Goal: Task Accomplishment & Management: Use online tool/utility

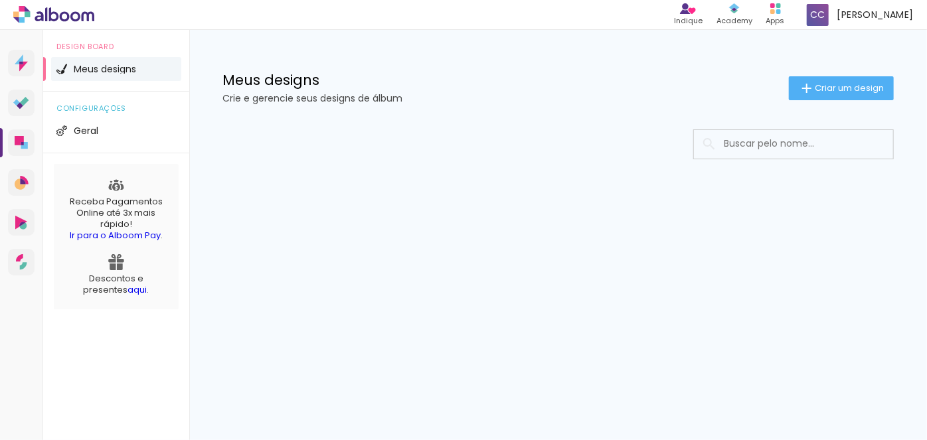
click at [65, 13] on icon at bounding box center [65, 16] width 10 height 10
click at [823, 84] on span "Criar um design" at bounding box center [849, 88] width 69 height 9
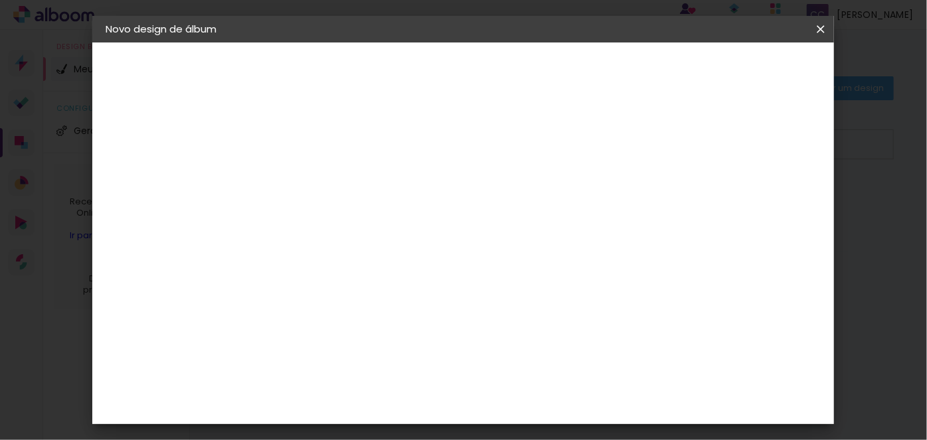
click at [323, 177] on input at bounding box center [323, 178] width 0 height 21
type input "[PERSON_NAME] 1 ano"
type paper-input "[PERSON_NAME] 1 ano"
click at [0, 0] on slot "Avançar" at bounding box center [0, 0] width 0 height 0
click at [310, 254] on input at bounding box center [344, 252] width 108 height 17
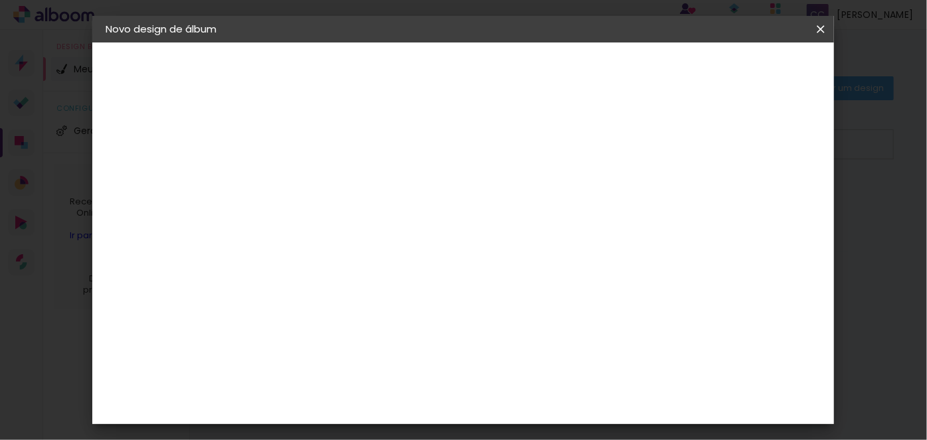
type input "quali"
type paper-input "quali"
click at [345, 202] on paper-input-container "País de atuação Brasil" at bounding box center [343, 213] width 117 height 30
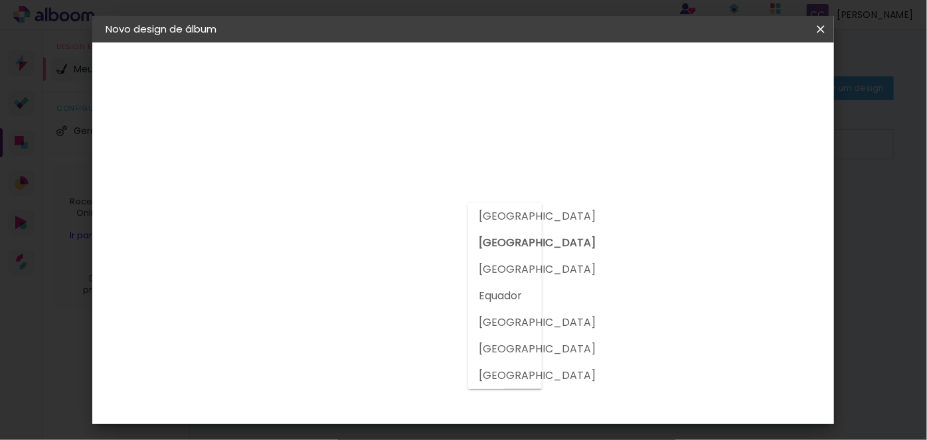
click at [345, 202] on paper-input-container "País de atuação Brasil" at bounding box center [343, 213] width 117 height 30
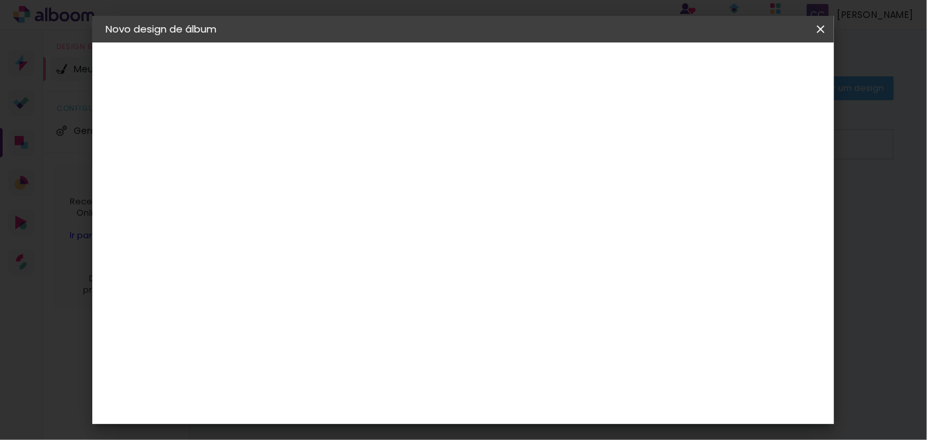
click at [345, 202] on paper-input-container "País de atuação Brasil" at bounding box center [343, 213] width 117 height 30
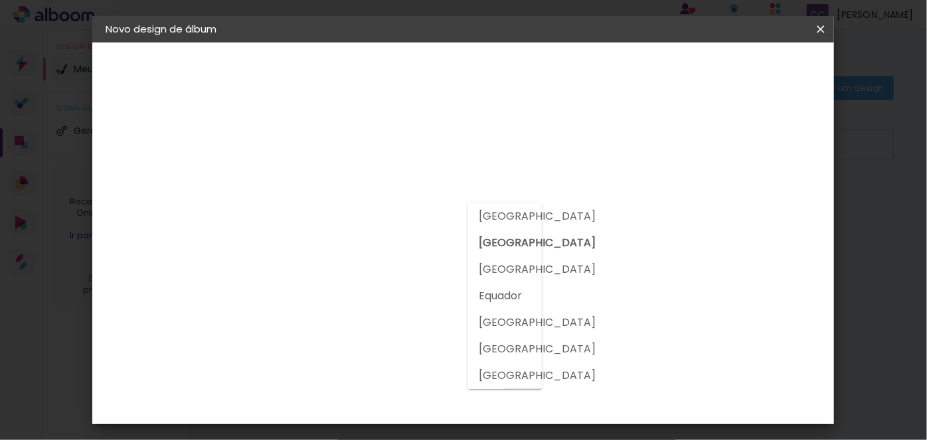
click at [343, 261] on div at bounding box center [344, 261] width 108 height 1
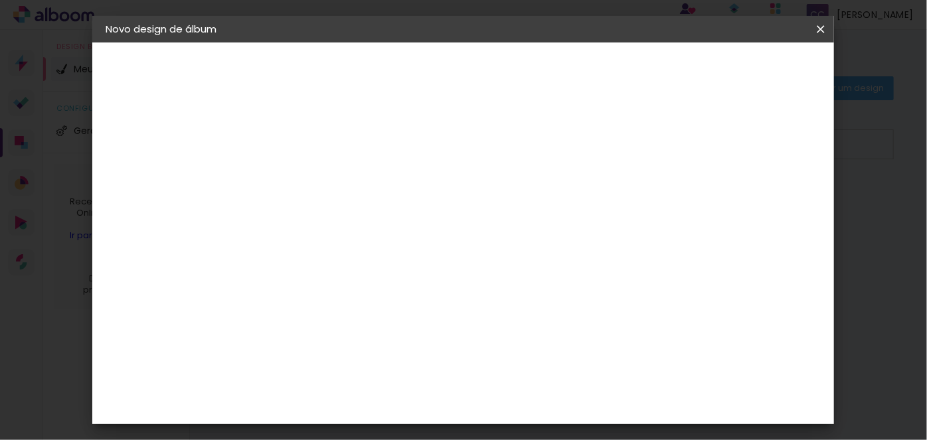
click at [349, 250] on input "quali" at bounding box center [344, 252] width 108 height 17
click at [0, 0] on slot "Tamanho Livre" at bounding box center [0, 0] width 0 height 0
click at [0, 0] on slot "Avançar" at bounding box center [0, 0] width 0 height 0
click at [163, 161] on div "Tamanho livre" at bounding box center [157, 164] width 46 height 19
click at [354, 249] on input "quali" at bounding box center [344, 252] width 108 height 17
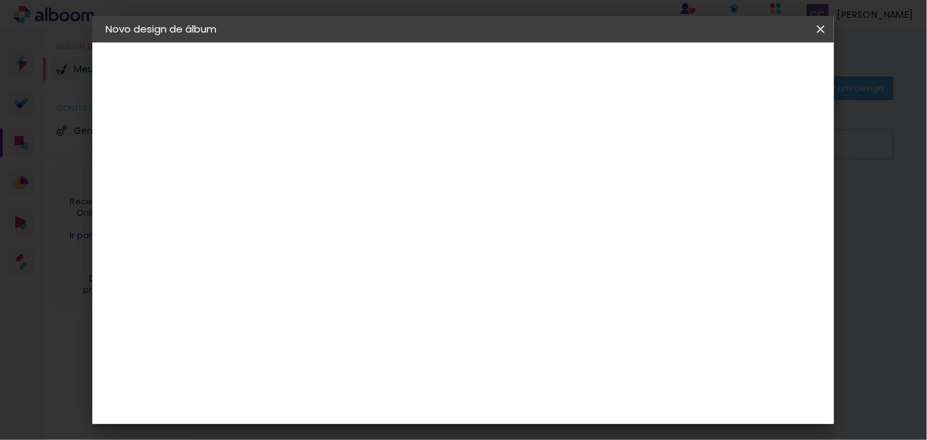
drag, startPoint x: 323, startPoint y: 246, endPoint x: 236, endPoint y: 237, distance: 87.6
click at [236, 43] on quentale-album-spec "Iniciar design Iniciar design" at bounding box center [463, 43] width 742 height 0
type input "quality"
type paper-input "quality"
drag, startPoint x: 810, startPoint y: 26, endPoint x: 490, endPoint y: 59, distance: 321.9
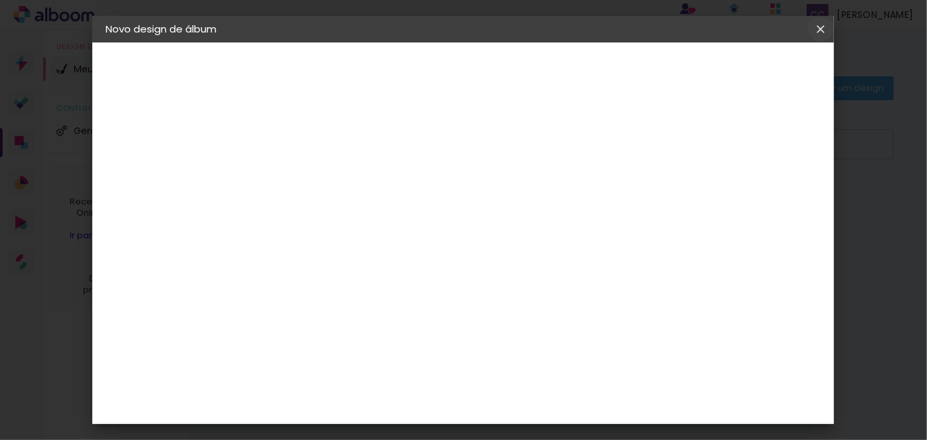
click at [813, 26] on paper-icon-button at bounding box center [821, 29] width 27 height 24
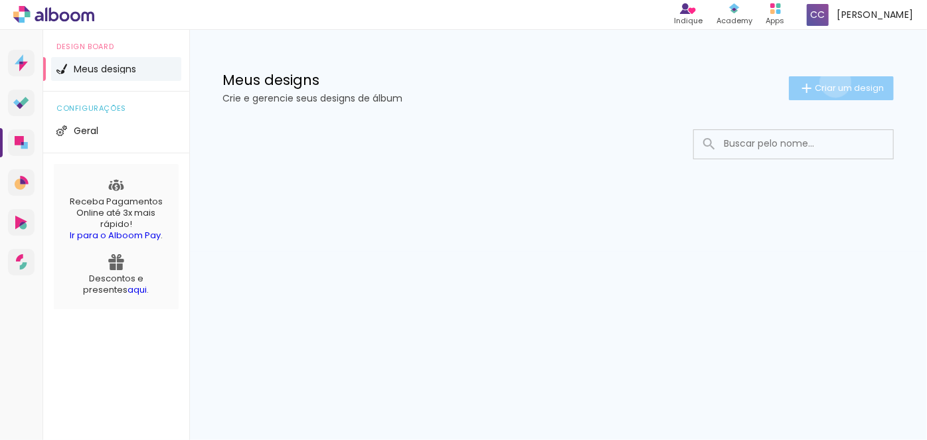
click at [834, 84] on span "Criar um design" at bounding box center [849, 88] width 69 height 9
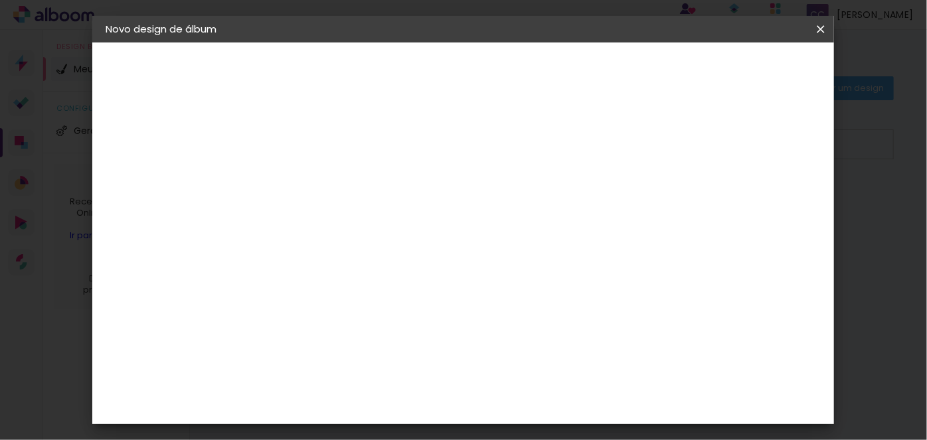
click at [323, 186] on input at bounding box center [323, 178] width 0 height 21
click at [825, 29] on iron-icon at bounding box center [821, 29] width 16 height 13
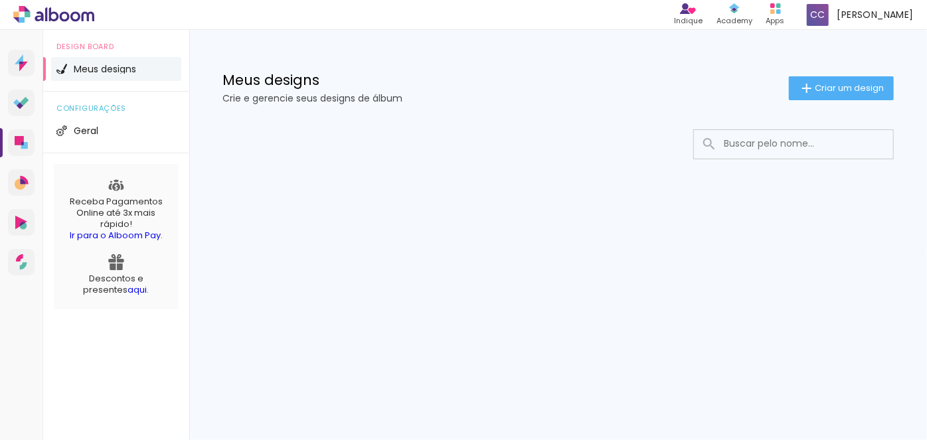
click at [49, 18] on icon at bounding box center [54, 14] width 10 height 14
click at [88, 68] on span "Meus designs" at bounding box center [105, 68] width 62 height 9
click at [262, 0] on html "link( href="../../bower_components/polymer/polymer.html" rel="import" ) picture…" at bounding box center [463, 220] width 927 height 440
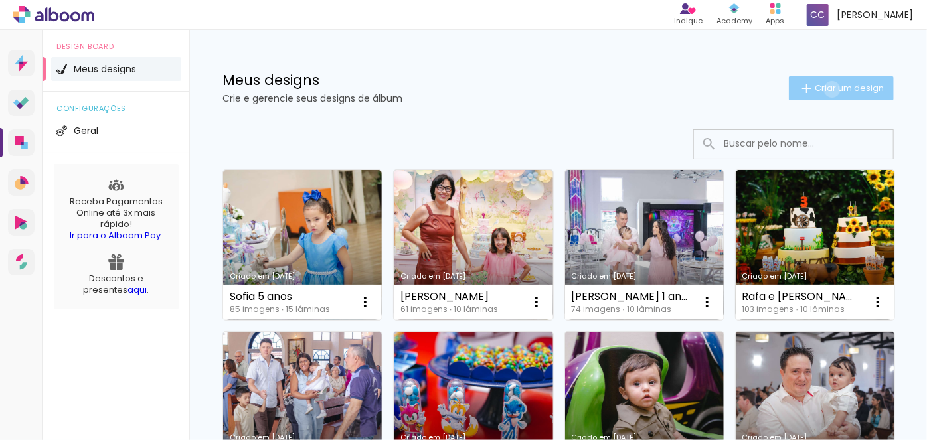
click at [821, 89] on span "Criar um design" at bounding box center [849, 88] width 69 height 9
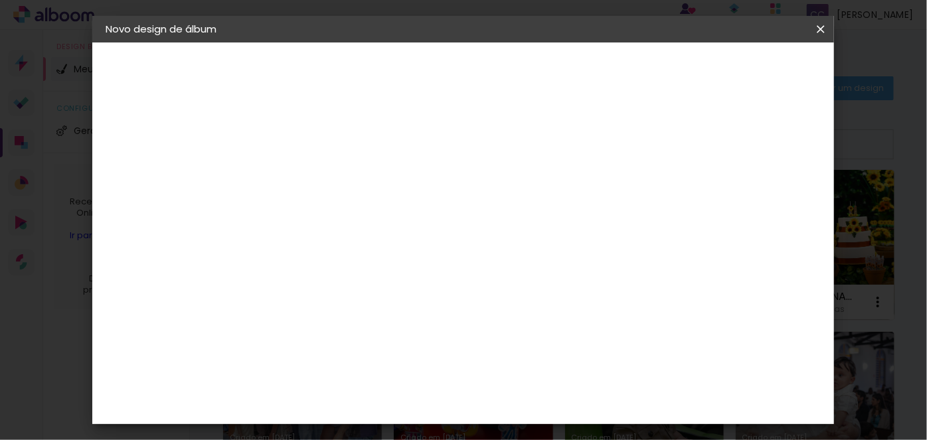
click at [323, 173] on input at bounding box center [323, 178] width 0 height 21
type input "[PERSON_NAME] 1 ano"
type paper-input "[PERSON_NAME] 1 ano"
click at [0, 0] on slot "Avançar" at bounding box center [0, 0] width 0 height 0
click at [333, 250] on input at bounding box center [357, 252] width 134 height 17
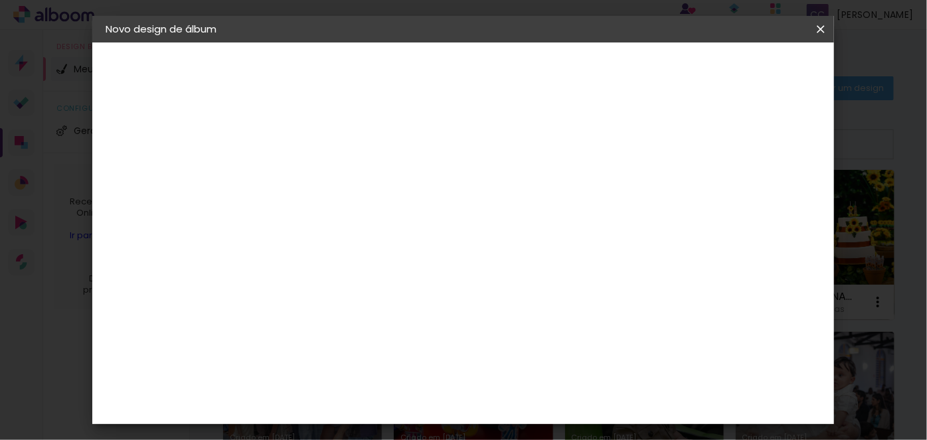
type input "qua"
type paper-input "qua"
click at [325, 303] on div "Quality" at bounding box center [332, 300] width 37 height 11
click at [536, 78] on paper-button "Avançar" at bounding box center [503, 70] width 65 height 23
click at [375, 222] on input "text" at bounding box center [349, 231] width 52 height 21
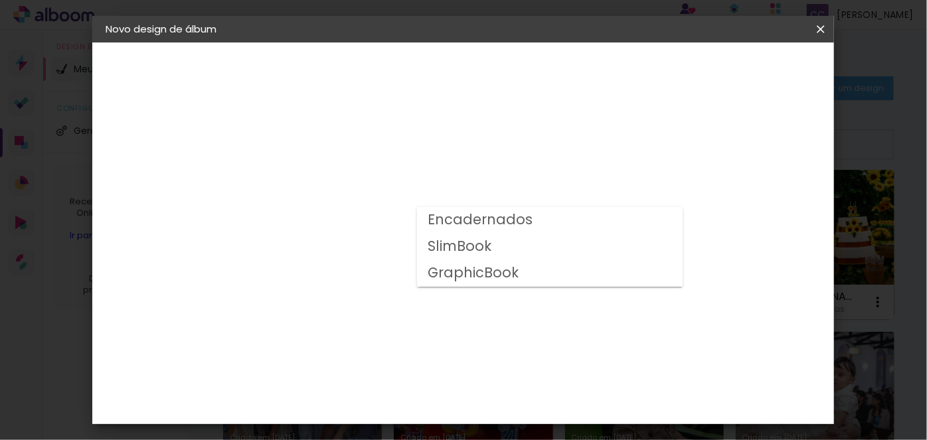
click at [0, 0] on slot "SlimBook" at bounding box center [0, 0] width 0 height 0
type input "SlimBook"
click at [413, 293] on span "20 × 30" at bounding box center [382, 306] width 62 height 27
click at [539, 60] on paper-button "Avançar" at bounding box center [506, 70] width 65 height 23
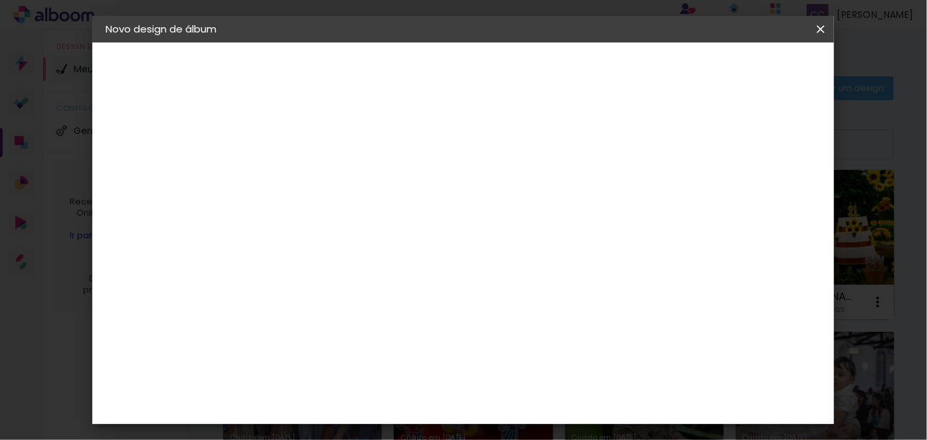
click at [715, 142] on paper-checkbox "Mostrar sangria" at bounding box center [702, 144] width 100 height 17
type paper-checkbox "on"
click at [739, 69] on span "Iniciar design" at bounding box center [708, 70] width 60 height 9
click at [739, 71] on span "Iniciar design" at bounding box center [708, 70] width 60 height 9
click at [739, 74] on span "Iniciar design" at bounding box center [708, 70] width 60 height 9
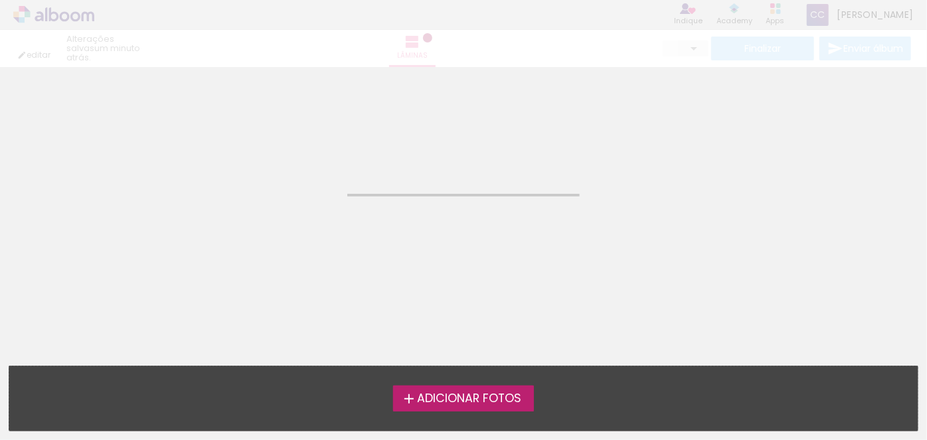
click at [466, 394] on span "Adicionar Fotos" at bounding box center [469, 399] width 104 height 12
click at [0, 0] on input "file" at bounding box center [0, 0] width 0 height 0
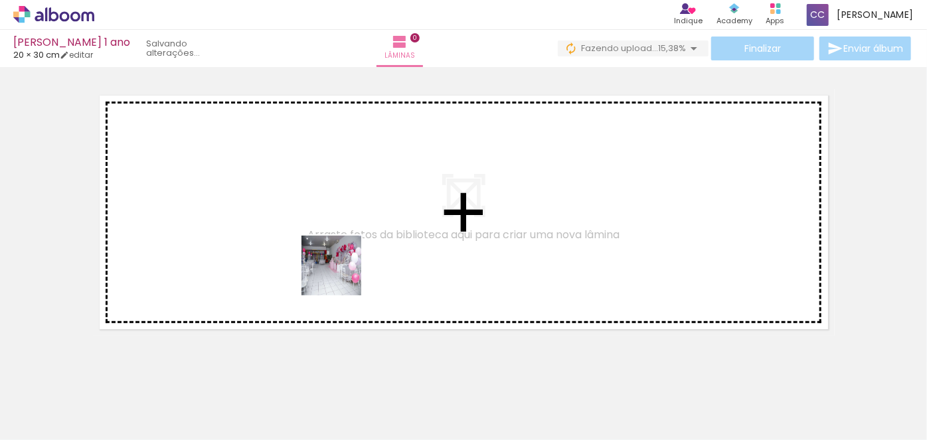
drag, startPoint x: 143, startPoint y: 403, endPoint x: 379, endPoint y: 257, distance: 276.5
click at [379, 257] on quentale-workspace at bounding box center [463, 220] width 927 height 440
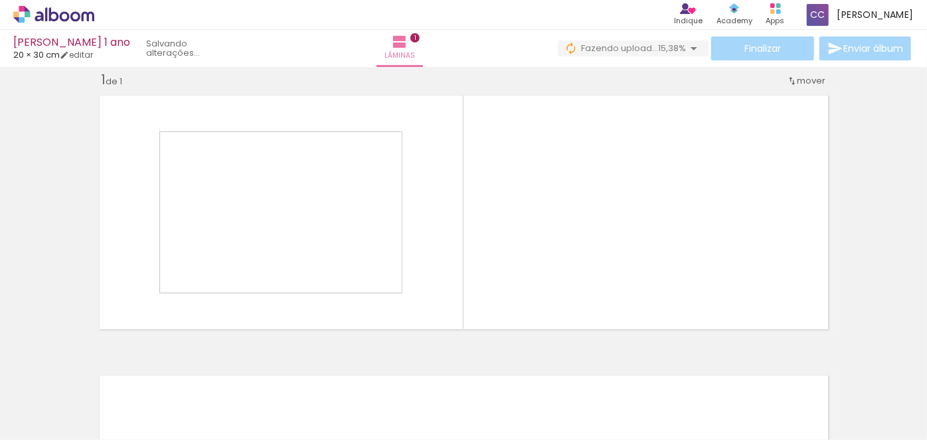
scroll to position [17, 0]
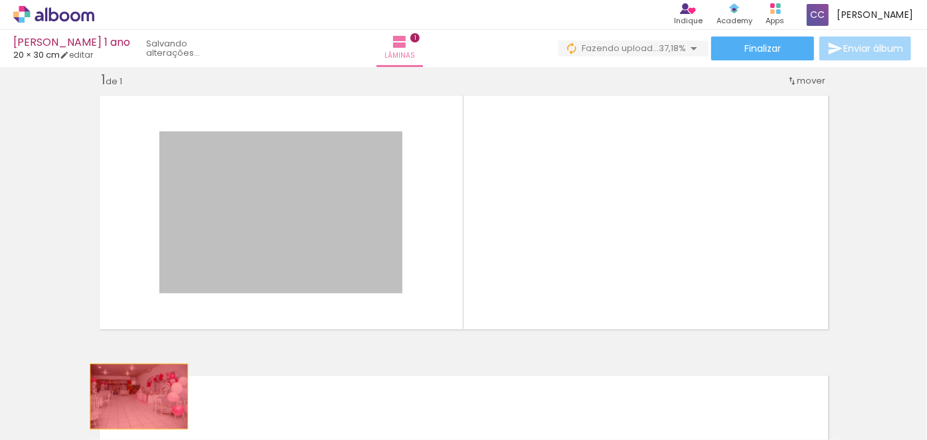
drag, startPoint x: 324, startPoint y: 205, endPoint x: 134, endPoint y: 397, distance: 269.6
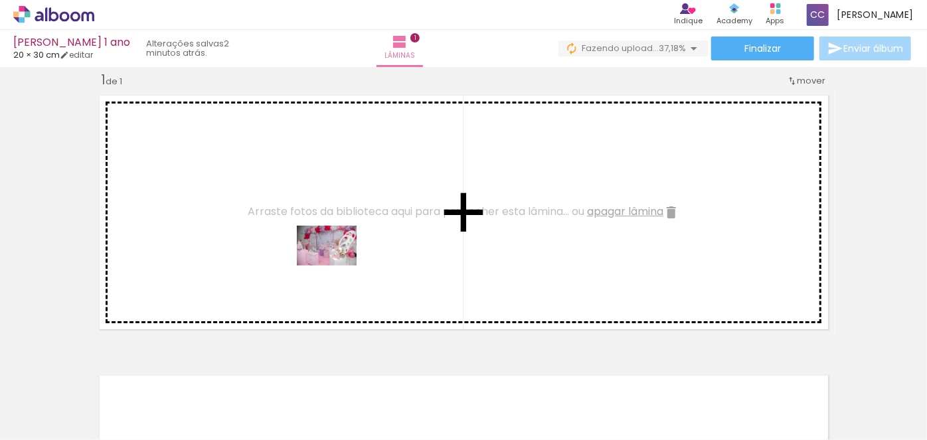
drag, startPoint x: 201, startPoint y: 394, endPoint x: 337, endPoint y: 266, distance: 186.6
click at [337, 266] on quentale-workspace at bounding box center [463, 220] width 927 height 440
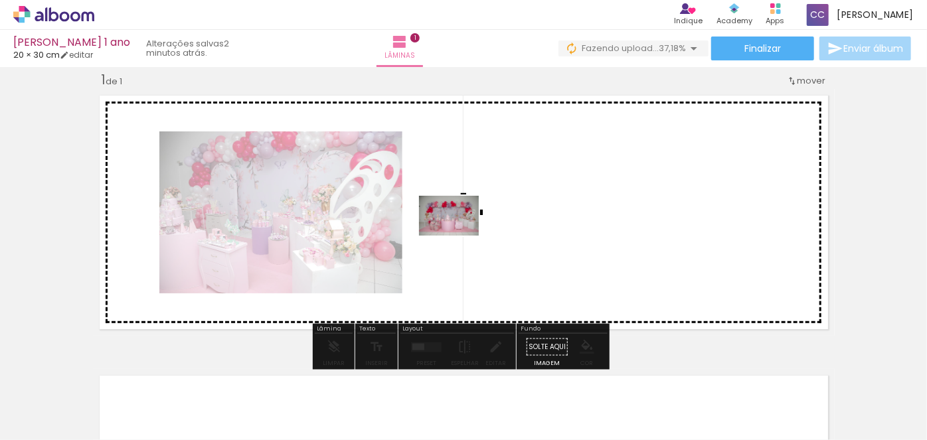
drag, startPoint x: 287, startPoint y: 392, endPoint x: 459, endPoint y: 236, distance: 232.3
click at [459, 236] on quentale-workspace at bounding box center [463, 220] width 927 height 440
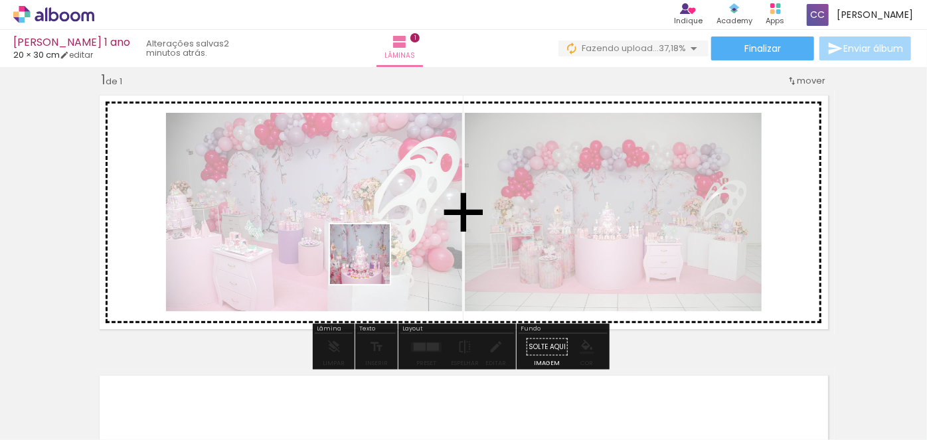
drag, startPoint x: 362, startPoint y: 397, endPoint x: 424, endPoint y: 342, distance: 82.4
click at [370, 246] on quentale-workspace at bounding box center [463, 220] width 927 height 440
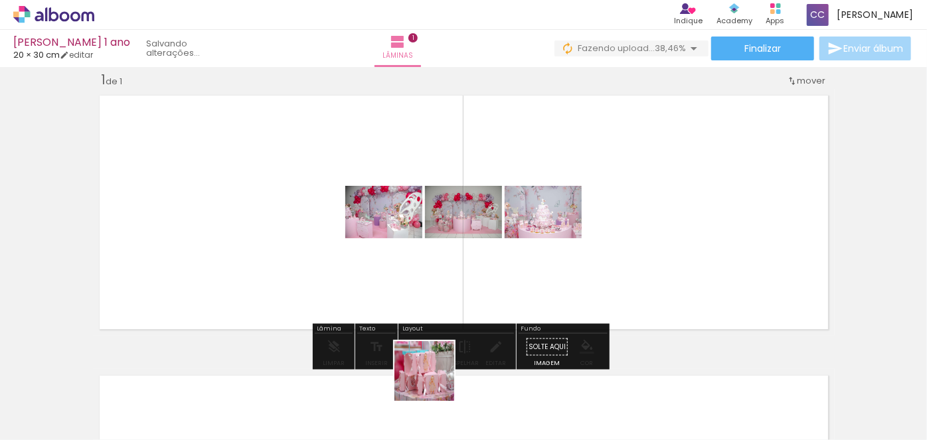
drag, startPoint x: 434, startPoint y: 381, endPoint x: 435, endPoint y: 353, distance: 28.6
click at [347, 240] on quentale-workspace at bounding box center [463, 220] width 927 height 440
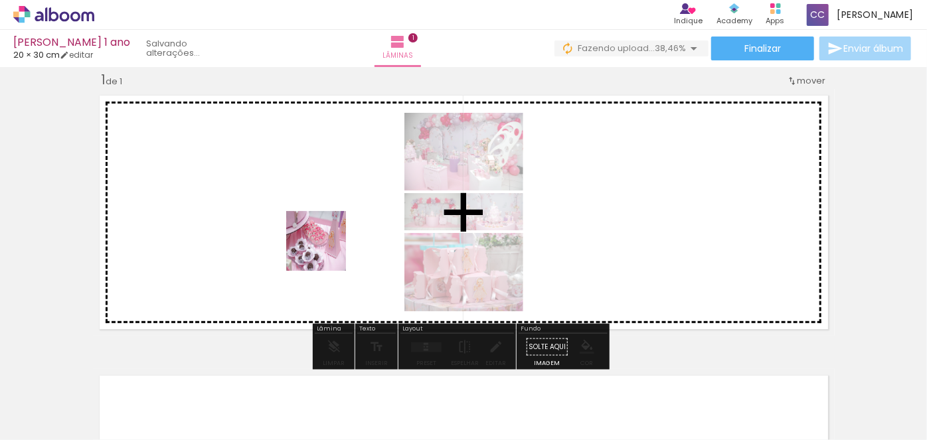
drag, startPoint x: 531, startPoint y: 413, endPoint x: 515, endPoint y: 380, distance: 36.5
click at [326, 251] on quentale-workspace at bounding box center [463, 220] width 927 height 440
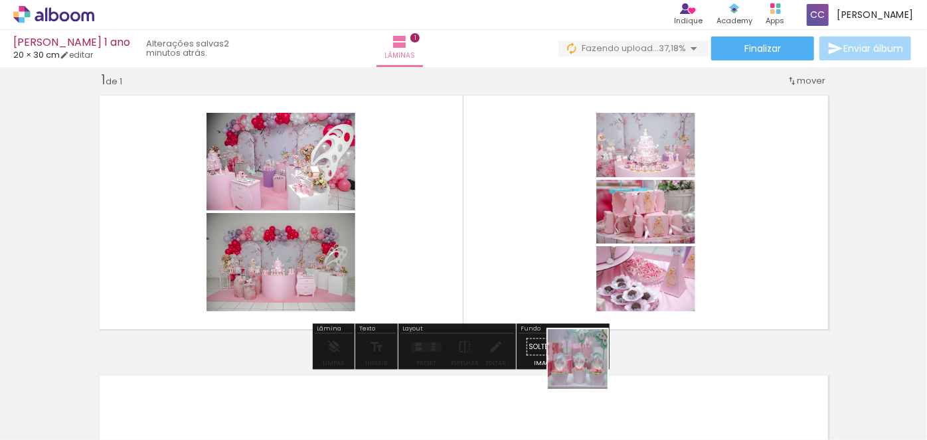
drag, startPoint x: 598, startPoint y: 389, endPoint x: 620, endPoint y: 384, distance: 22.6
click at [500, 265] on quentale-workspace at bounding box center [463, 220] width 927 height 440
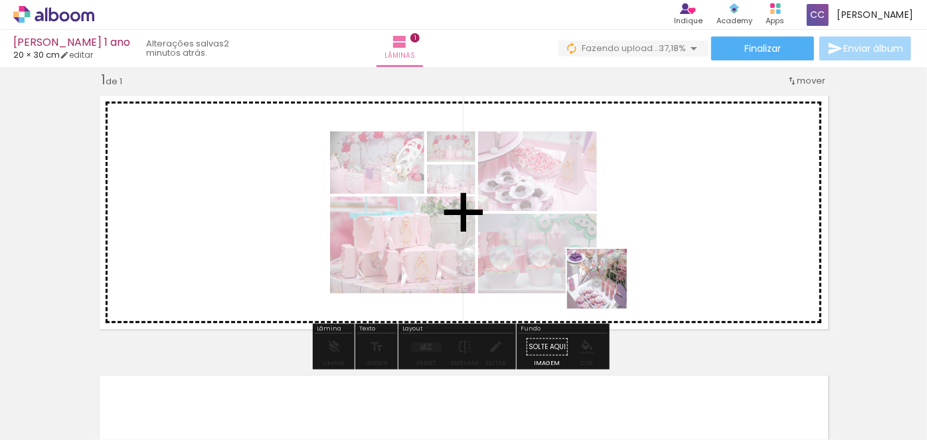
drag, startPoint x: 660, startPoint y: 402, endPoint x: 694, endPoint y: 375, distance: 43.1
click at [607, 279] on quentale-workspace at bounding box center [463, 220] width 927 height 440
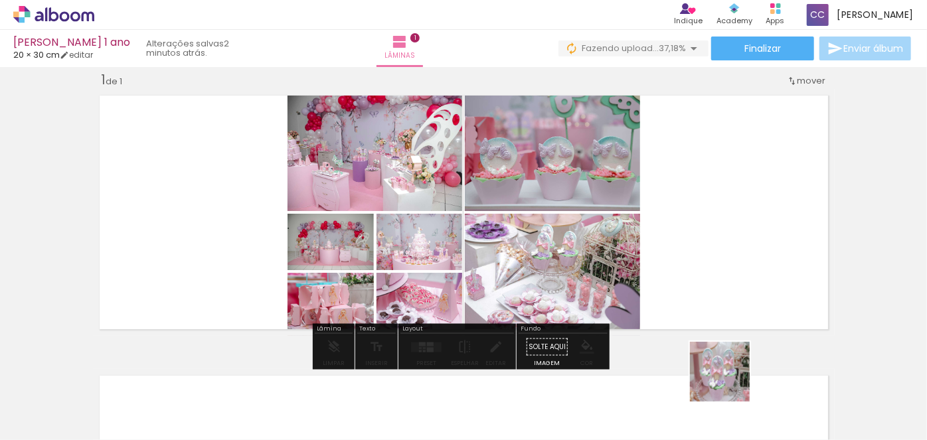
drag, startPoint x: 729, startPoint y: 392, endPoint x: 688, endPoint y: 271, distance: 127.7
click at [688, 271] on quentale-workspace at bounding box center [463, 220] width 927 height 440
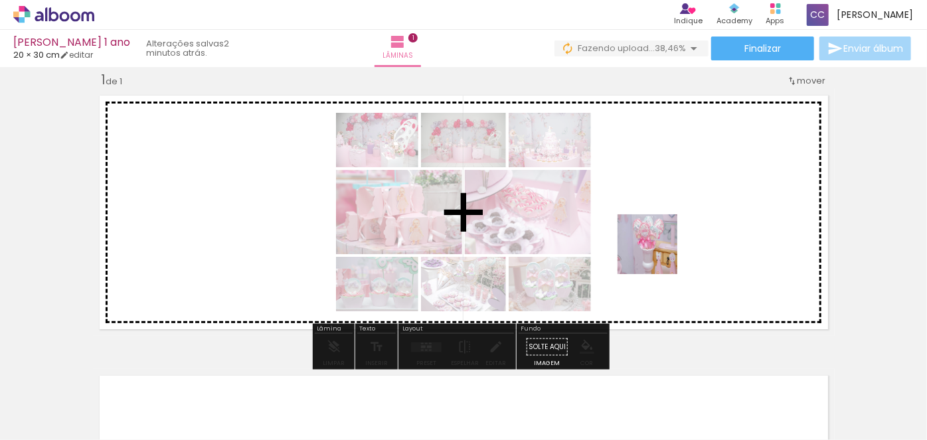
drag, startPoint x: 809, startPoint y: 404, endPoint x: 652, endPoint y: 246, distance: 223.1
click at [652, 246] on quentale-workspace at bounding box center [463, 220] width 927 height 440
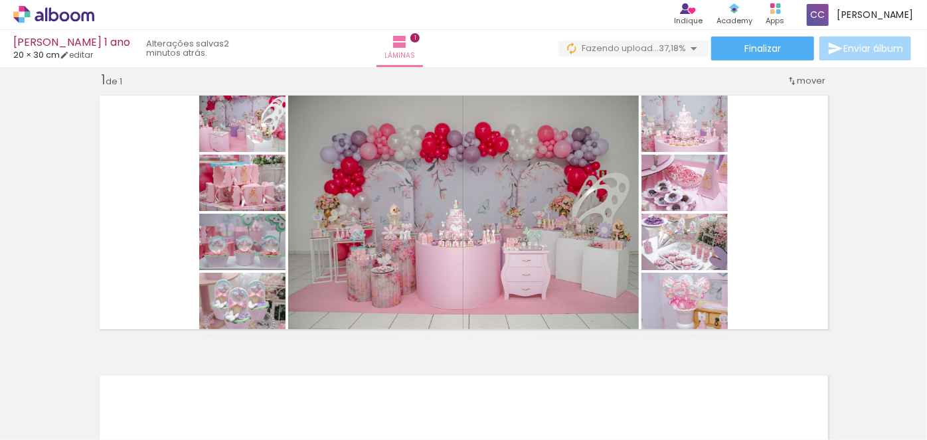
scroll to position [0, 2449]
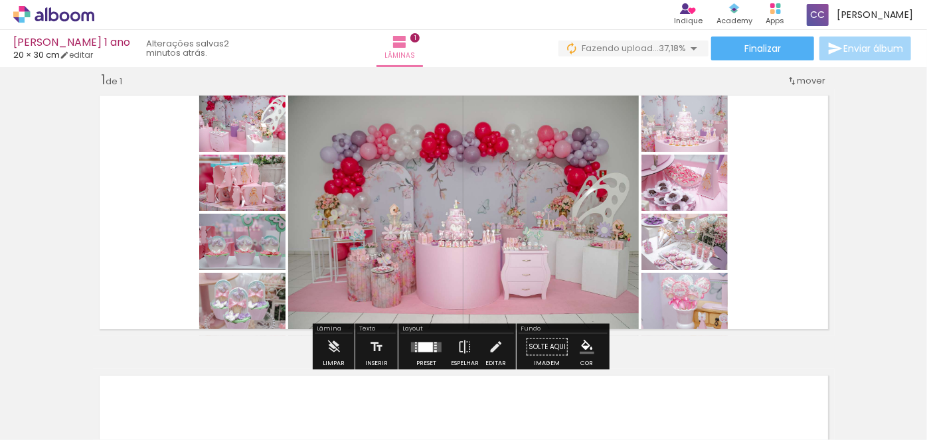
click at [419, 347] on div at bounding box center [426, 347] width 15 height 10
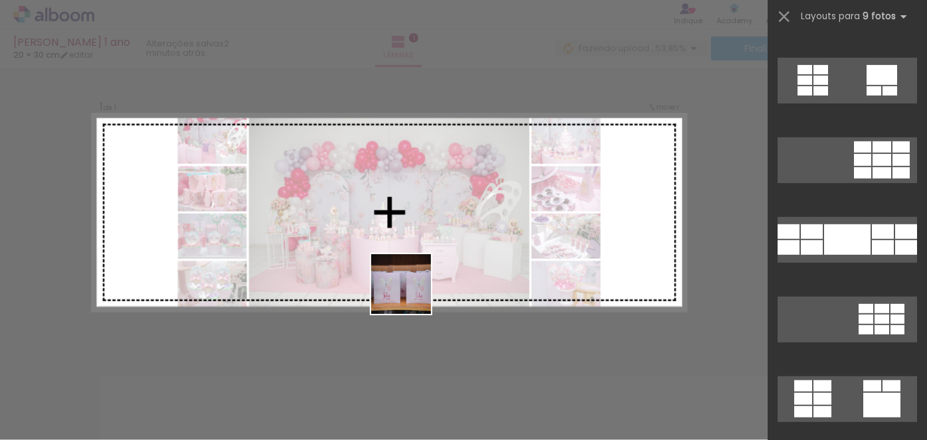
scroll to position [0, 0]
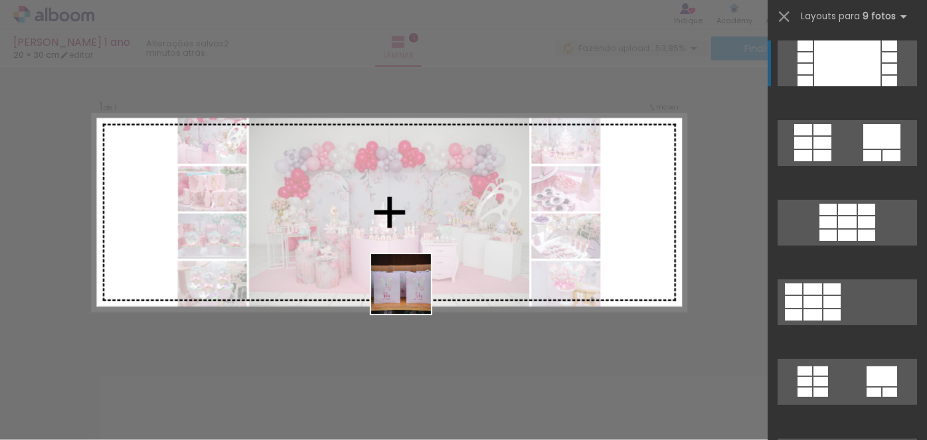
drag, startPoint x: 401, startPoint y: 358, endPoint x: 466, endPoint y: 401, distance: 77.6
click at [415, 258] on quentale-workspace at bounding box center [463, 220] width 927 height 440
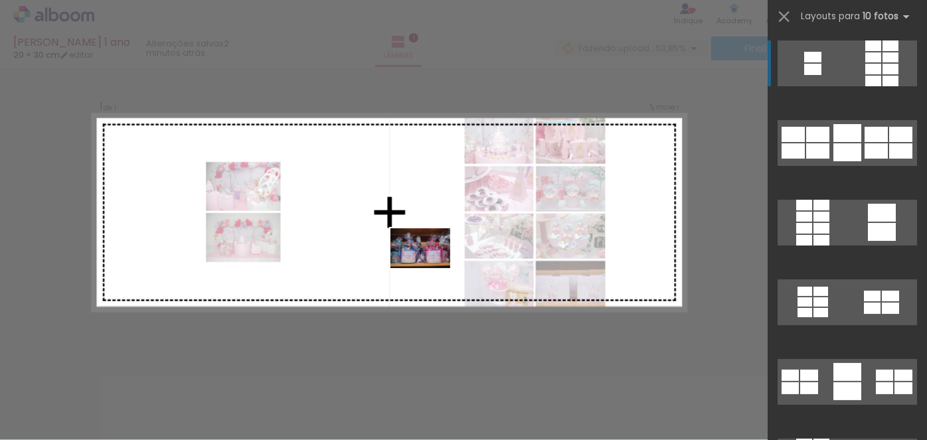
drag, startPoint x: 465, startPoint y: 408, endPoint x: 430, endPoint y: 268, distance: 144.4
click at [430, 268] on quentale-workspace at bounding box center [463, 220] width 927 height 440
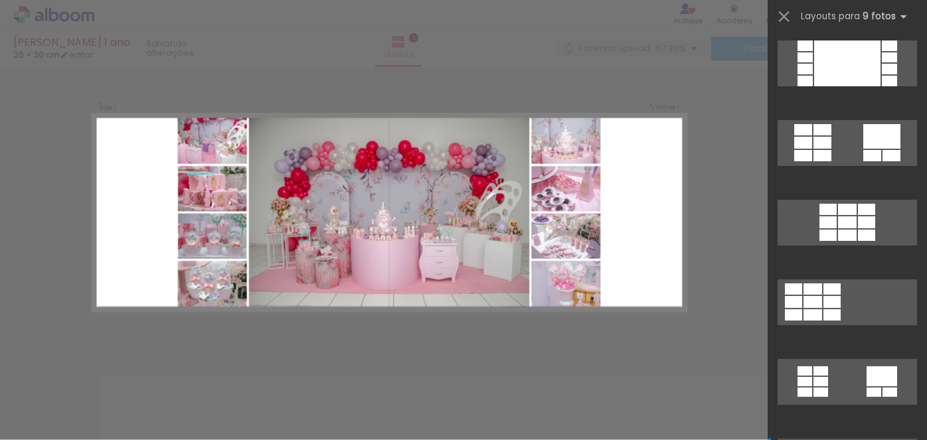
click at [448, 217] on quentale-workspace at bounding box center [463, 220] width 927 height 440
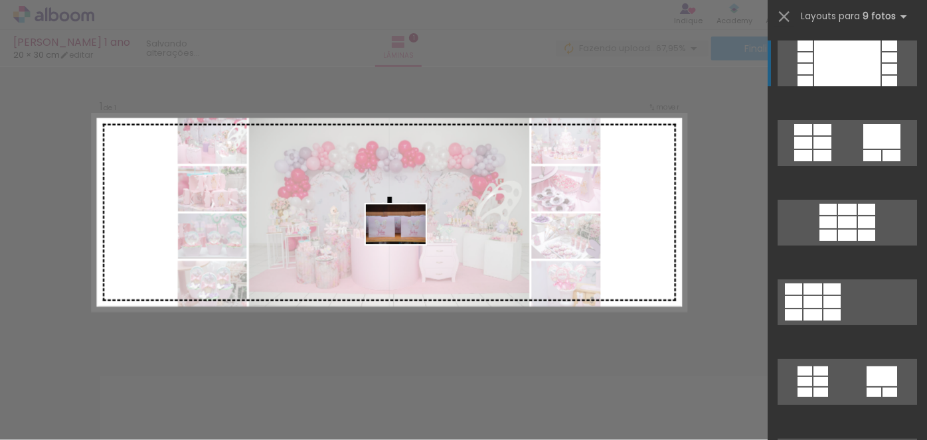
drag, startPoint x: 400, startPoint y: 399, endPoint x: 406, endPoint y: 244, distance: 154.2
click at [406, 244] on quentale-workspace at bounding box center [463, 220] width 927 height 440
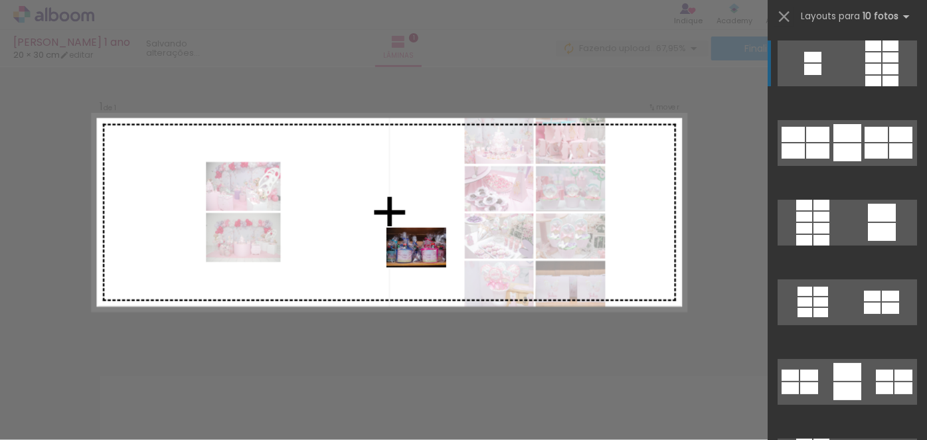
drag, startPoint x: 472, startPoint y: 399, endPoint x: 427, endPoint y: 268, distance: 139.3
click at [427, 268] on quentale-workspace at bounding box center [463, 220] width 927 height 440
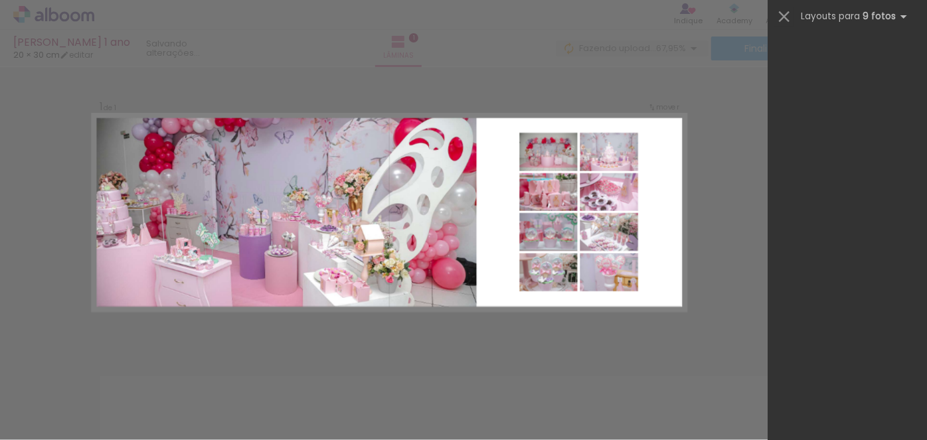
scroll to position [3416, 0]
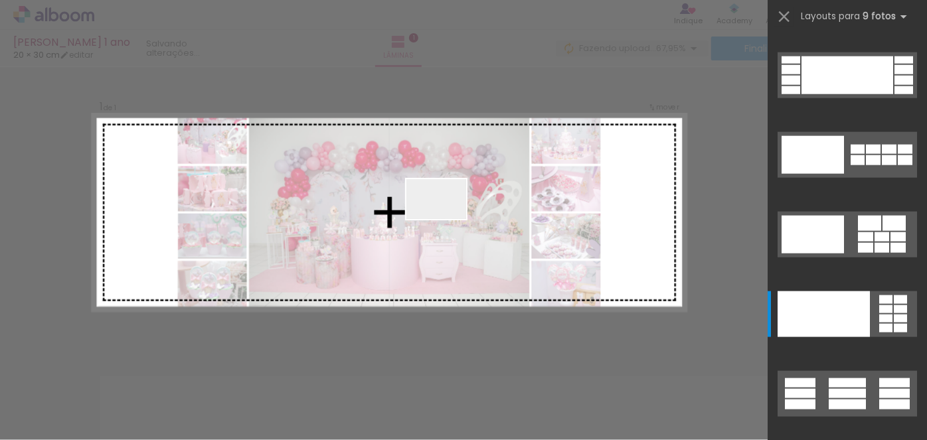
drag, startPoint x: 435, startPoint y: 252, endPoint x: 501, endPoint y: 340, distance: 110.1
click at [448, 215] on quentale-workspace at bounding box center [463, 220] width 927 height 440
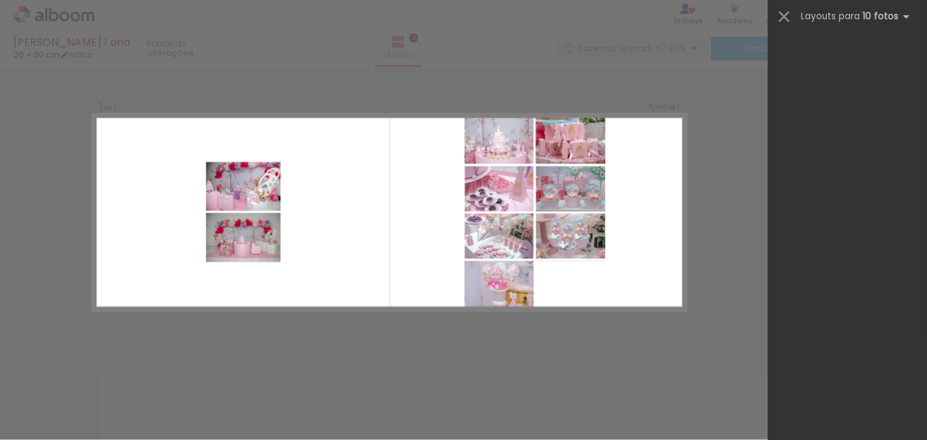
scroll to position [0, 0]
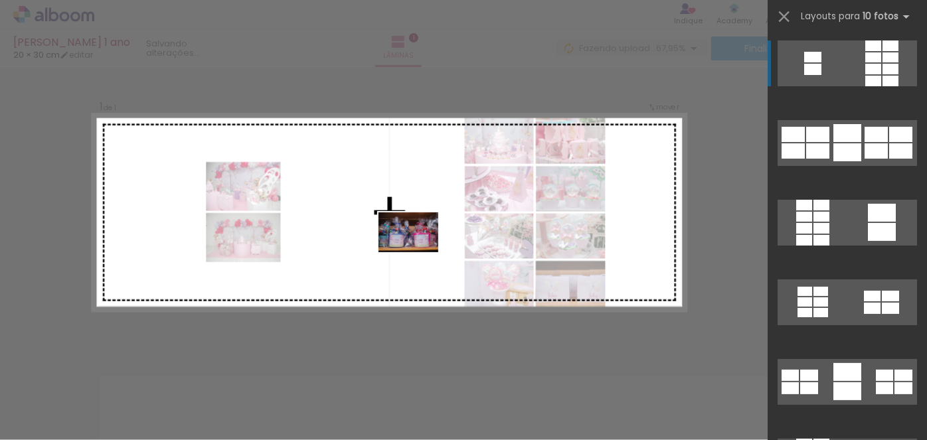
drag, startPoint x: 468, startPoint y: 408, endPoint x: 419, endPoint y: 252, distance: 163.2
click at [419, 252] on quentale-workspace at bounding box center [463, 220] width 927 height 440
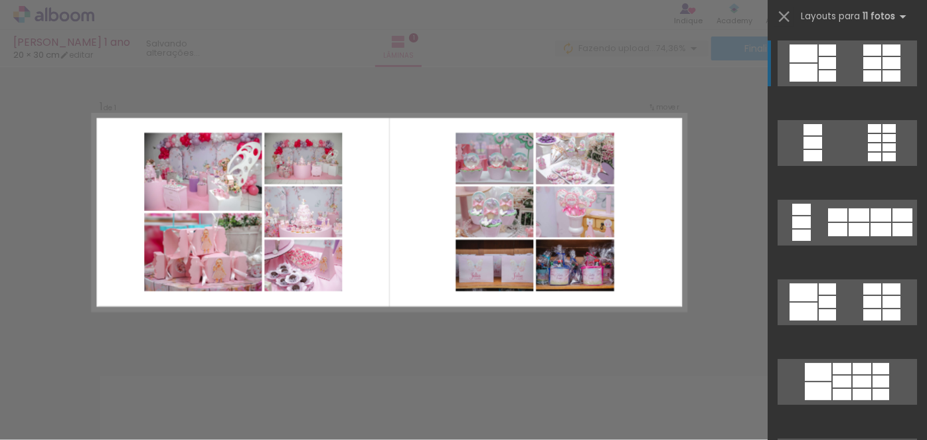
click at [559, 338] on div "Confirmar Cancelar" at bounding box center [463, 346] width 927 height 593
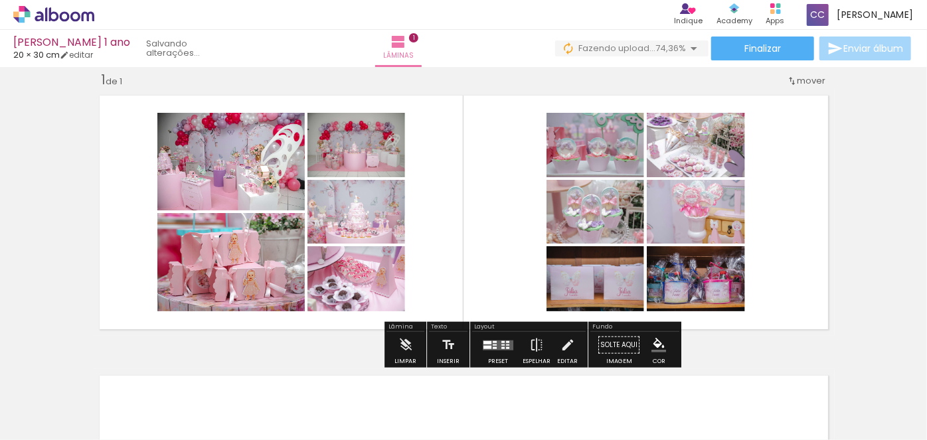
click at [502, 337] on div at bounding box center [498, 345] width 36 height 27
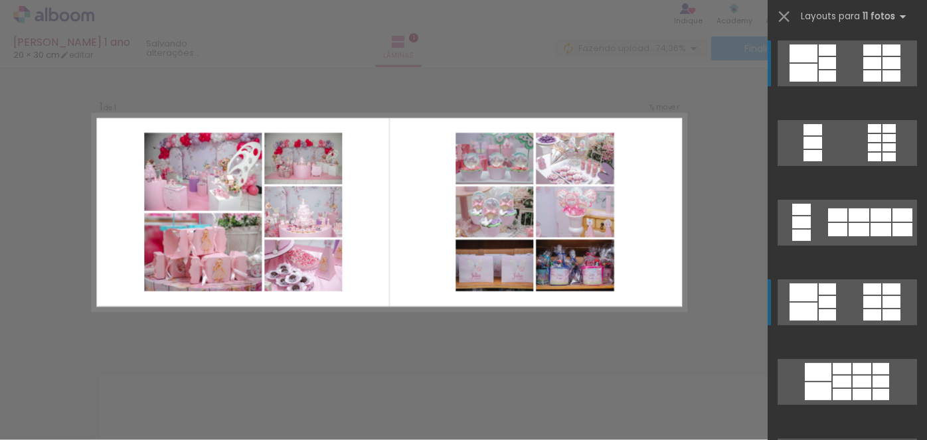
click at [805, 308] on div at bounding box center [804, 312] width 28 height 18
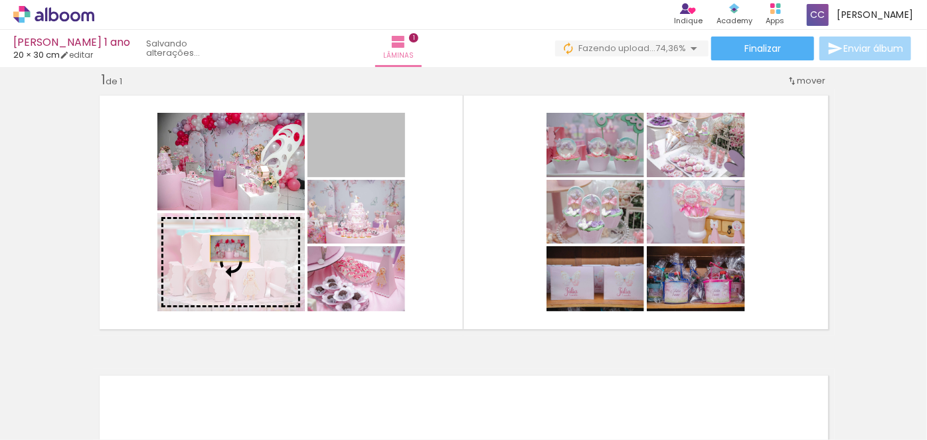
drag, startPoint x: 380, startPoint y: 150, endPoint x: 223, endPoint y: 254, distance: 188.5
click at [0, 0] on slot at bounding box center [0, 0] width 0 height 0
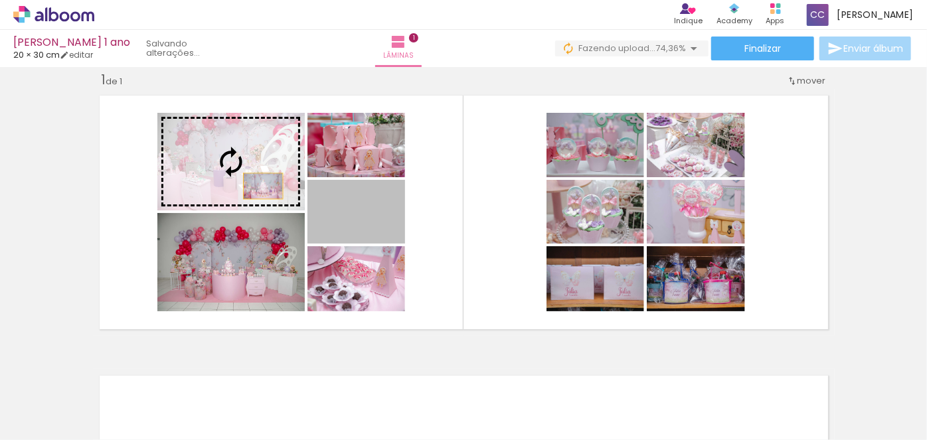
drag, startPoint x: 370, startPoint y: 226, endPoint x: 258, endPoint y: 186, distance: 118.5
click at [0, 0] on slot at bounding box center [0, 0] width 0 height 0
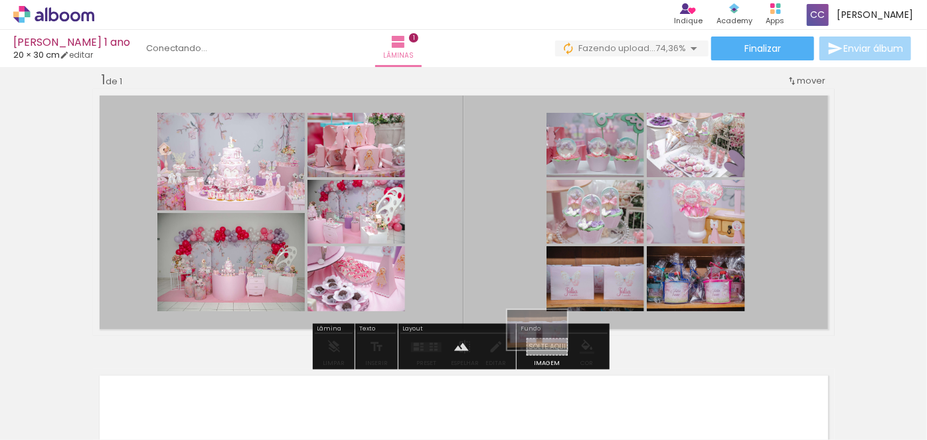
drag, startPoint x: 393, startPoint y: 405, endPoint x: 547, endPoint y: 350, distance: 164.3
click at [547, 350] on quentale-workspace at bounding box center [463, 220] width 927 height 440
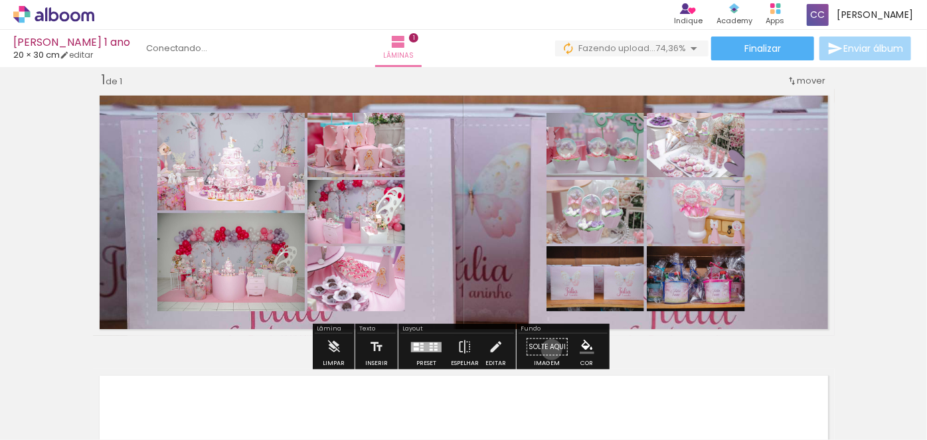
click at [547, 349] on paper-button "Solte aqui Imagem" at bounding box center [547, 351] width 48 height 34
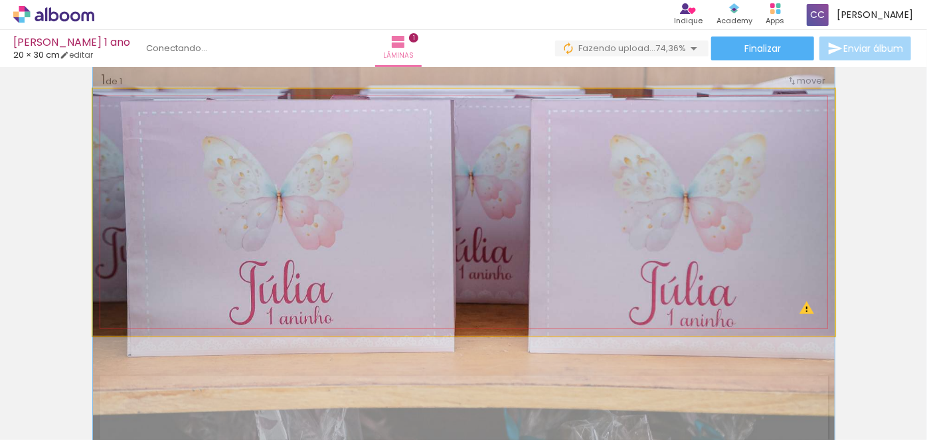
drag, startPoint x: 464, startPoint y: 284, endPoint x: 480, endPoint y: 266, distance: 24.1
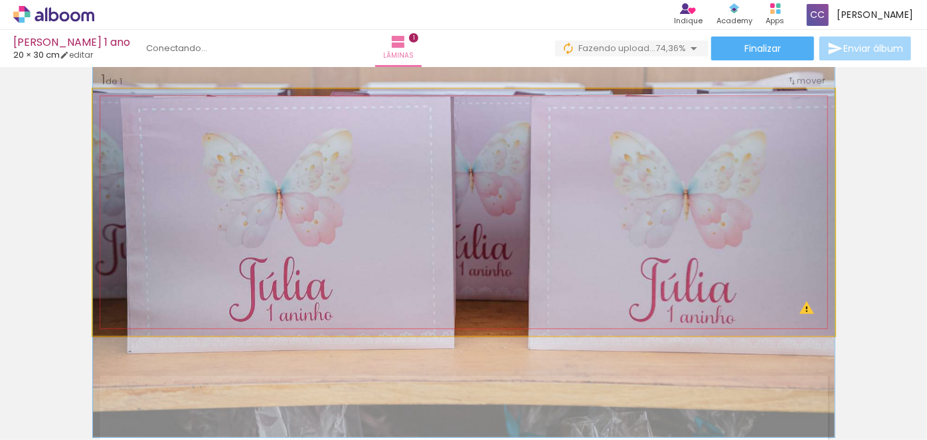
drag, startPoint x: 480, startPoint y: 266, endPoint x: 620, endPoint y: 262, distance: 140.9
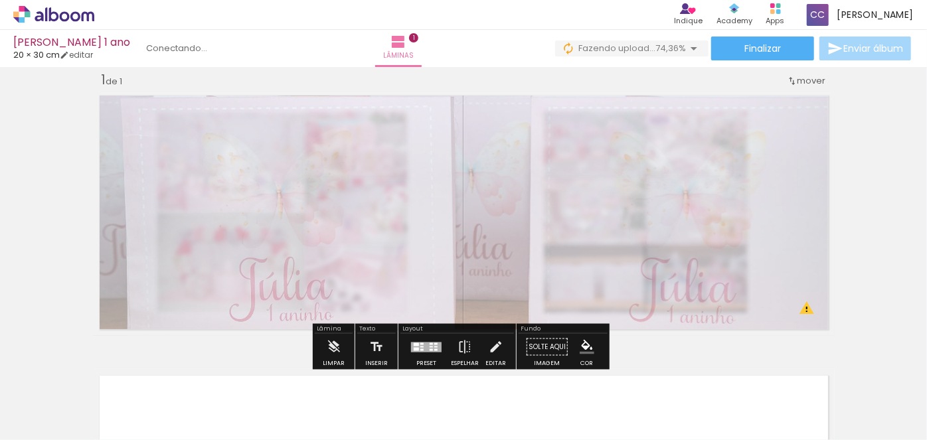
drag, startPoint x: 282, startPoint y: 130, endPoint x: 255, endPoint y: 123, distance: 28.0
click at [255, 123] on div at bounding box center [257, 122] width 21 height 21
click at [513, 276] on quentale-photo at bounding box center [464, 212] width 742 height 247
click at [551, 337] on paper-button "Solte aqui Imagem" at bounding box center [547, 351] width 48 height 34
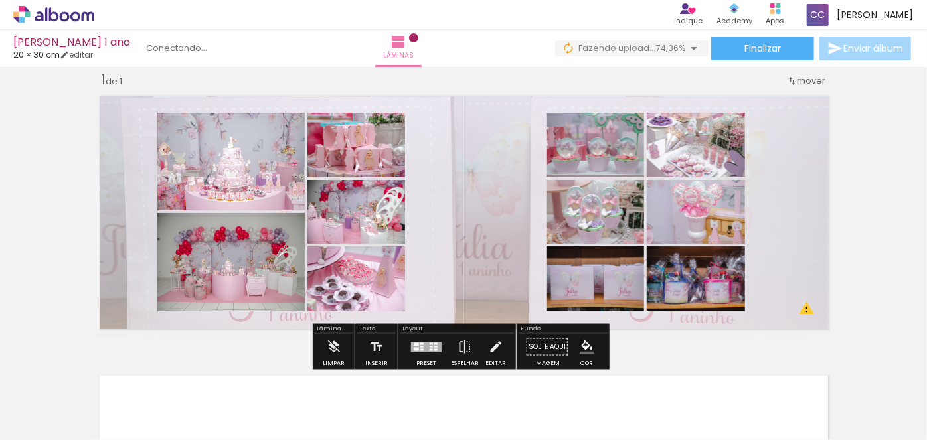
click at [873, 221] on div "Inserir lâmina 1 de 1 O Designbox precisará aumentar a sua imagem em 240% para …" at bounding box center [463, 335] width 927 height 561
click at [526, 347] on paper-button "Solte aqui Imagem" at bounding box center [547, 351] width 48 height 34
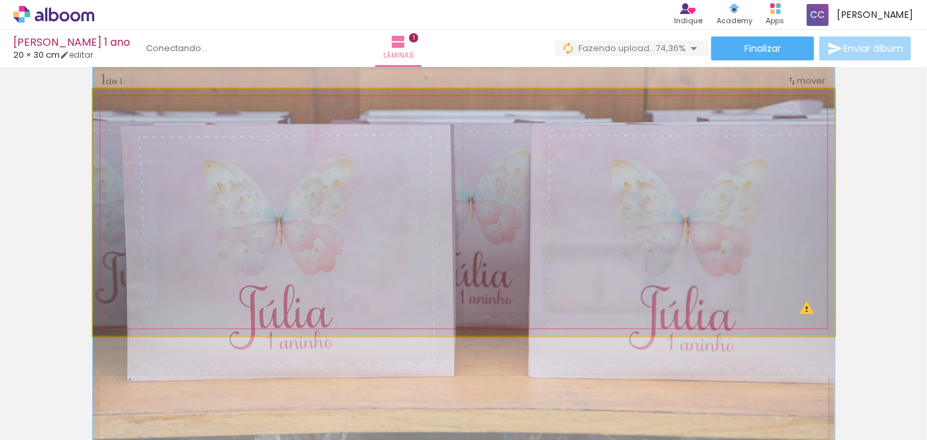
drag, startPoint x: 484, startPoint y: 211, endPoint x: 470, endPoint y: 239, distance: 30.9
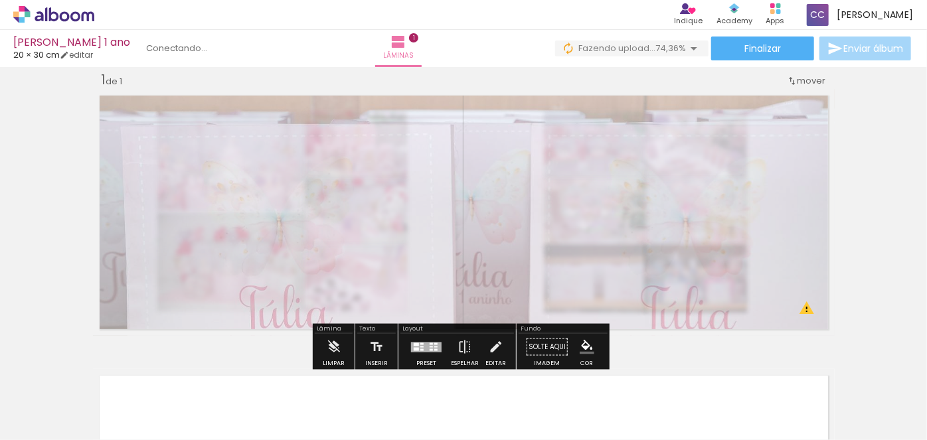
click at [873, 254] on div "Inserir lâmina 1 de 1 O Designbox precisará aumentar a sua imagem em 240% para …" at bounding box center [463, 335] width 927 height 561
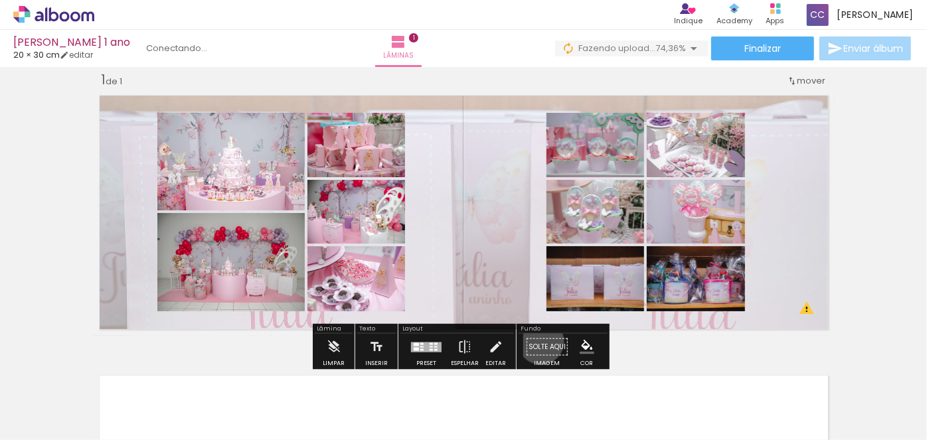
click at [537, 341] on paper-button "Solte aqui Imagem" at bounding box center [547, 351] width 48 height 34
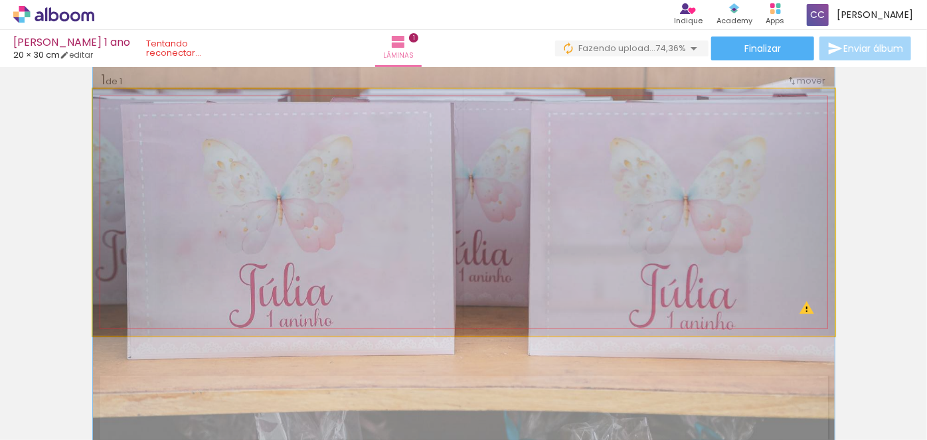
drag, startPoint x: 489, startPoint y: 265, endPoint x: 490, endPoint y: 243, distance: 22.0
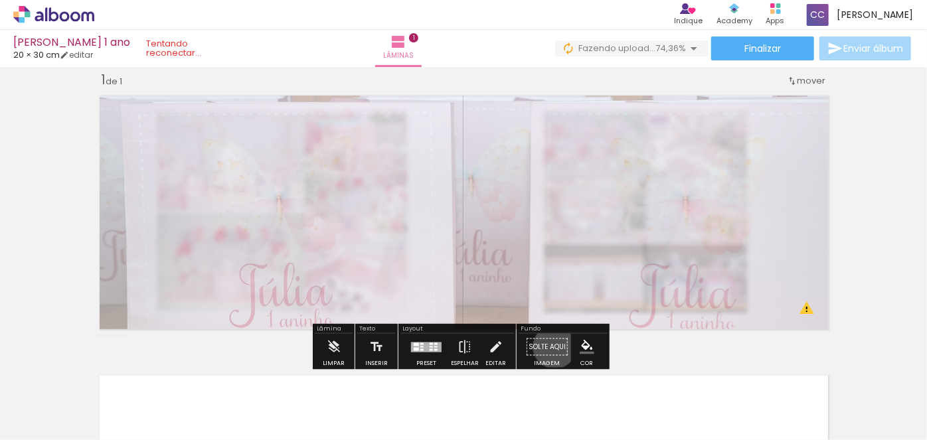
drag, startPoint x: 549, startPoint y: 347, endPoint x: 592, endPoint y: 342, distance: 43.4
click at [549, 347] on paper-button "Solte aqui Imagem" at bounding box center [547, 351] width 48 height 34
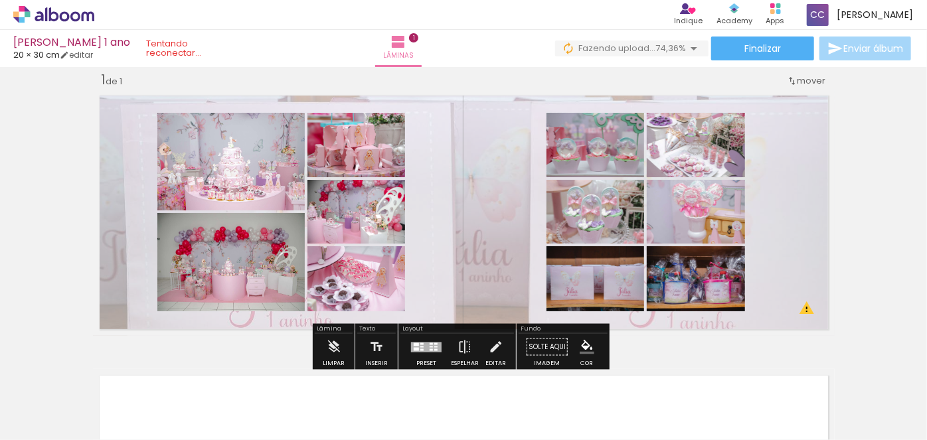
drag, startPoint x: 549, startPoint y: 345, endPoint x: 530, endPoint y: 339, distance: 19.8
click at [547, 345] on paper-button "Solte aqui Imagem" at bounding box center [547, 351] width 48 height 34
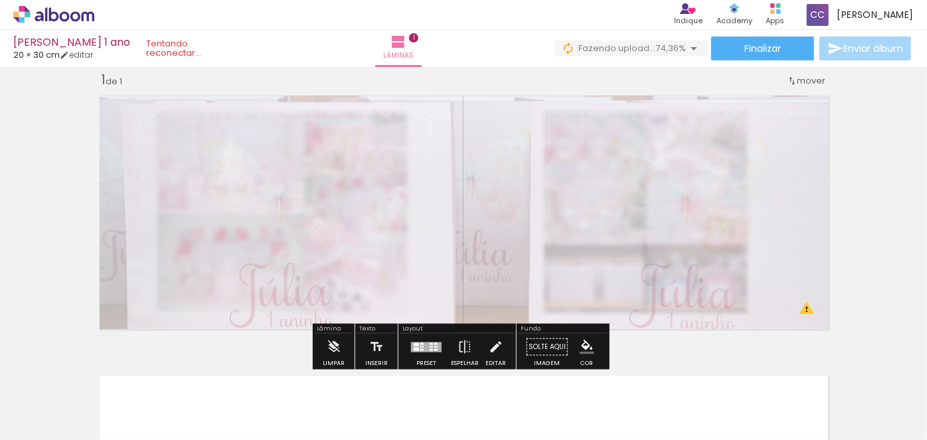
type paper-slider "30"
click at [251, 125] on div at bounding box center [252, 122] width 21 height 21
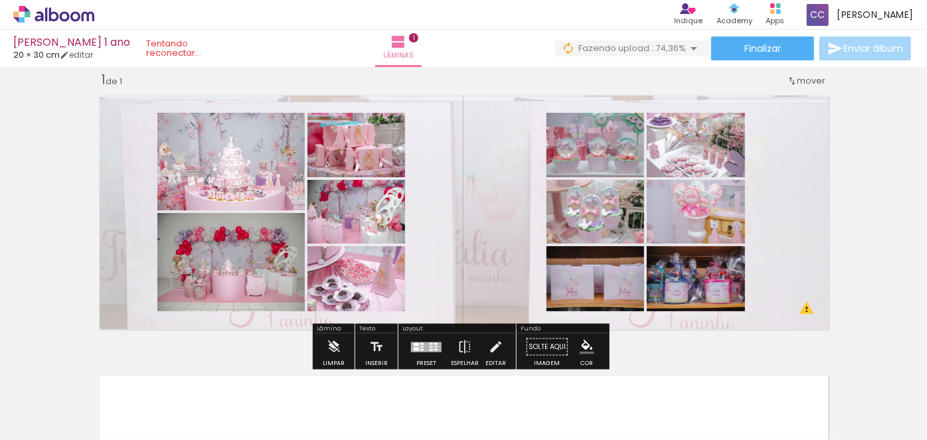
click at [896, 282] on div "Inserir lâmina 1 de 1 O Designbox precisará aumentar a sua imagem em 240% para …" at bounding box center [463, 335] width 927 height 561
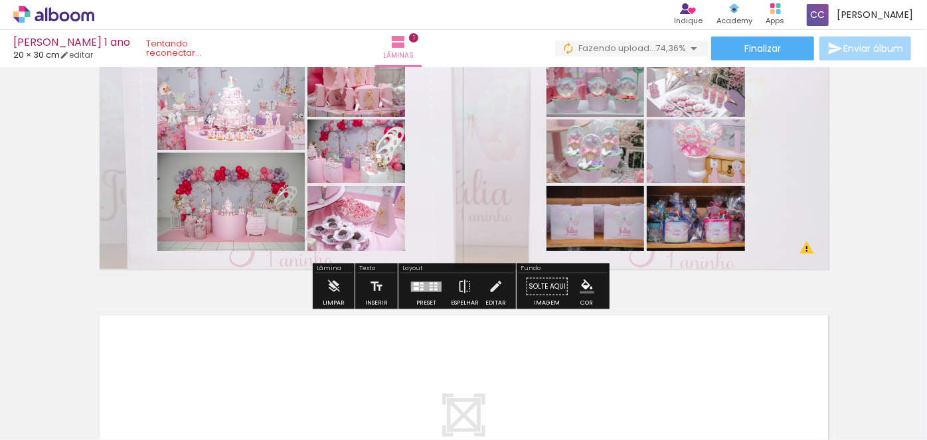
click at [425, 287] on div at bounding box center [426, 287] width 31 height 10
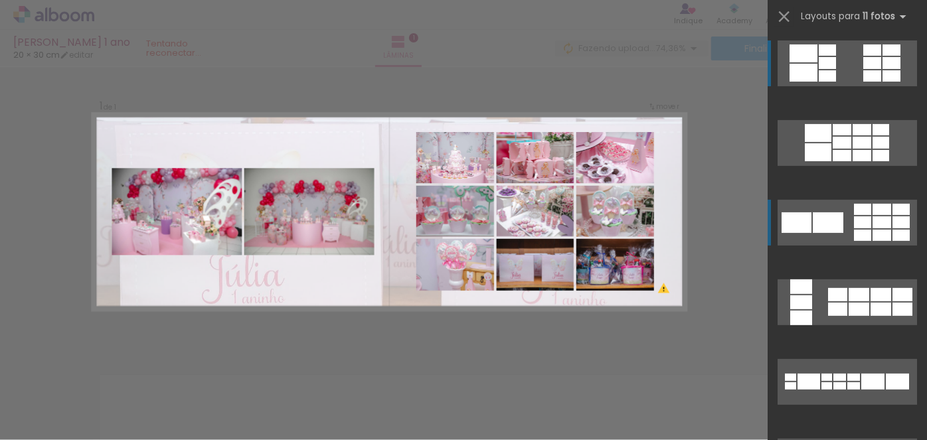
scroll to position [17, 0]
click at [861, 222] on div at bounding box center [862, 223] width 17 height 12
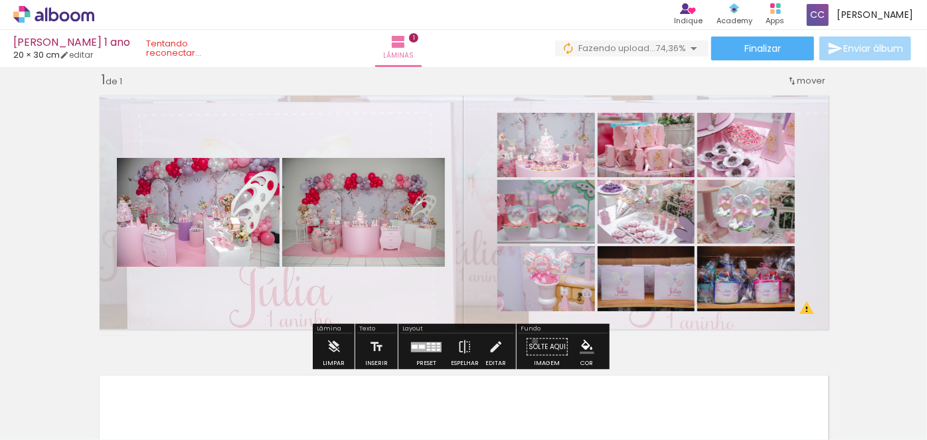
click at [531, 341] on paper-button "Solte aqui Imagem" at bounding box center [547, 351] width 48 height 34
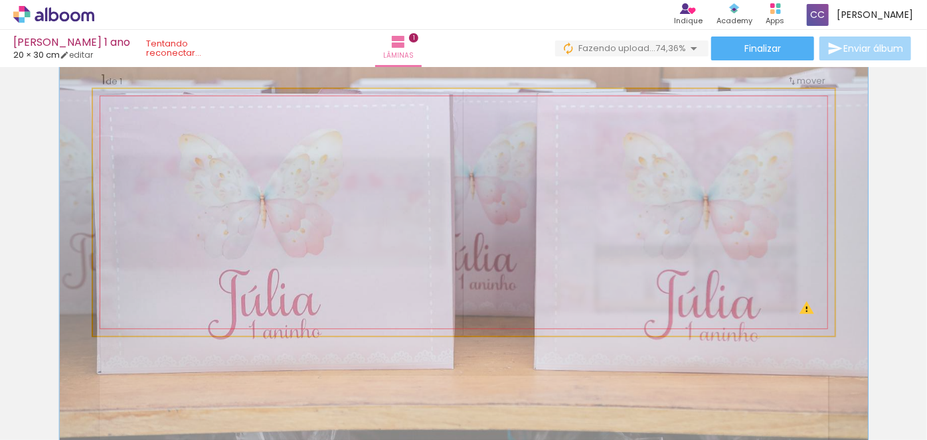
type paper-slider "109"
click at [146, 124] on div at bounding box center [148, 123] width 12 height 12
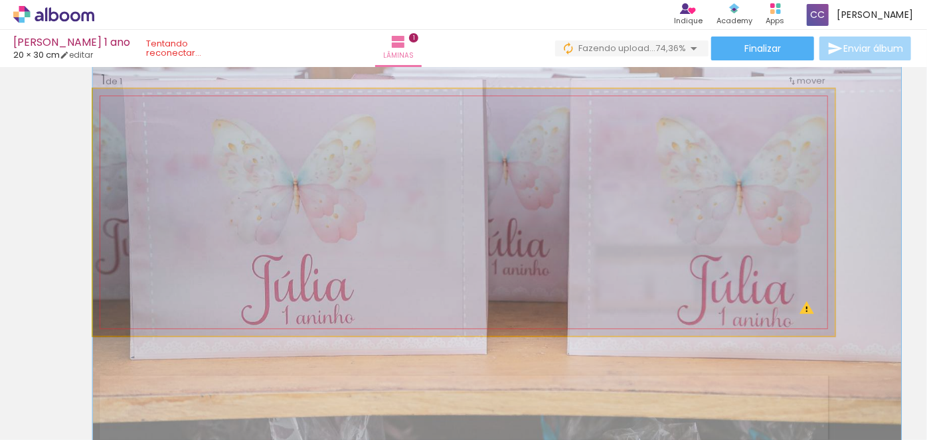
drag, startPoint x: 300, startPoint y: 236, endPoint x: 392, endPoint y: 224, distance: 92.5
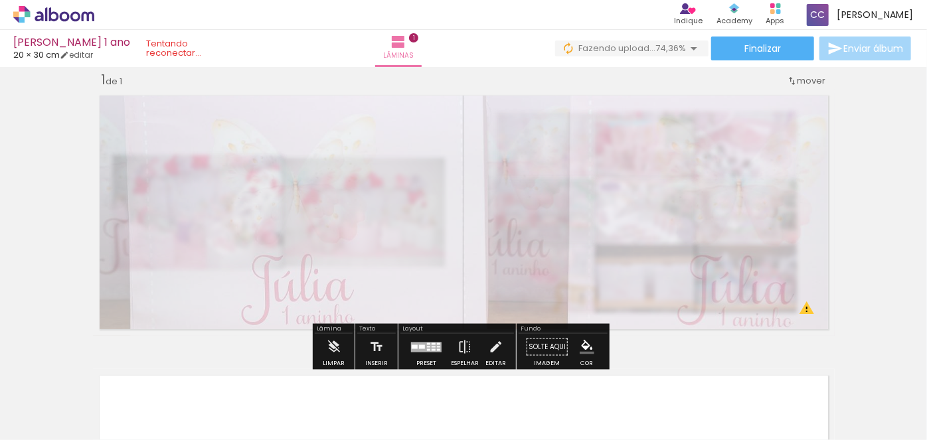
click at [875, 286] on div "Inserir lâmina 1 de 1 O Designbox precisará aumentar a sua imagem em 262% para …" at bounding box center [463, 335] width 927 height 561
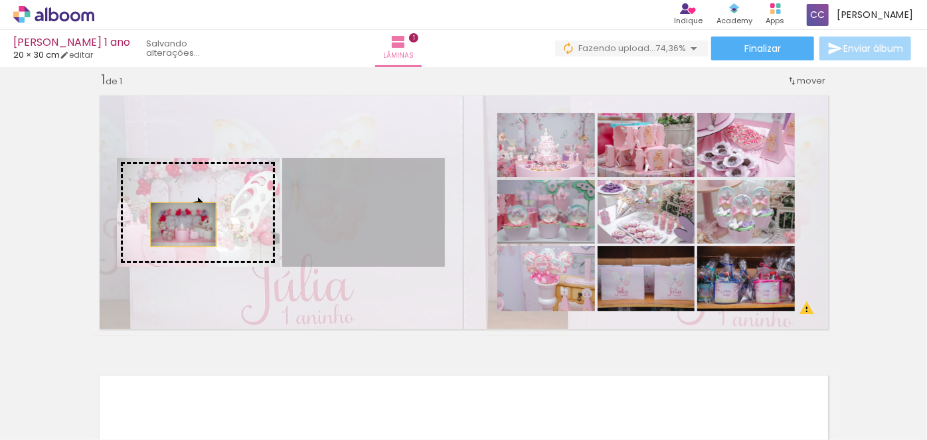
drag, startPoint x: 396, startPoint y: 223, endPoint x: 179, endPoint y: 225, distance: 217.2
click at [0, 0] on slot at bounding box center [0, 0] width 0 height 0
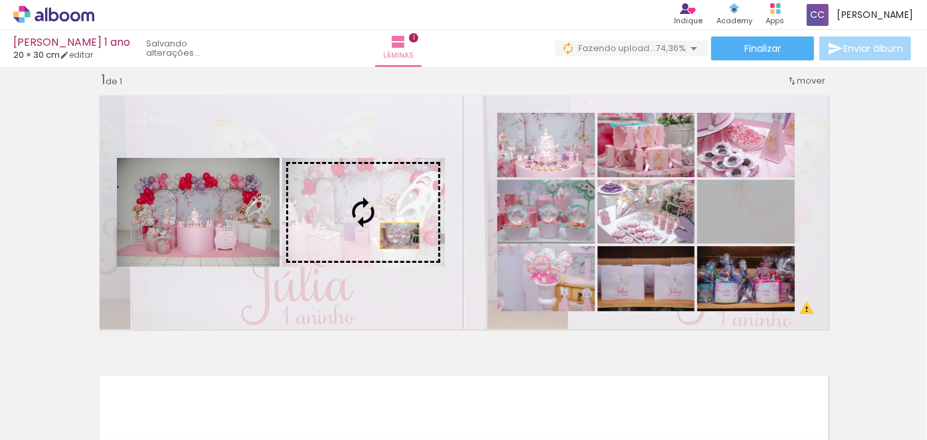
drag, startPoint x: 768, startPoint y: 218, endPoint x: 365, endPoint y: 234, distance: 402.9
click at [0, 0] on slot at bounding box center [0, 0] width 0 height 0
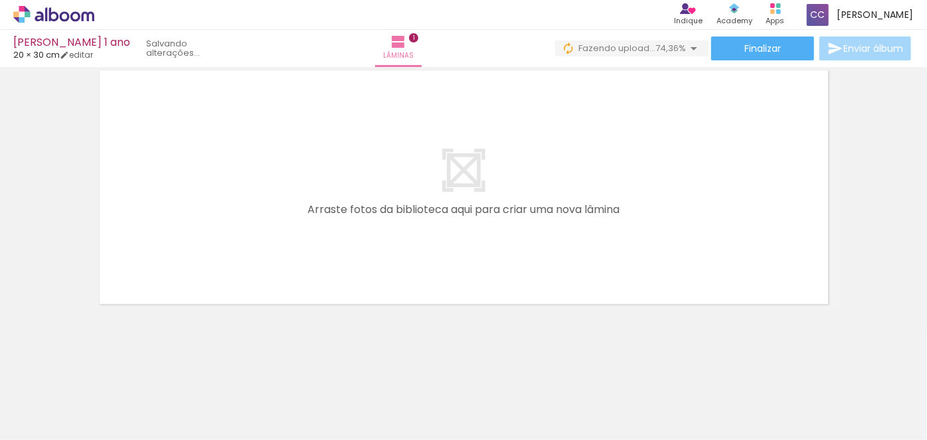
scroll to position [0, 664]
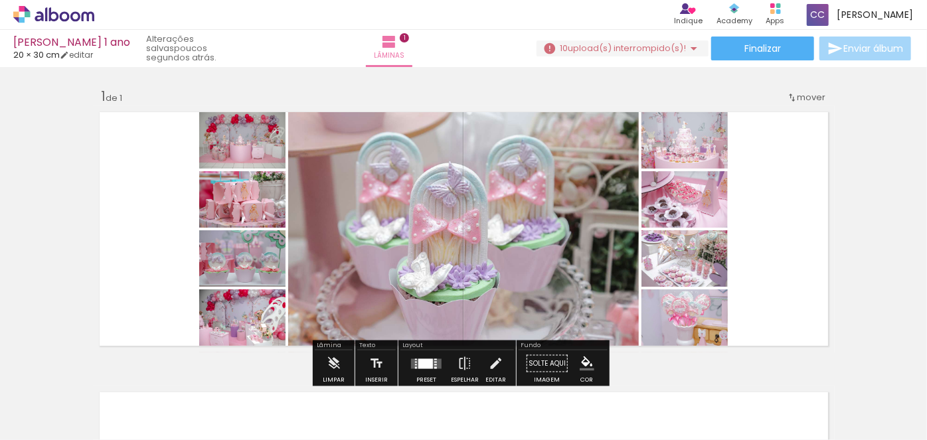
click at [650, 50] on span "upload(s) interrompido(s)!" at bounding box center [627, 48] width 118 height 13
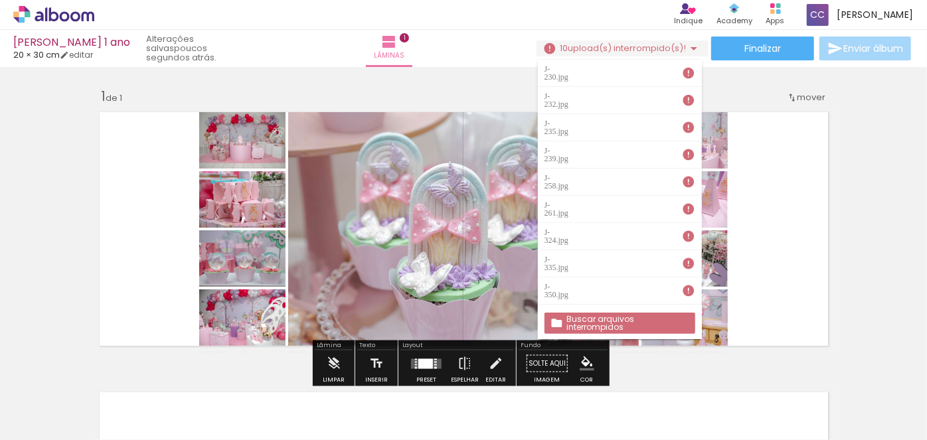
click at [0, 0] on slot "Buscar arquivos interrompidos" at bounding box center [0, 0] width 0 height 0
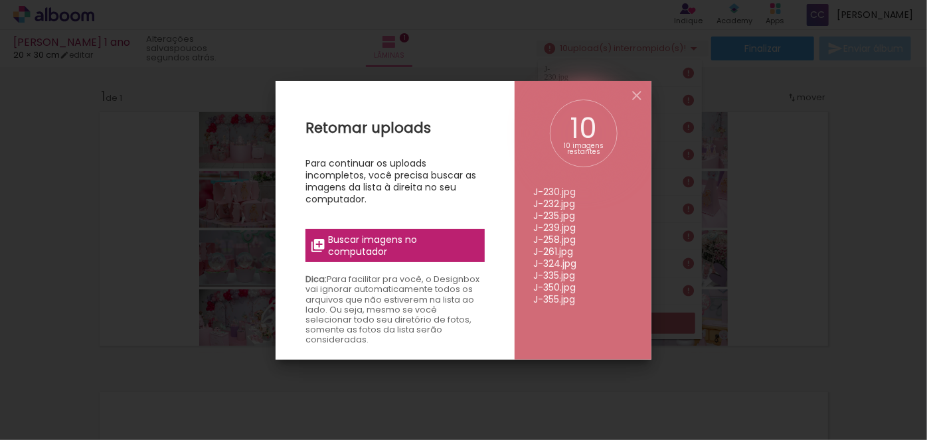
click at [377, 237] on span "Buscar imagens no computador" at bounding box center [403, 246] width 148 height 24
click at [0, 0] on input "file" at bounding box center [0, 0] width 0 height 0
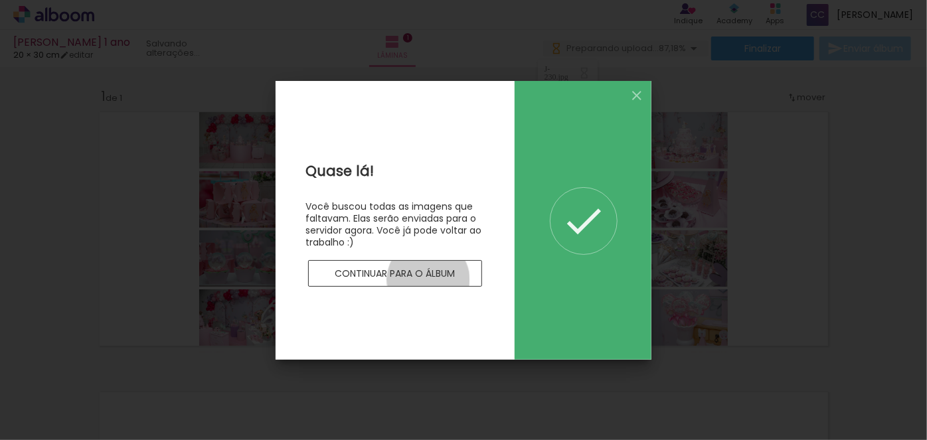
click at [428, 280] on paper-button "Continuar para o álbum" at bounding box center [395, 273] width 174 height 27
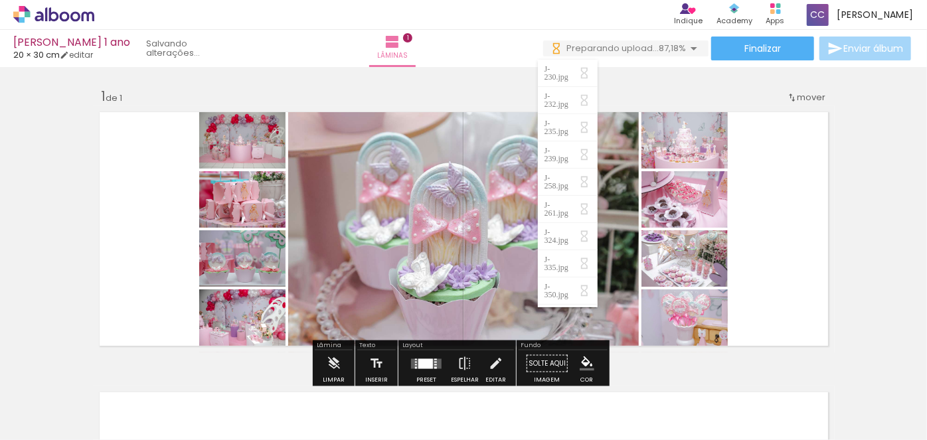
click at [855, 139] on div "Inserir lâmina 1 de 1" at bounding box center [463, 352] width 927 height 561
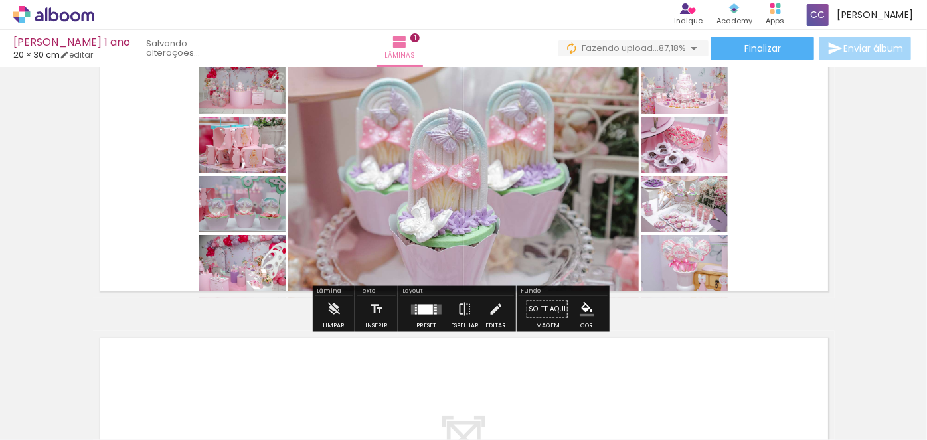
scroll to position [60, 0]
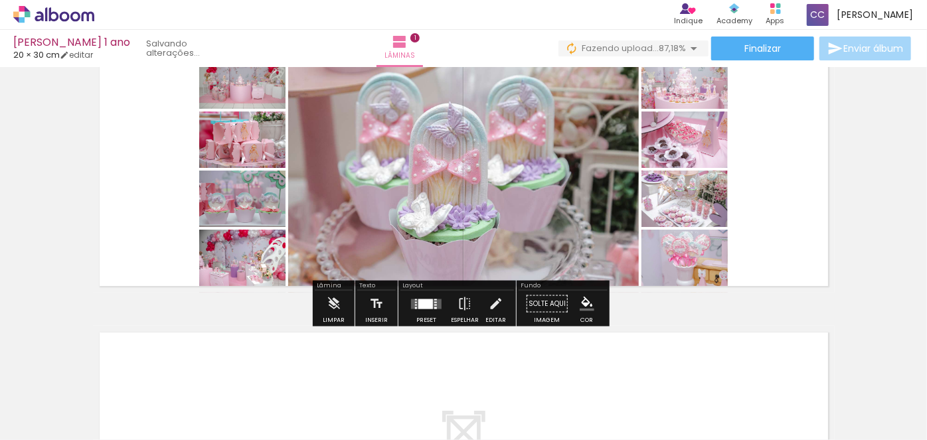
drag, startPoint x: 426, startPoint y: 306, endPoint x: 687, endPoint y: 272, distance: 263.2
click at [425, 306] on div at bounding box center [426, 304] width 15 height 10
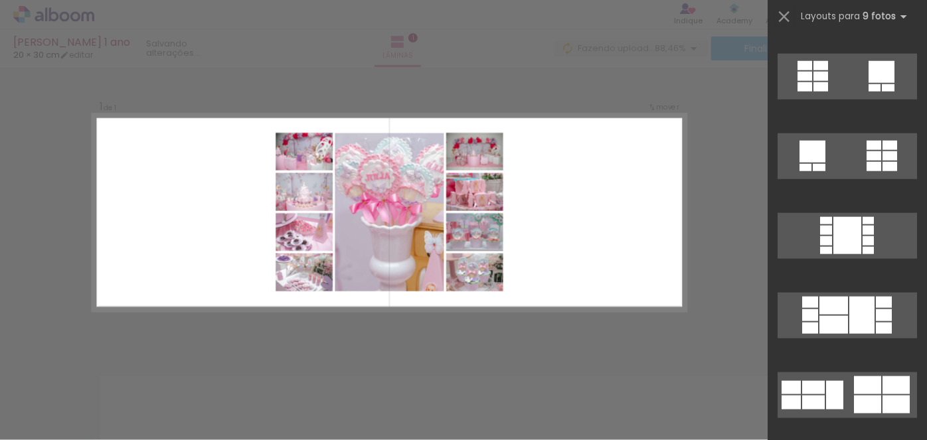
scroll to position [785, 0]
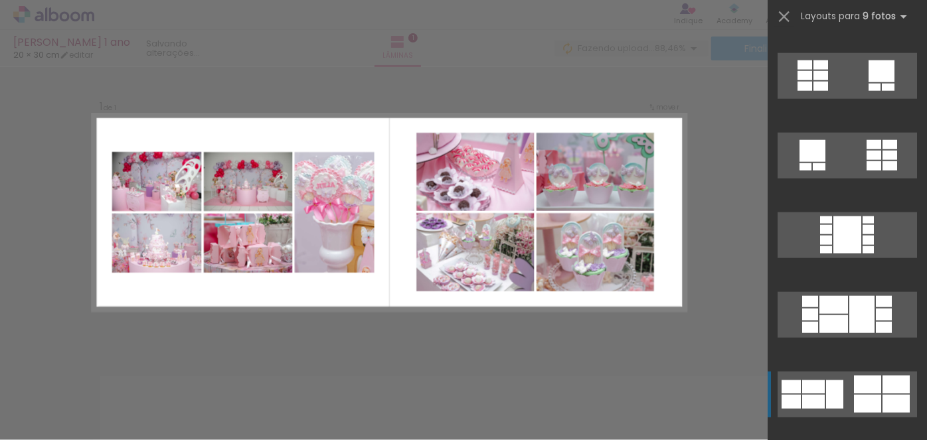
click at [820, 395] on div at bounding box center [814, 402] width 23 height 14
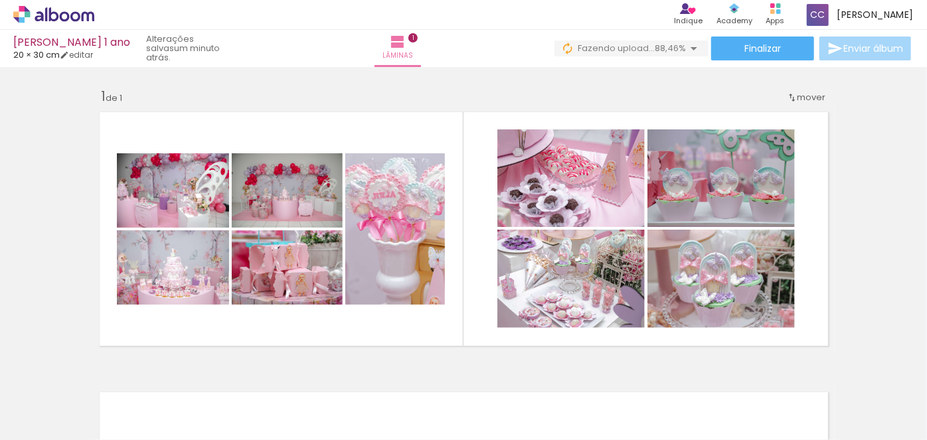
scroll to position [0, 1875]
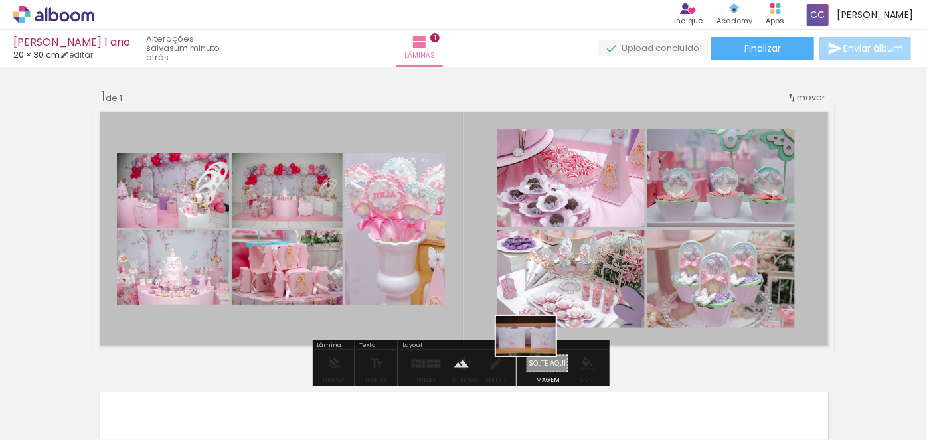
drag, startPoint x: 565, startPoint y: 397, endPoint x: 536, endPoint y: 356, distance: 50.5
click at [536, 356] on quentale-workspace at bounding box center [463, 220] width 927 height 440
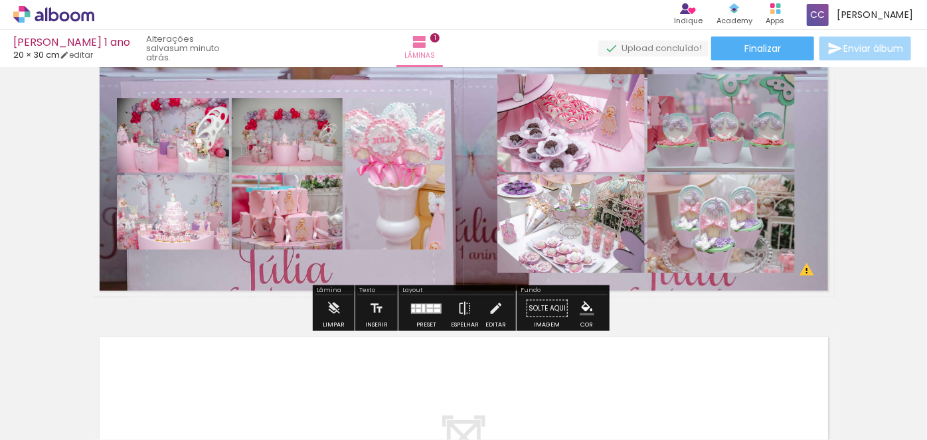
scroll to position [60, 0]
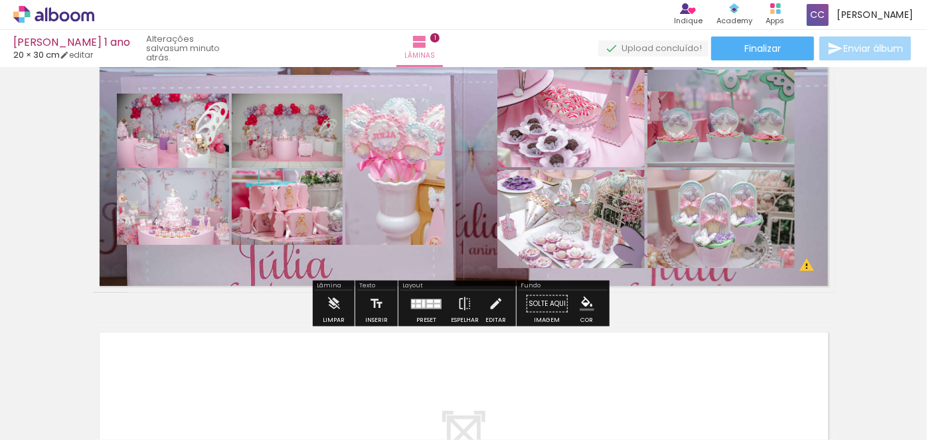
click at [538, 303] on paper-button "Solte aqui Imagem" at bounding box center [547, 308] width 48 height 34
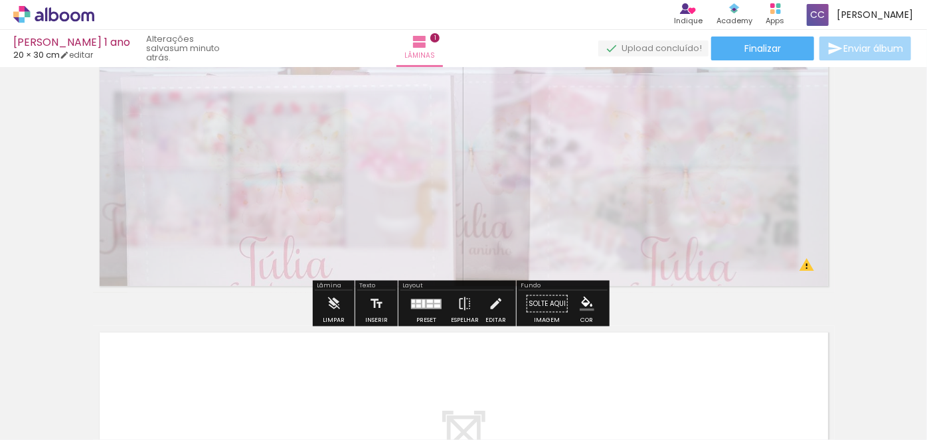
drag, startPoint x: 280, startPoint y: 78, endPoint x: 244, endPoint y: 79, distance: 35.2
type paper-slider "30"
click at [248, 79] on div at bounding box center [252, 80] width 8 height 8
click at [72, 316] on div "Inserir lâmina 1 de 1 O Designbox precisará aumentar a sua imagem em 240% para …" at bounding box center [463, 292] width 927 height 561
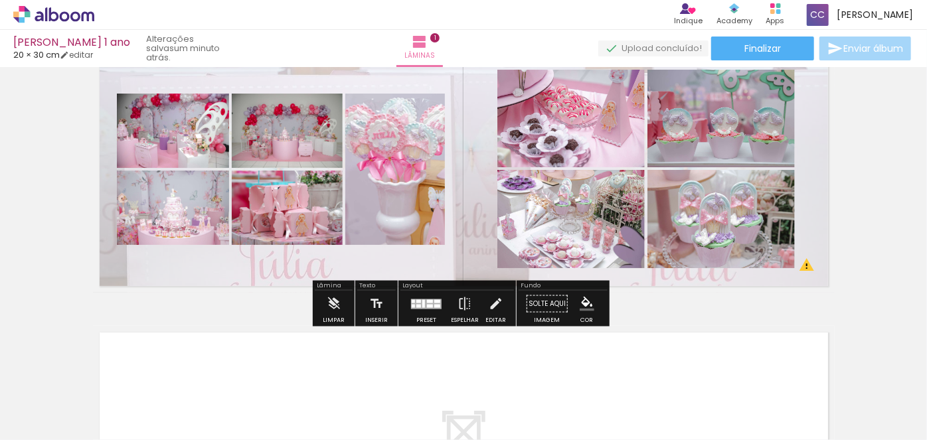
click at [536, 302] on paper-button "Solte aqui Imagem" at bounding box center [547, 308] width 48 height 34
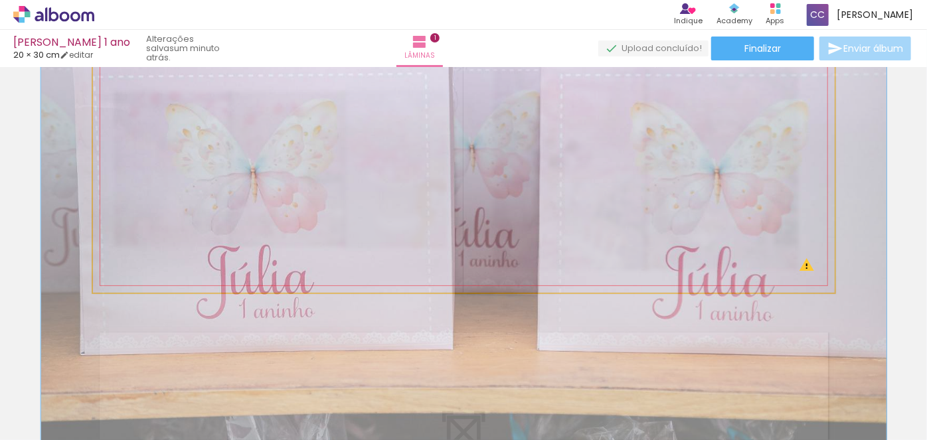
type paper-slider "114"
click at [145, 75] on div at bounding box center [150, 80] width 12 height 12
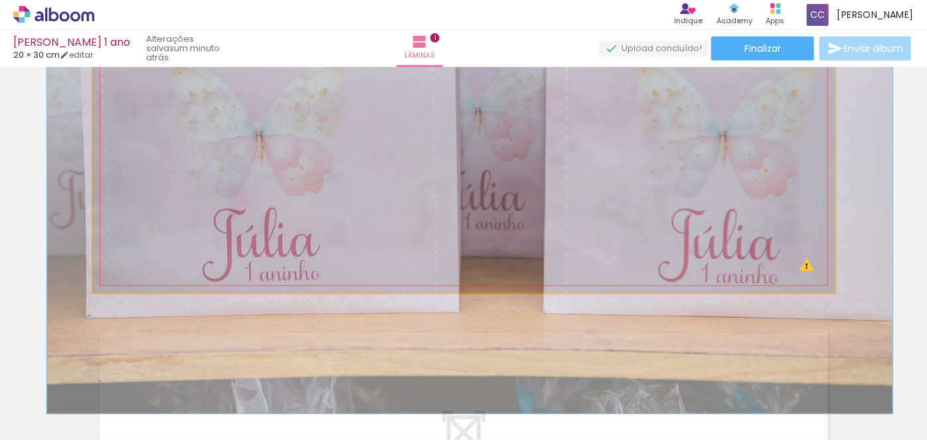
drag, startPoint x: 264, startPoint y: 151, endPoint x: 269, endPoint y: 117, distance: 35.0
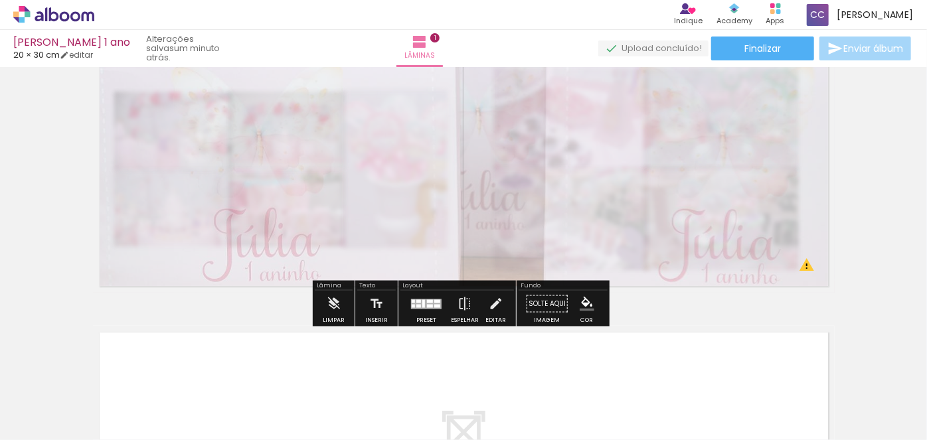
click at [553, 307] on paper-button "Solte aqui Imagem" at bounding box center [547, 308] width 48 height 34
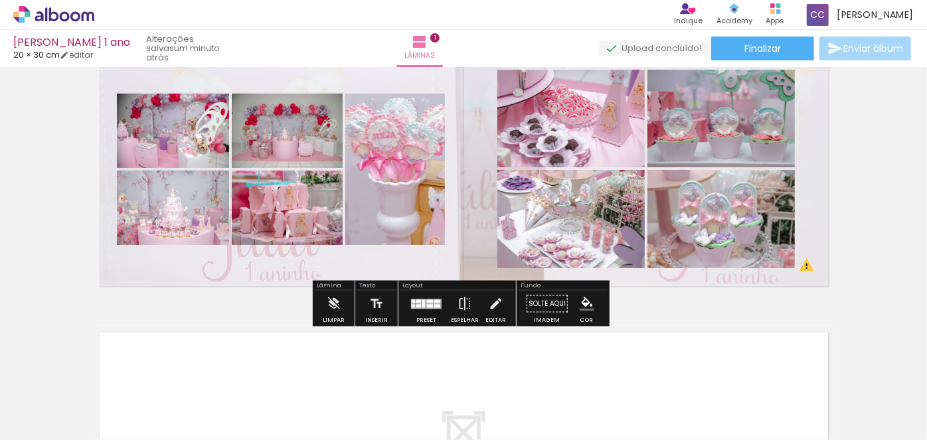
click at [539, 298] on paper-button "Solte aqui Imagem" at bounding box center [547, 308] width 48 height 34
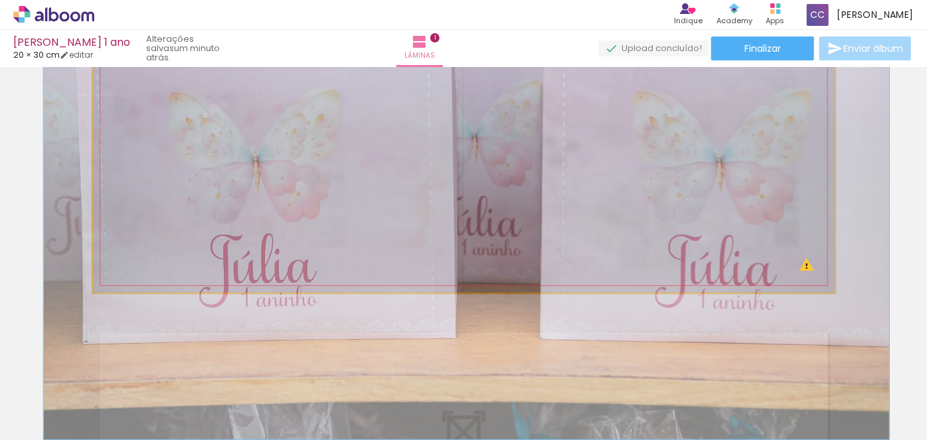
drag, startPoint x: 465, startPoint y: 145, endPoint x: 464, endPoint y: 169, distance: 24.0
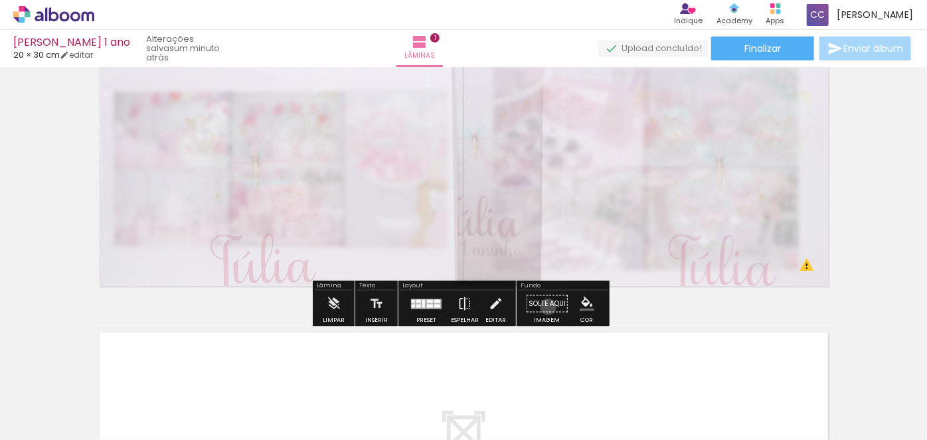
click at [544, 306] on paper-button "Solte aqui Imagem" at bounding box center [547, 308] width 48 height 34
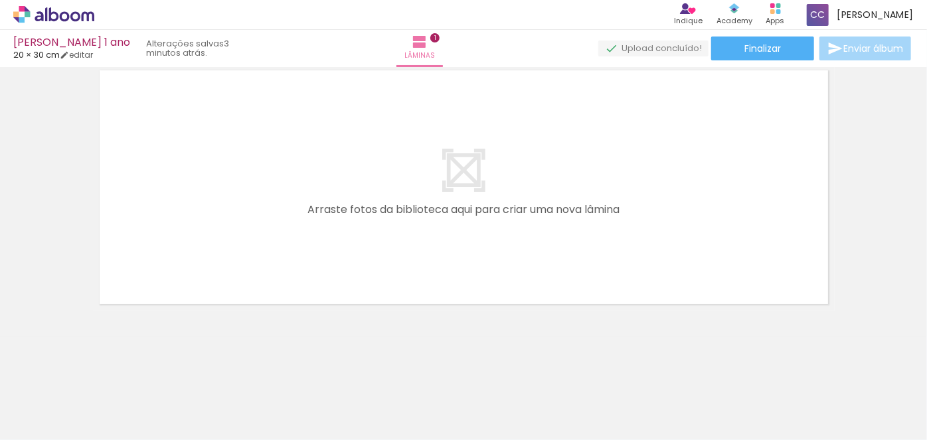
scroll to position [0, 643]
drag, startPoint x: 308, startPoint y: 403, endPoint x: 406, endPoint y: 392, distance: 98.3
click at [262, 252] on quentale-workspace at bounding box center [463, 220] width 927 height 440
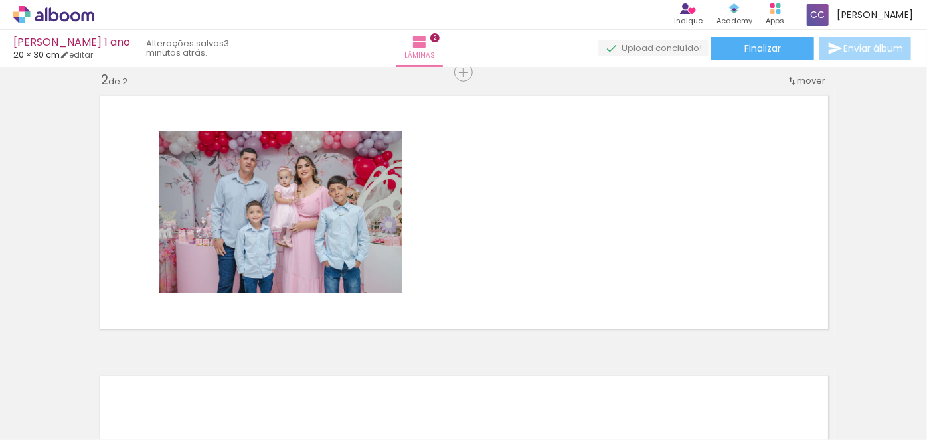
scroll to position [0, 354]
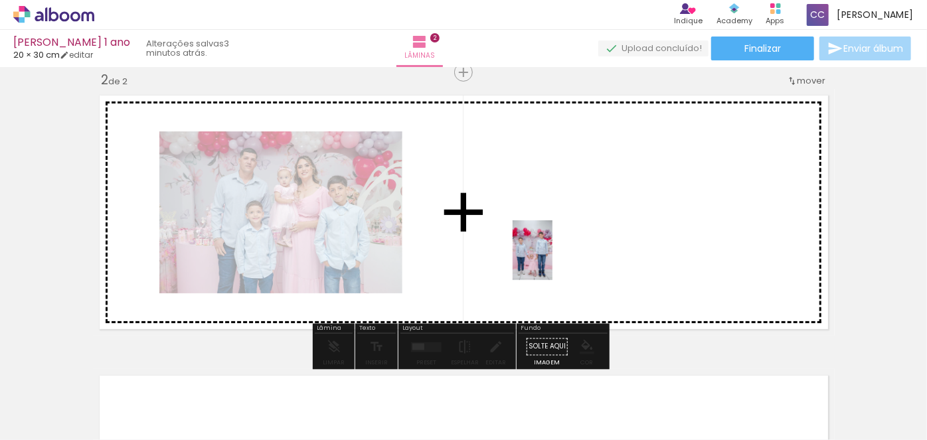
drag, startPoint x: 684, startPoint y: 413, endPoint x: 607, endPoint y: 371, distance: 88.3
click at [553, 260] on quentale-workspace at bounding box center [463, 220] width 927 height 440
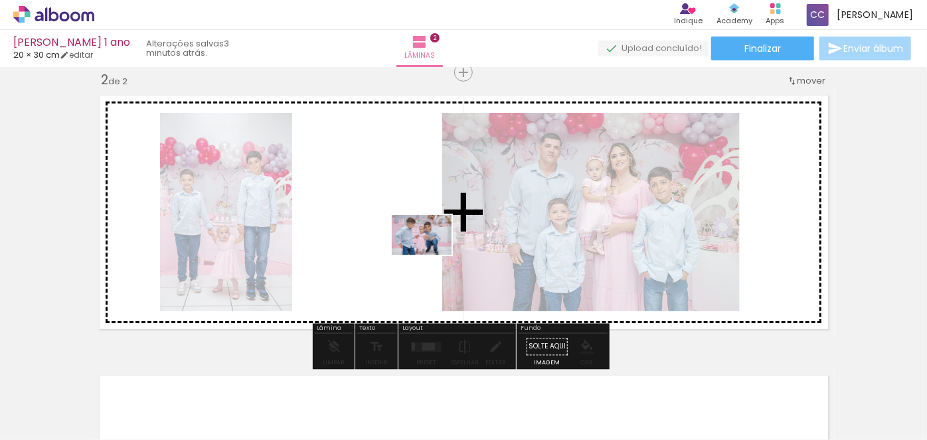
drag, startPoint x: 761, startPoint y: 399, endPoint x: 432, endPoint y: 255, distance: 359.4
click at [432, 255] on quentale-workspace at bounding box center [463, 220] width 927 height 440
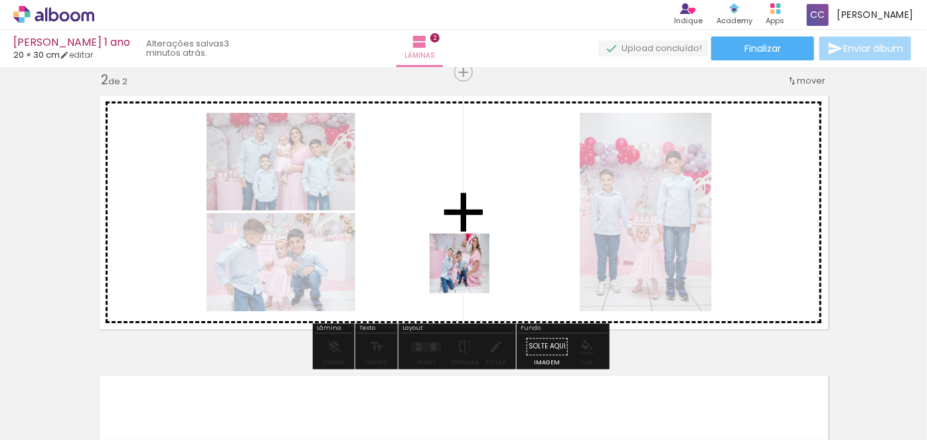
drag, startPoint x: 828, startPoint y: 401, endPoint x: 462, endPoint y: 271, distance: 387.7
click at [462, 271] on quentale-workspace at bounding box center [463, 220] width 927 height 440
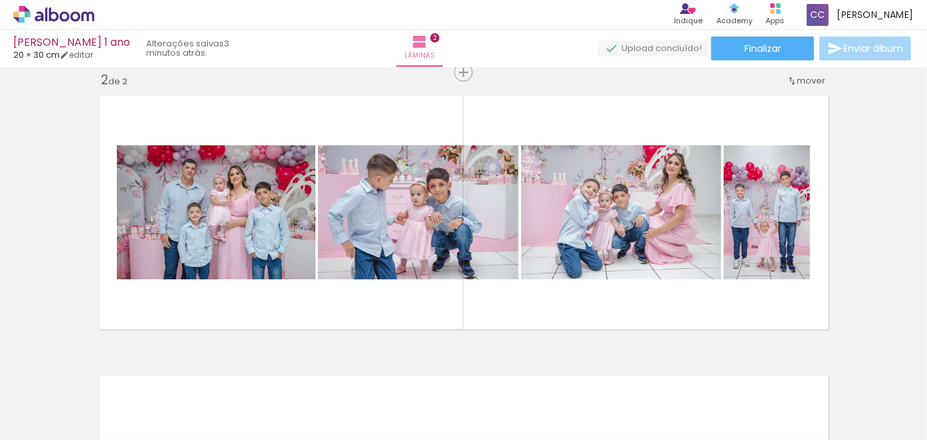
scroll to position [0, 818]
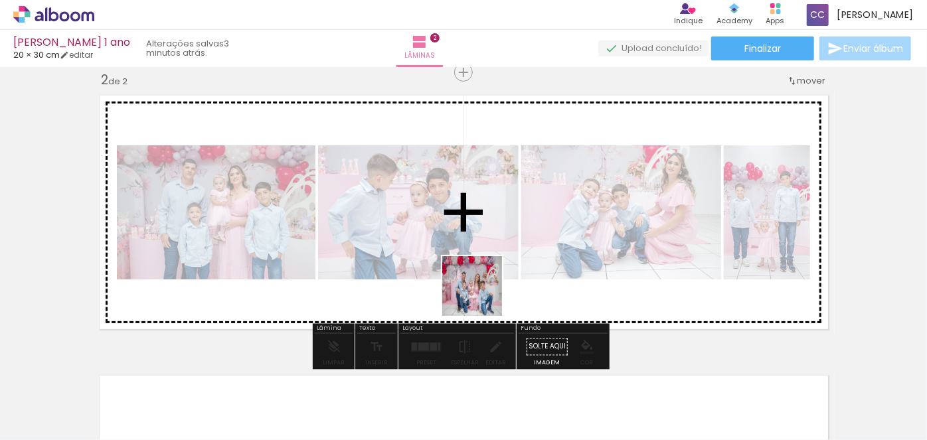
drag, startPoint x: 434, startPoint y: 397, endPoint x: 502, endPoint y: 373, distance: 72.1
click at [492, 286] on quentale-workspace at bounding box center [463, 220] width 927 height 440
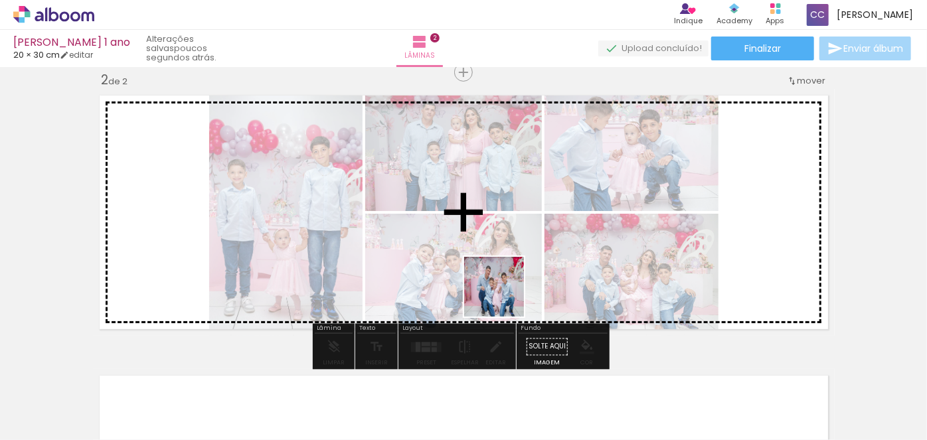
drag, startPoint x: 502, startPoint y: 403, endPoint x: 500, endPoint y: 286, distance: 116.3
click at [500, 286] on quentale-workspace at bounding box center [463, 220] width 927 height 440
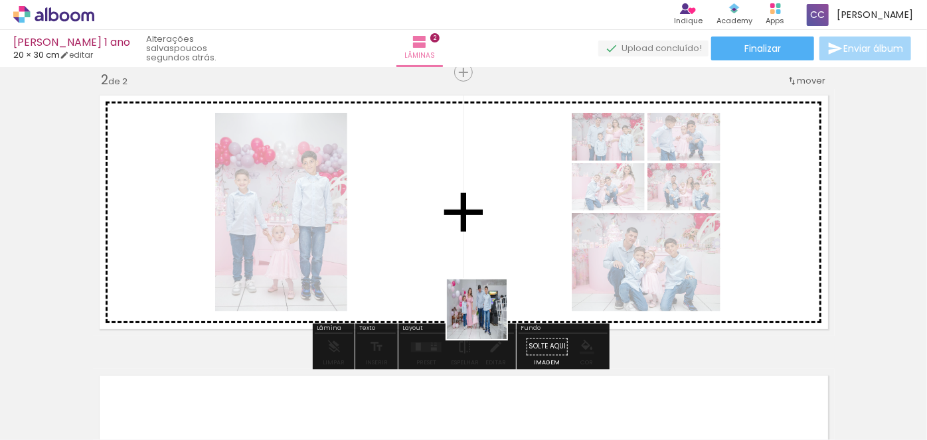
drag, startPoint x: 587, startPoint y: 397, endPoint x: 460, endPoint y: 293, distance: 164.3
click at [460, 293] on quentale-workspace at bounding box center [463, 220] width 927 height 440
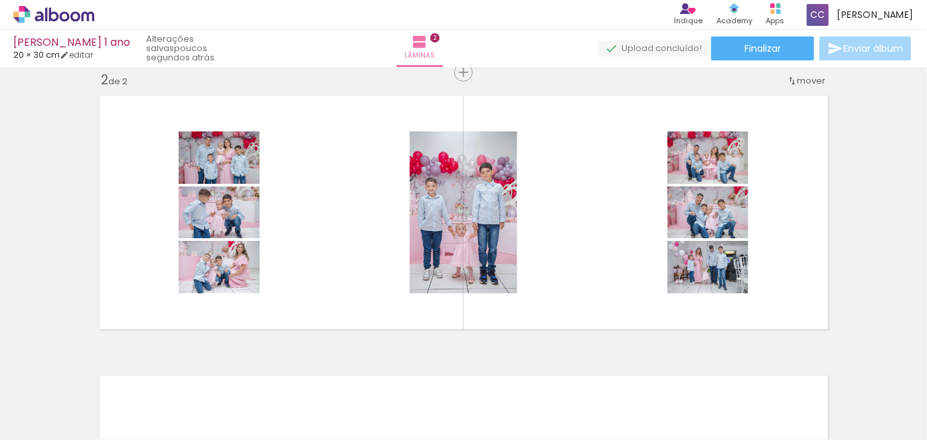
scroll to position [0, 1988]
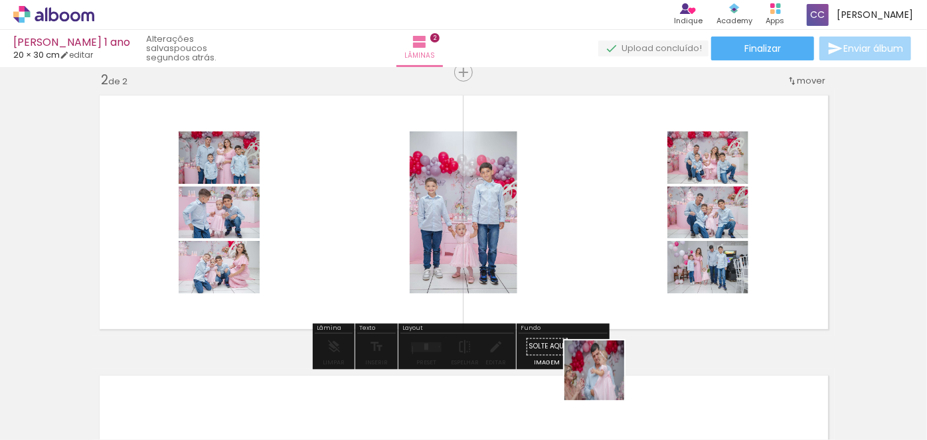
drag, startPoint x: 604, startPoint y: 387, endPoint x: 606, endPoint y: 345, distance: 41.9
click at [601, 282] on quentale-workspace at bounding box center [463, 220] width 927 height 440
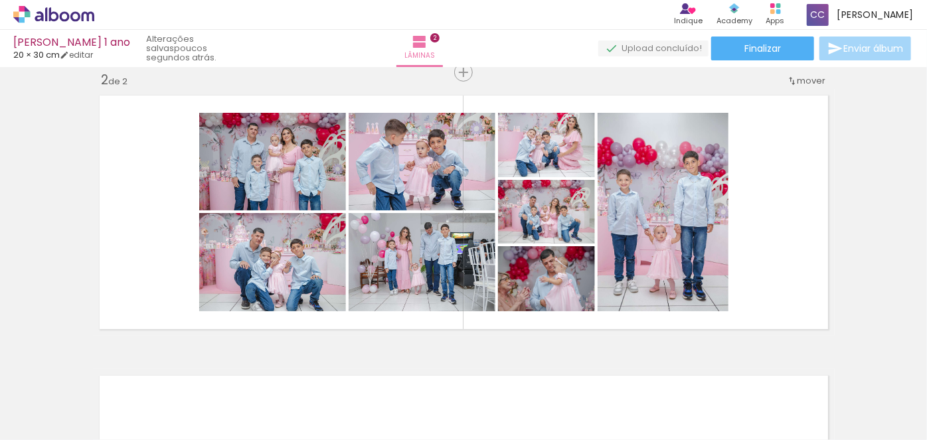
scroll to position [0, 622]
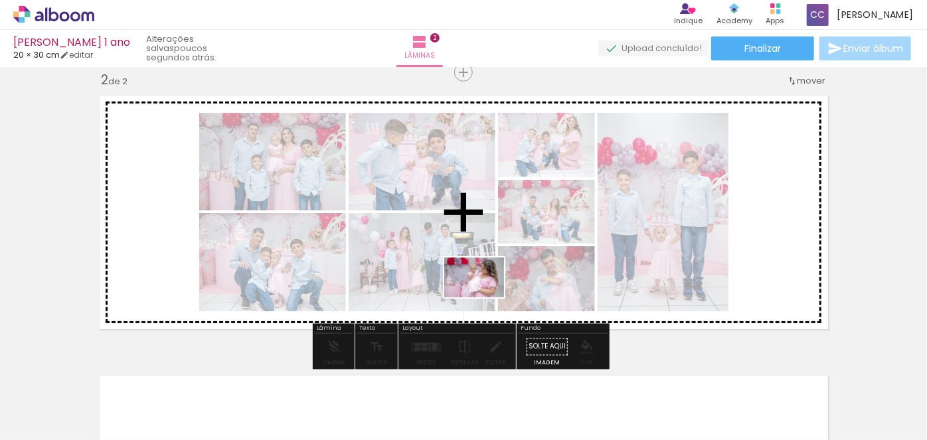
drag, startPoint x: 278, startPoint y: 378, endPoint x: 485, endPoint y: 298, distance: 221.7
click at [485, 298] on quentale-workspace at bounding box center [463, 220] width 927 height 440
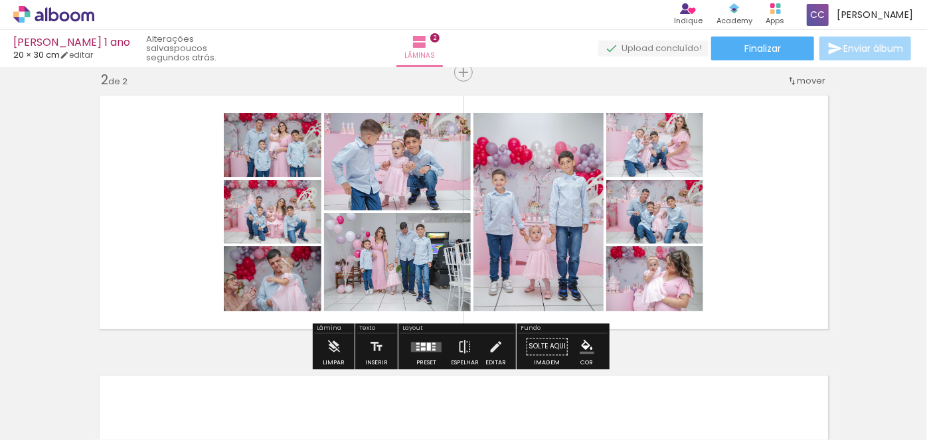
click at [420, 333] on div "Layout" at bounding box center [458, 330] width 114 height 8
click at [421, 344] on div at bounding box center [423, 344] width 5 height 3
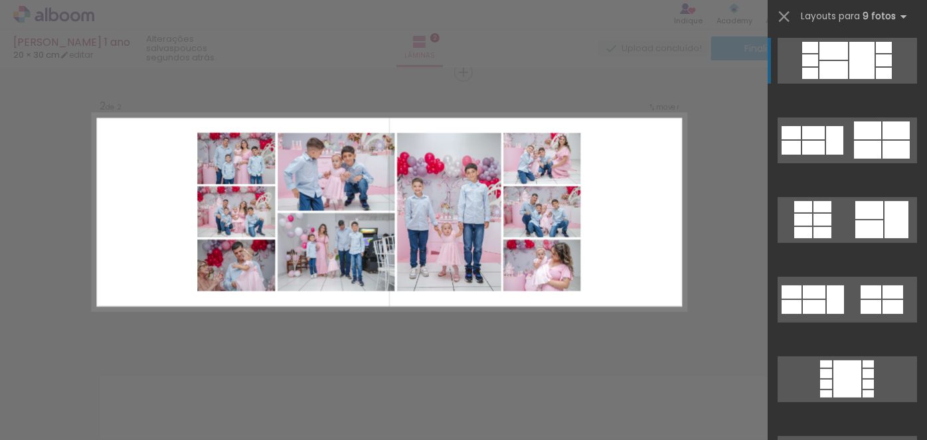
scroll to position [0, 0]
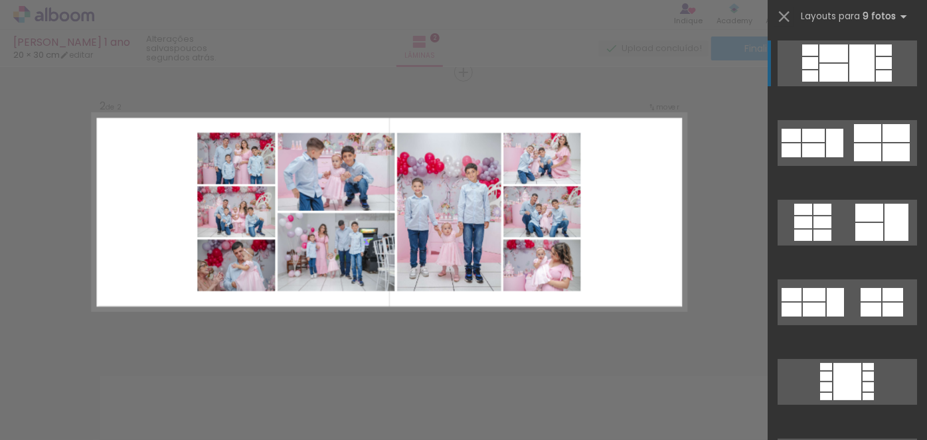
click at [838, 66] on div at bounding box center [834, 73] width 29 height 18
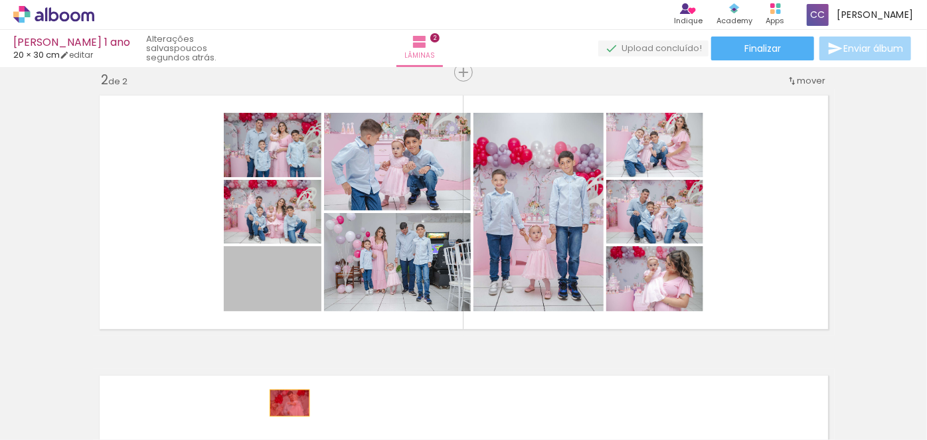
drag, startPoint x: 292, startPoint y: 282, endPoint x: 285, endPoint y: 403, distance: 121.8
click at [285, 403] on quentale-workspace at bounding box center [463, 220] width 927 height 440
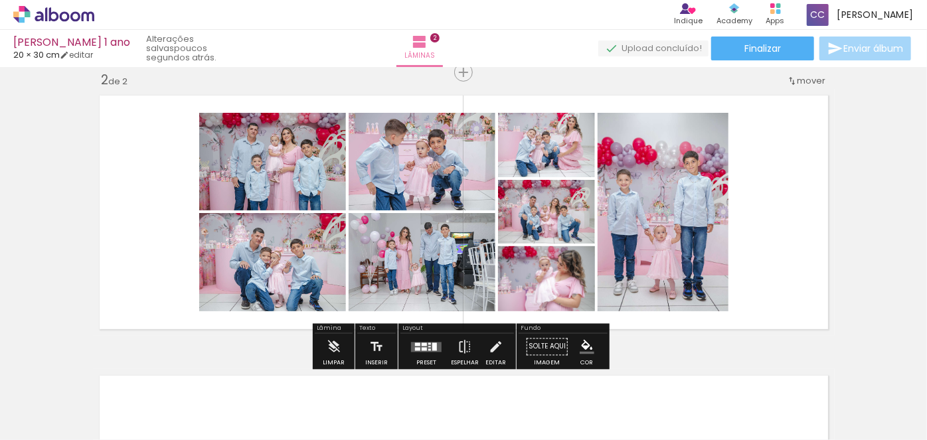
click at [413, 337] on div at bounding box center [427, 347] width 36 height 27
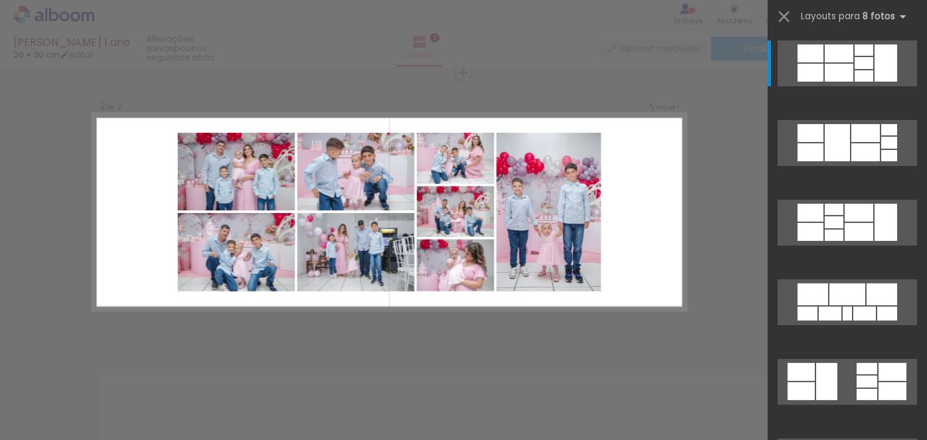
drag, startPoint x: 579, startPoint y: 247, endPoint x: 502, endPoint y: 282, distance: 85.3
click at [533, 292] on quentale-layouter at bounding box center [389, 213] width 594 height 198
drag, startPoint x: 457, startPoint y: 261, endPoint x: 430, endPoint y: 416, distance: 157.1
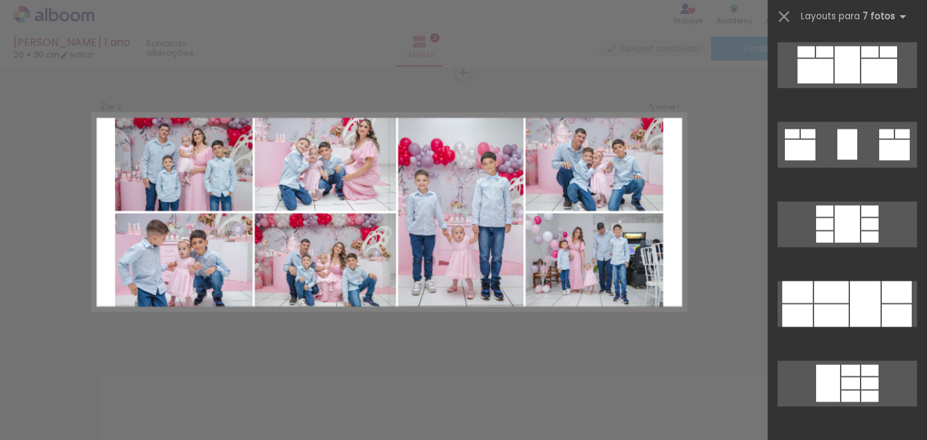
scroll to position [905, 0]
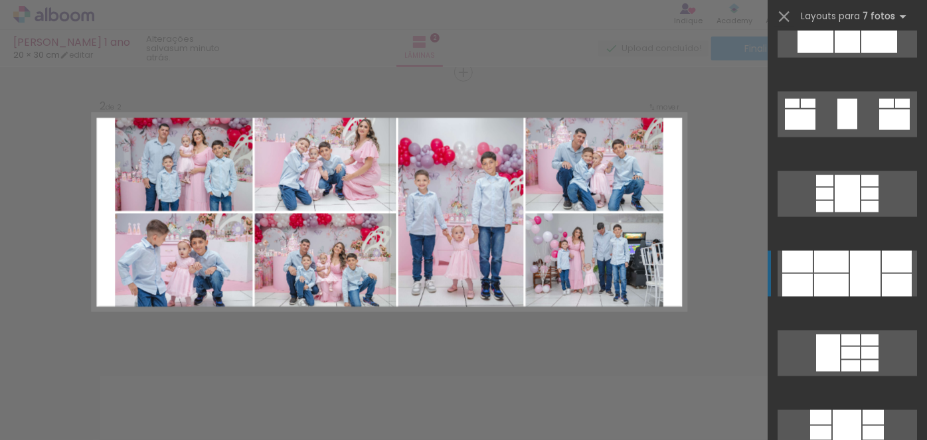
click at [837, 269] on div at bounding box center [831, 262] width 35 height 22
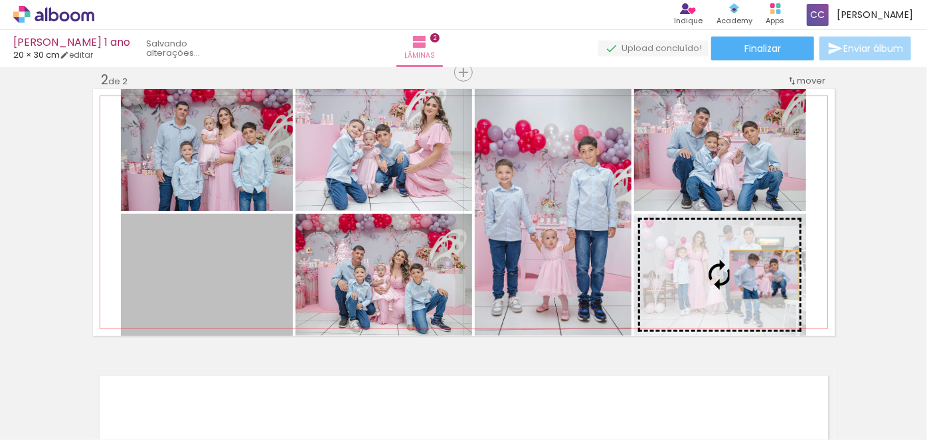
drag, startPoint x: 198, startPoint y: 290, endPoint x: 768, endPoint y: 274, distance: 570.2
click at [0, 0] on slot at bounding box center [0, 0] width 0 height 0
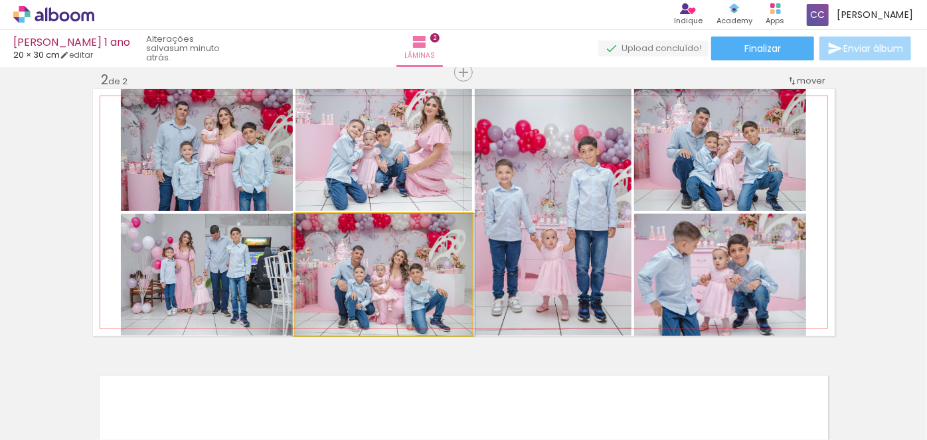
drag, startPoint x: 414, startPoint y: 284, endPoint x: 413, endPoint y: 268, distance: 16.0
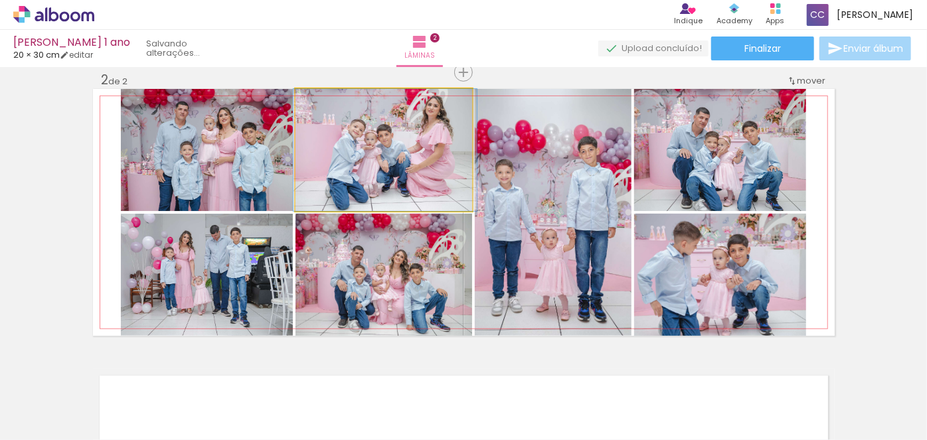
drag, startPoint x: 425, startPoint y: 153, endPoint x: 427, endPoint y: 168, distance: 15.3
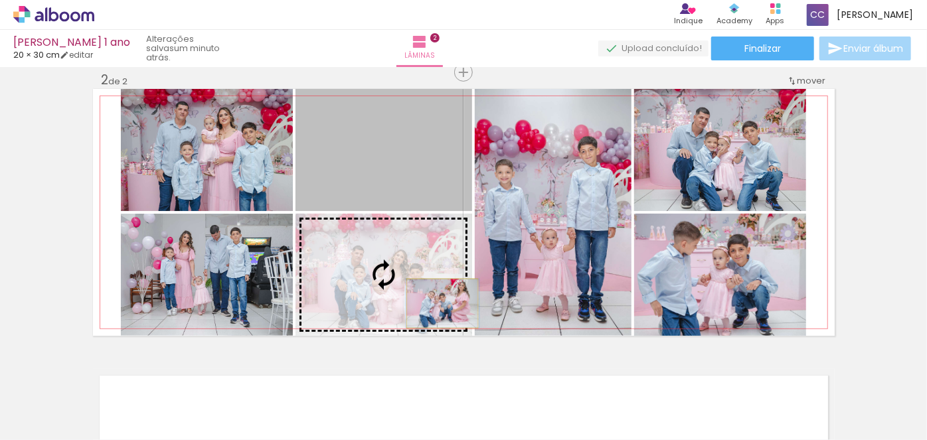
drag, startPoint x: 429, startPoint y: 155, endPoint x: 428, endPoint y: 296, distance: 140.8
click at [0, 0] on slot at bounding box center [0, 0] width 0 height 0
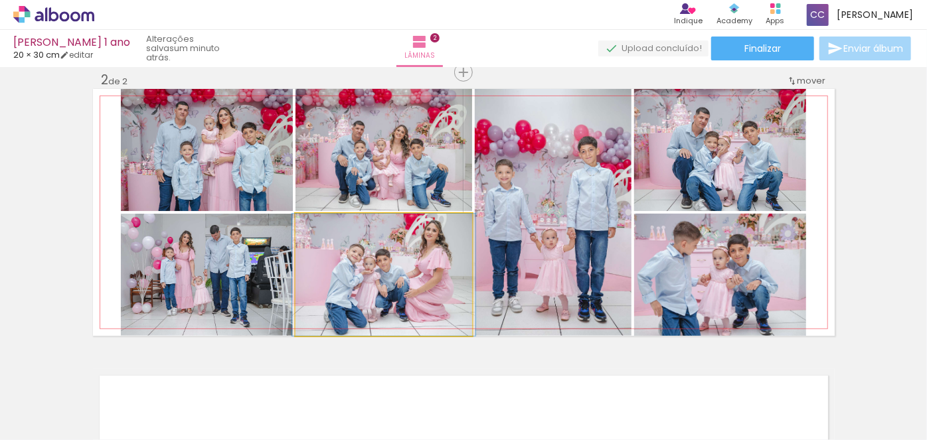
click at [410, 291] on quentale-photo at bounding box center [384, 275] width 177 height 122
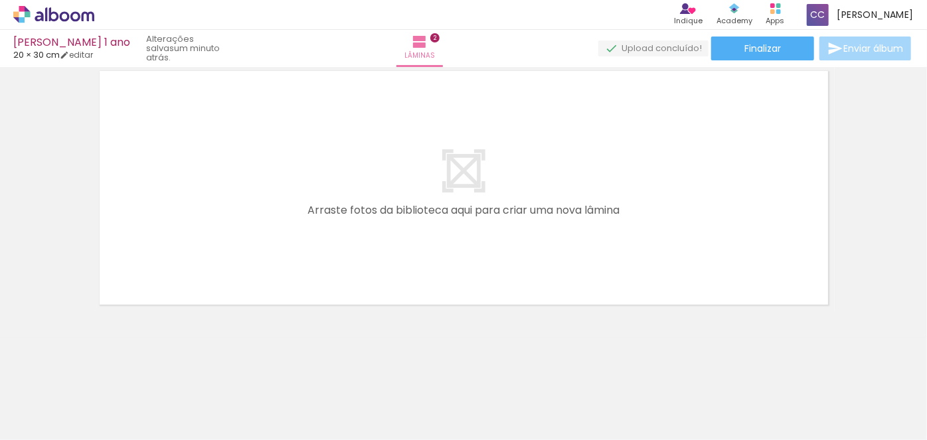
scroll to position [0, 1156]
drag, startPoint x: 319, startPoint y: 400, endPoint x: 434, endPoint y: 338, distance: 130.5
click at [357, 259] on quentale-workspace at bounding box center [463, 220] width 927 height 440
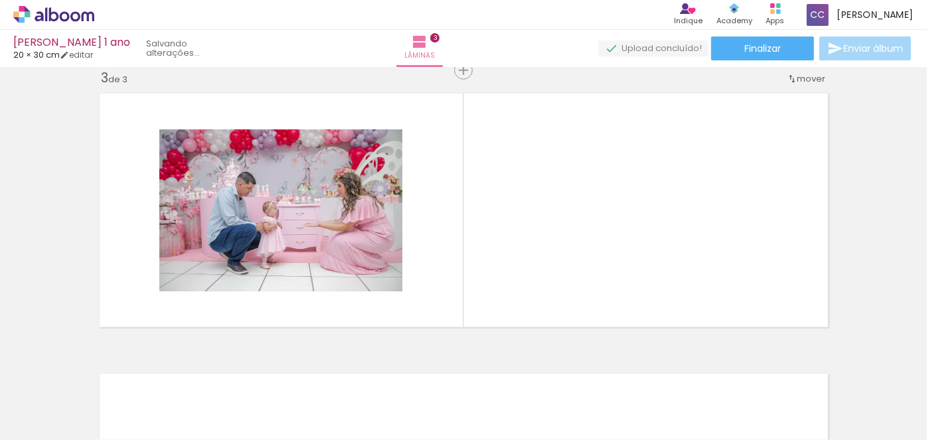
scroll to position [577, 0]
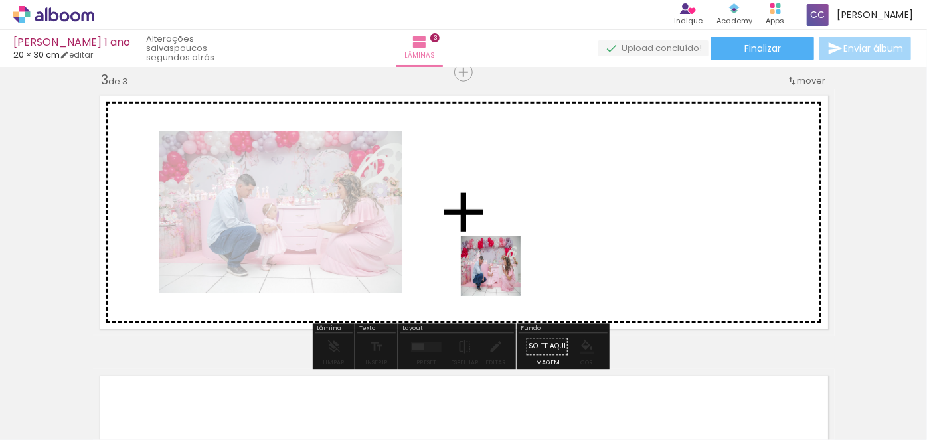
drag, startPoint x: 557, startPoint y: 403, endPoint x: 498, endPoint y: 272, distance: 143.6
click at [498, 272] on quentale-workspace at bounding box center [463, 220] width 927 height 440
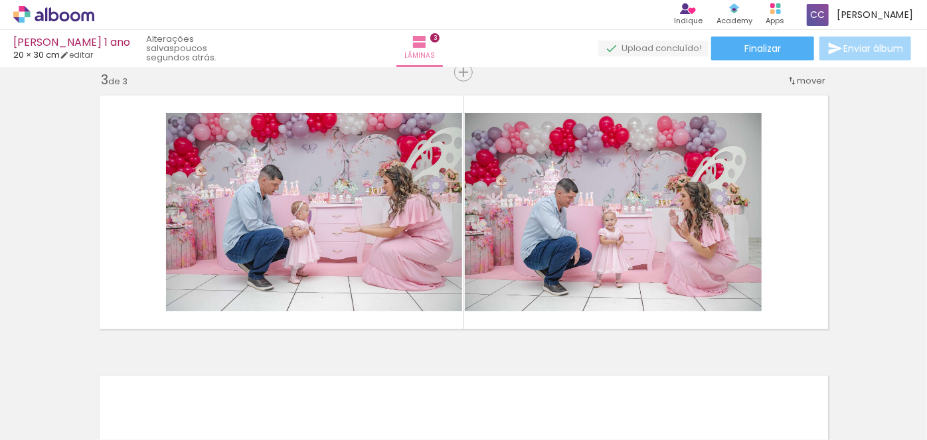
scroll to position [0, 1156]
drag, startPoint x: 622, startPoint y: 402, endPoint x: 678, endPoint y: 402, distance: 56.5
click at [604, 289] on quentale-workspace at bounding box center [463, 220] width 927 height 440
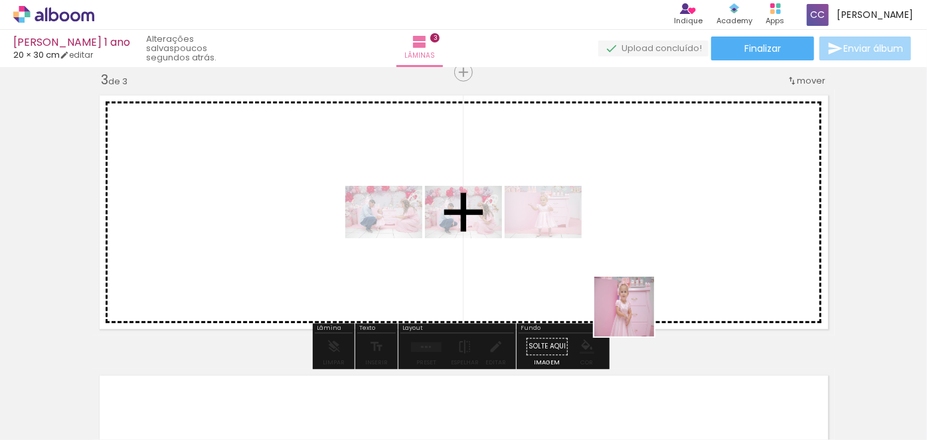
drag, startPoint x: 692, startPoint y: 387, endPoint x: 749, endPoint y: 381, distance: 57.4
click at [610, 285] on quentale-workspace at bounding box center [463, 220] width 927 height 440
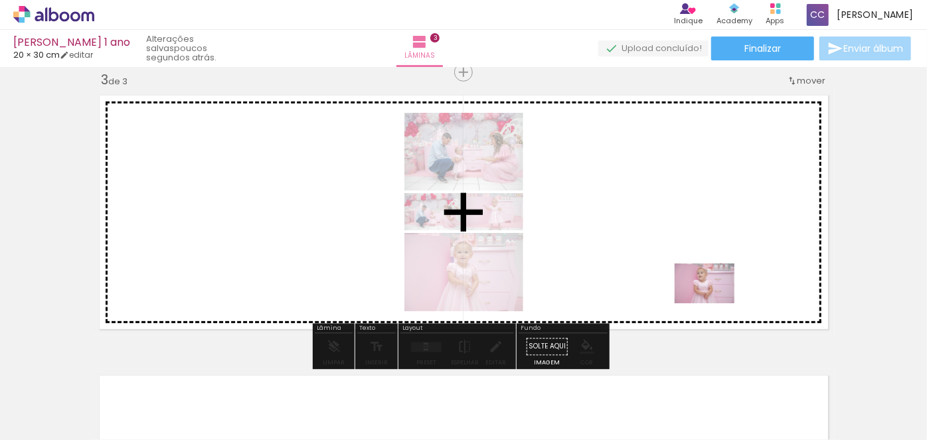
drag, startPoint x: 763, startPoint y: 397, endPoint x: 711, endPoint y: 301, distance: 109.4
click at [713, 301] on quentale-workspace at bounding box center [463, 220] width 927 height 440
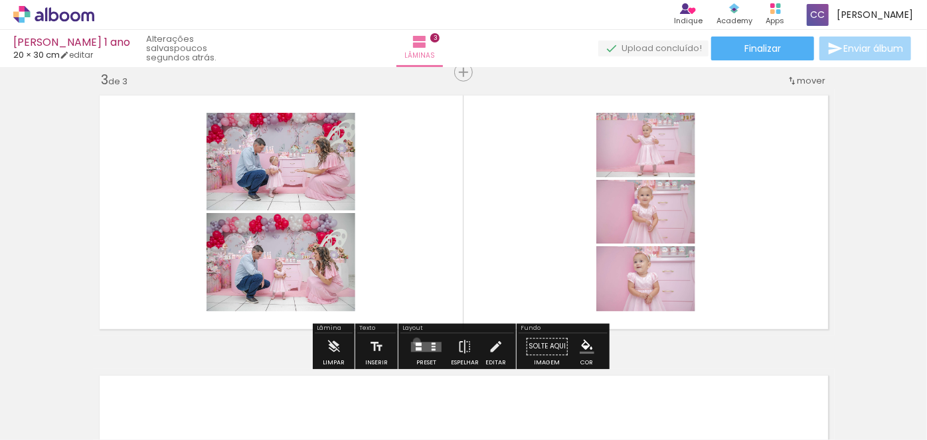
click at [414, 342] on quentale-layouter at bounding box center [426, 347] width 31 height 10
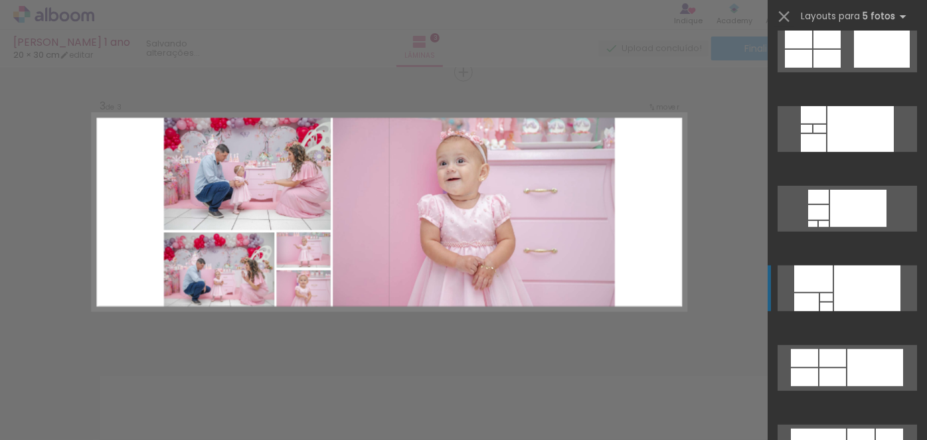
scroll to position [302, 0]
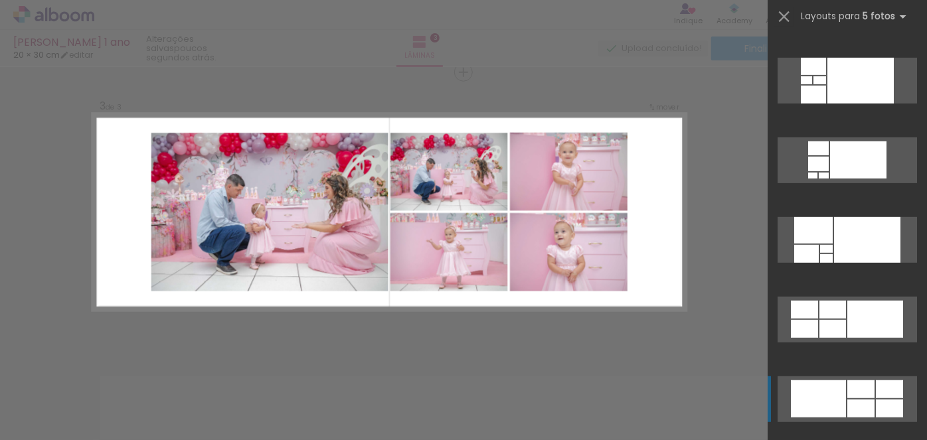
click at [838, 397] on div at bounding box center [818, 399] width 55 height 37
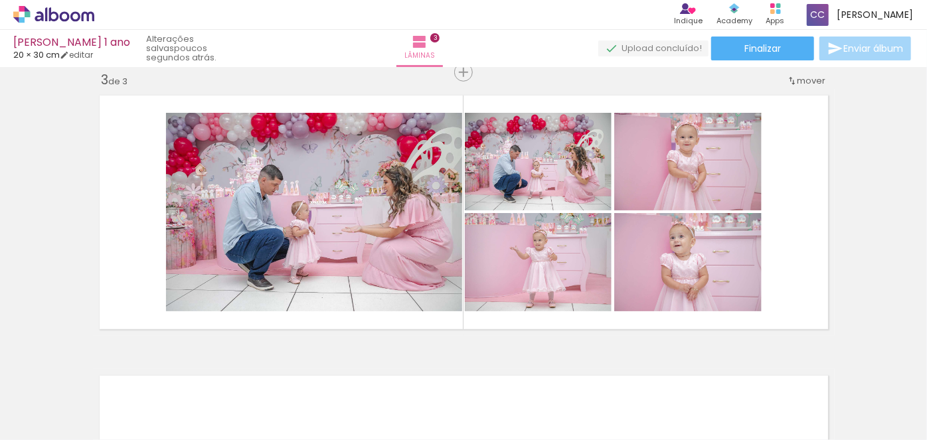
scroll to position [0, 2184]
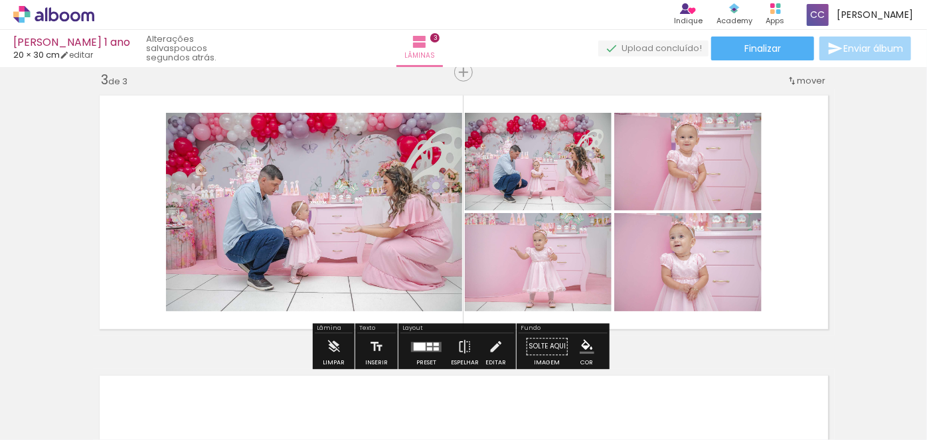
click at [434, 345] on div at bounding box center [436, 344] width 5 height 3
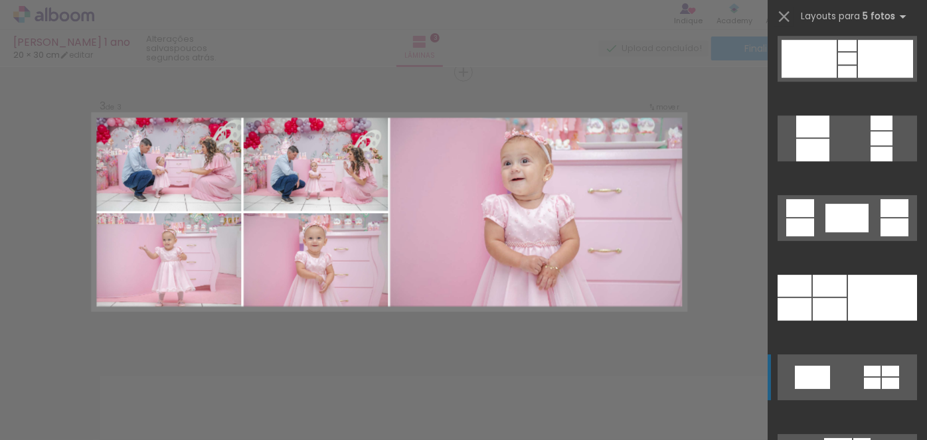
scroll to position [2128, 0]
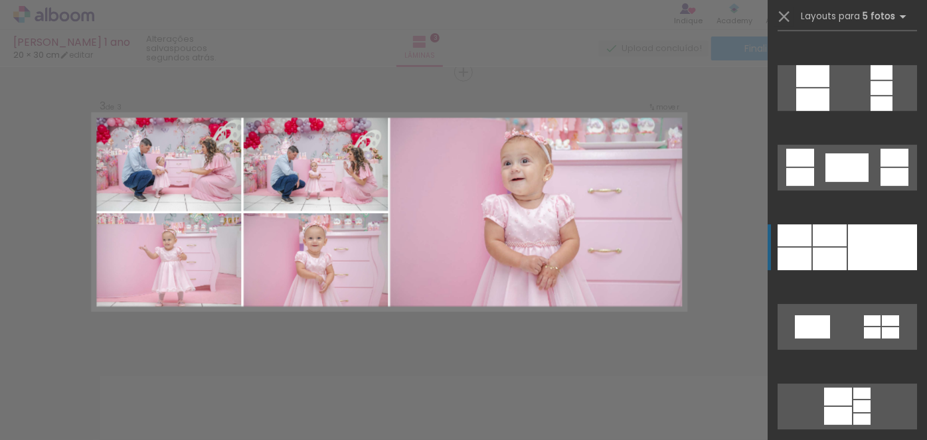
click at [849, 246] on div at bounding box center [882, 248] width 69 height 46
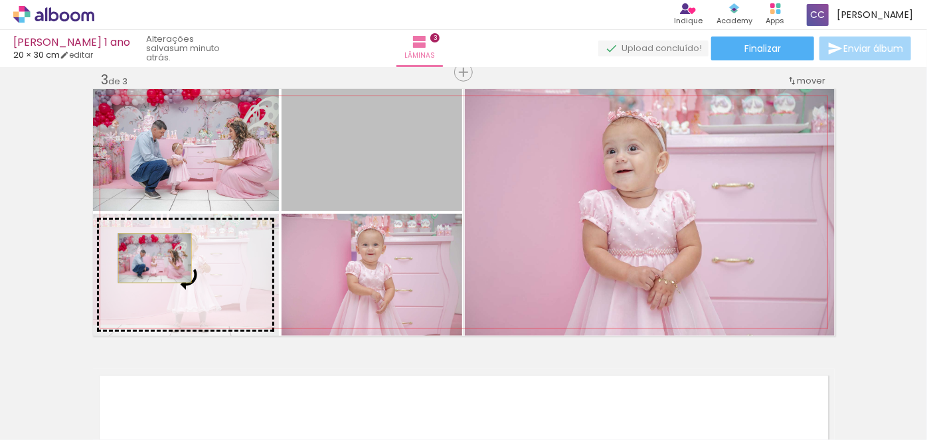
drag, startPoint x: 350, startPoint y: 145, endPoint x: 150, endPoint y: 258, distance: 229.7
click at [0, 0] on slot at bounding box center [0, 0] width 0 height 0
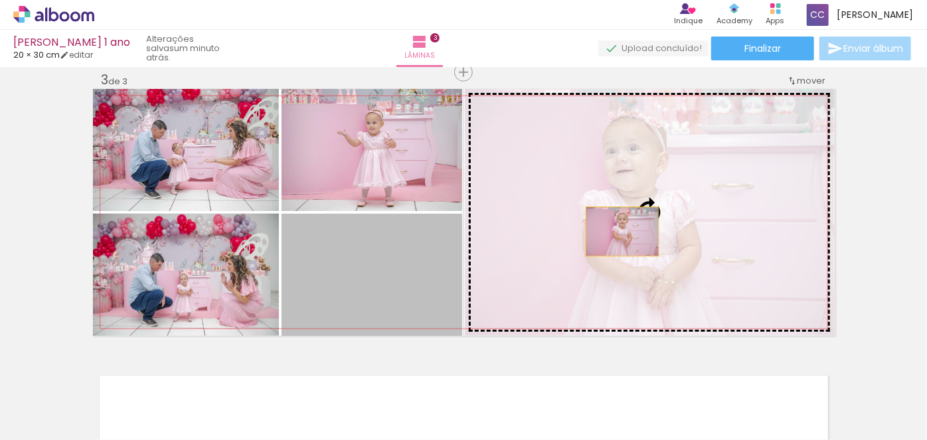
drag, startPoint x: 518, startPoint y: 247, endPoint x: 630, endPoint y: 227, distance: 114.8
click at [0, 0] on slot at bounding box center [0, 0] width 0 height 0
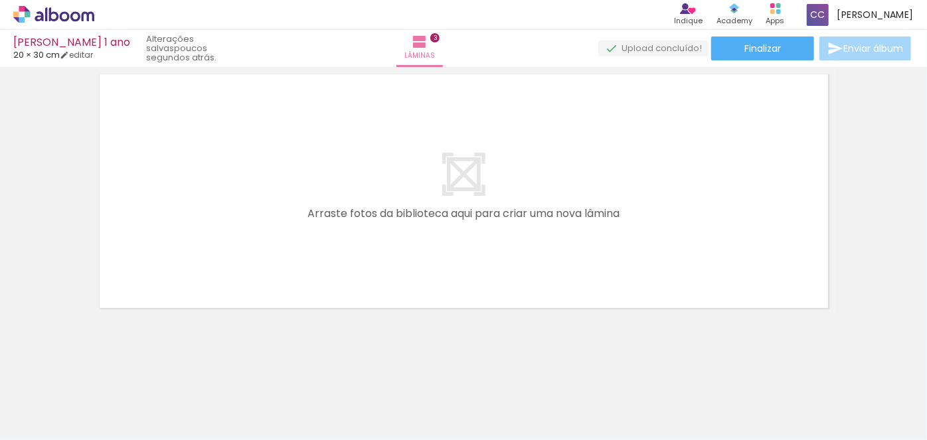
scroll to position [0, 1826]
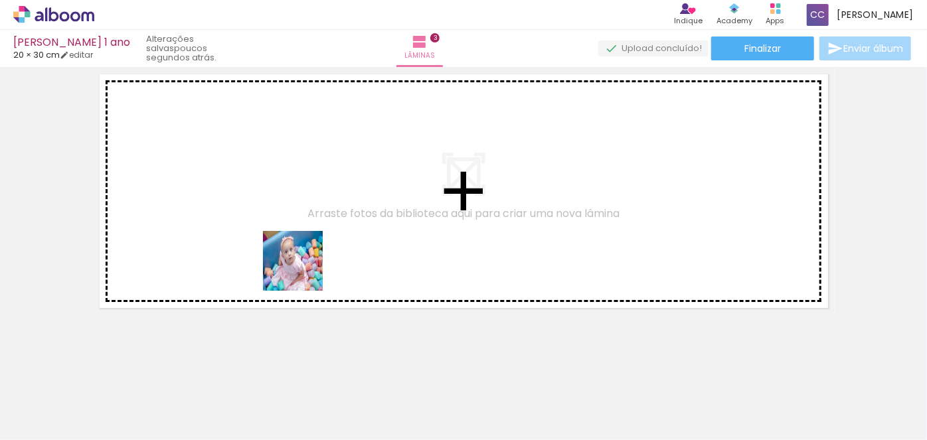
drag, startPoint x: 166, startPoint y: 399, endPoint x: 305, endPoint y: 268, distance: 190.8
click at [305, 268] on quentale-workspace at bounding box center [463, 220] width 927 height 440
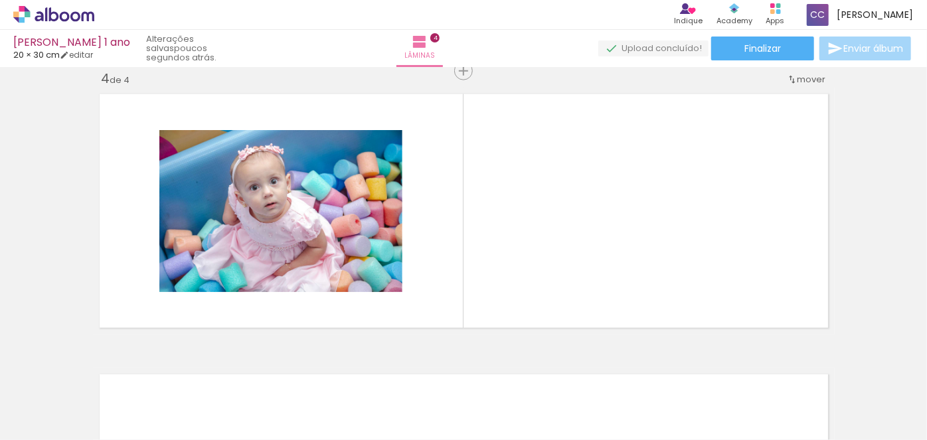
scroll to position [858, 0]
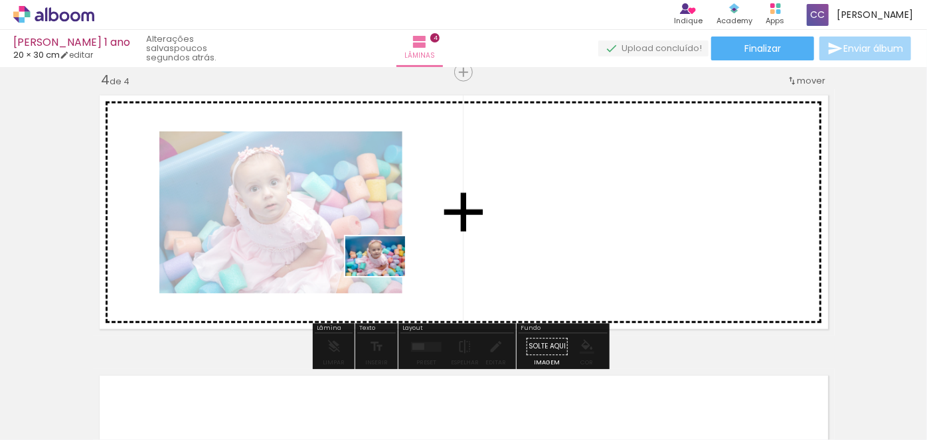
drag, startPoint x: 247, startPoint y: 401, endPoint x: 383, endPoint y: 345, distance: 146.6
click at [389, 274] on quentale-workspace at bounding box center [463, 220] width 927 height 440
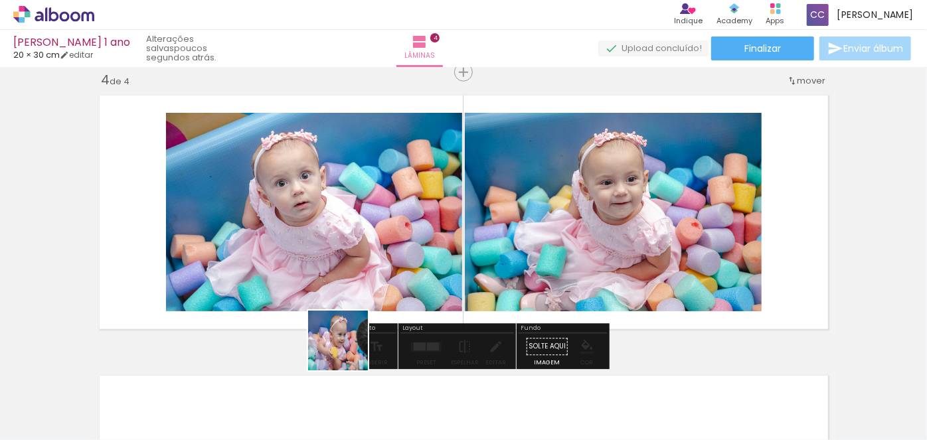
drag, startPoint x: 348, startPoint y: 351, endPoint x: 451, endPoint y: 363, distance: 103.7
click at [435, 269] on quentale-workspace at bounding box center [463, 220] width 927 height 440
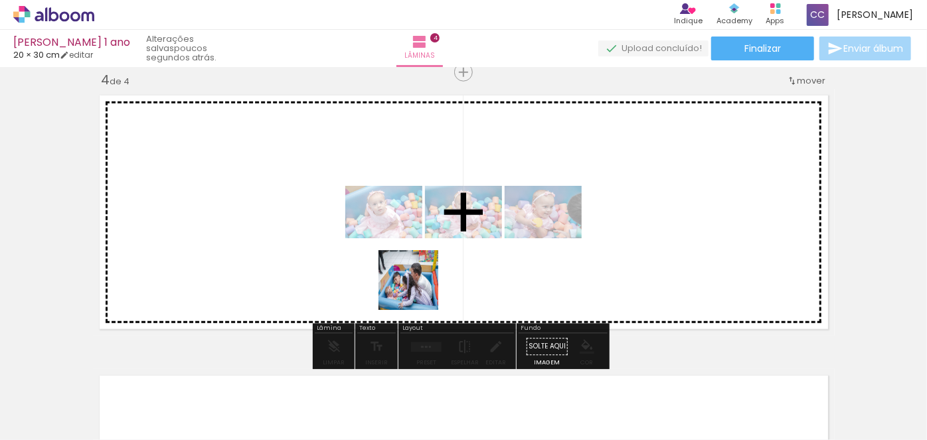
drag, startPoint x: 384, startPoint y: 406, endPoint x: 460, endPoint y: 334, distance: 104.8
click at [421, 278] on quentale-workspace at bounding box center [463, 220] width 927 height 440
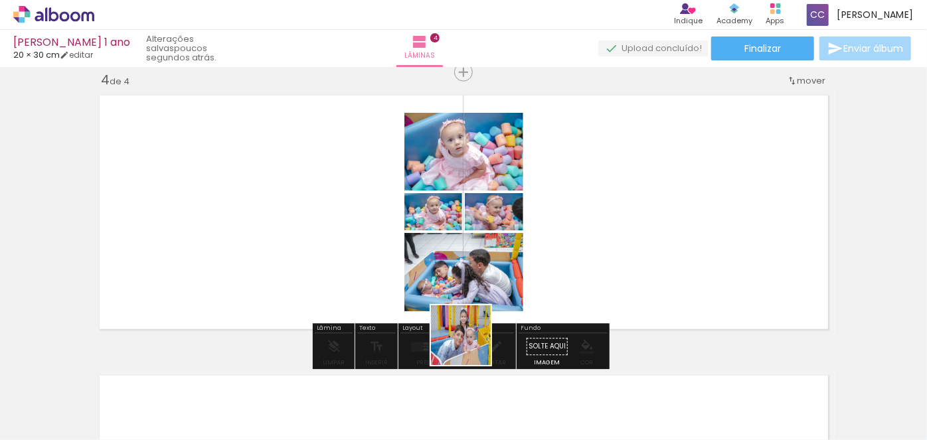
drag, startPoint x: 476, startPoint y: 361, endPoint x: 605, endPoint y: 409, distance: 137.1
click at [423, 280] on quentale-workspace at bounding box center [463, 220] width 927 height 440
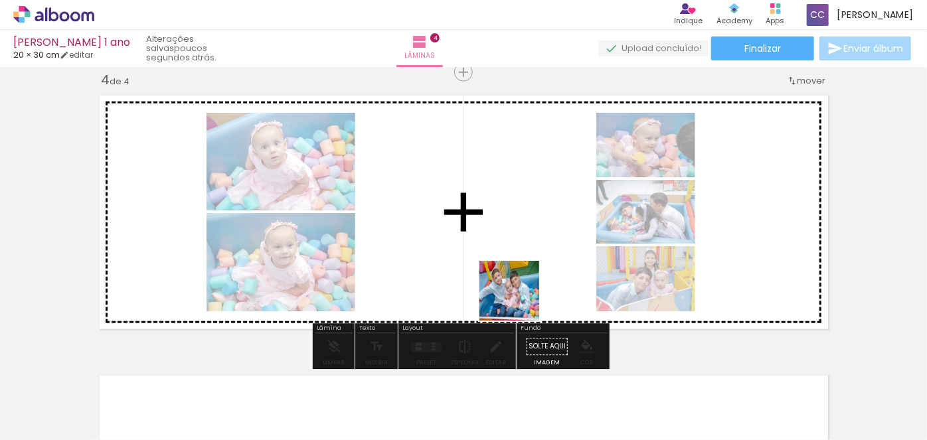
drag, startPoint x: 549, startPoint y: 407, endPoint x: 551, endPoint y: 348, distance: 58.5
click at [517, 297] on quentale-workspace at bounding box center [463, 220] width 927 height 440
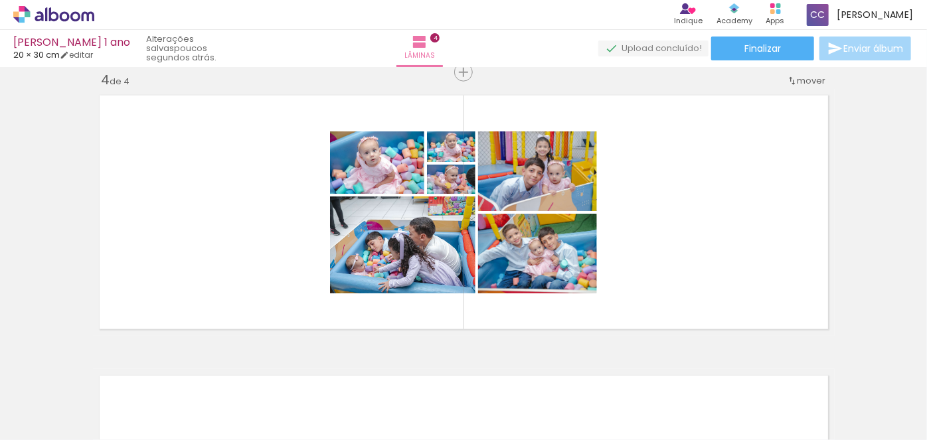
scroll to position [0, 2388]
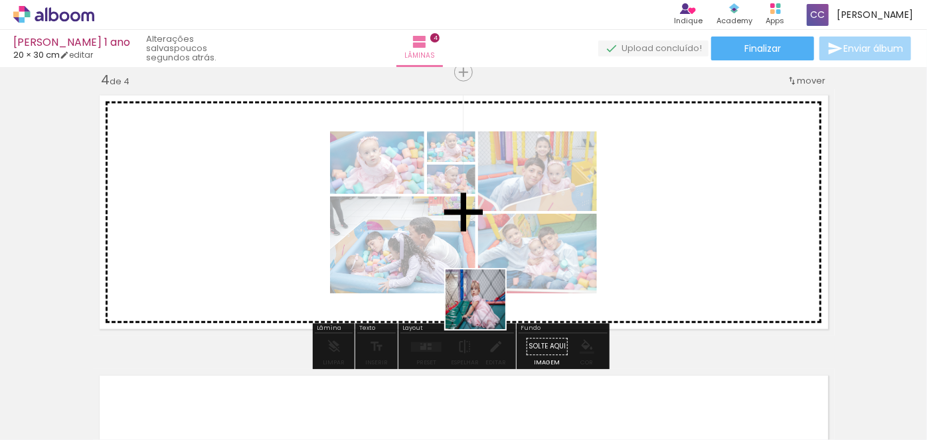
drag, startPoint x: 345, startPoint y: 391, endPoint x: 497, endPoint y: 339, distance: 160.1
click at [498, 298] on quentale-workspace at bounding box center [463, 220] width 927 height 440
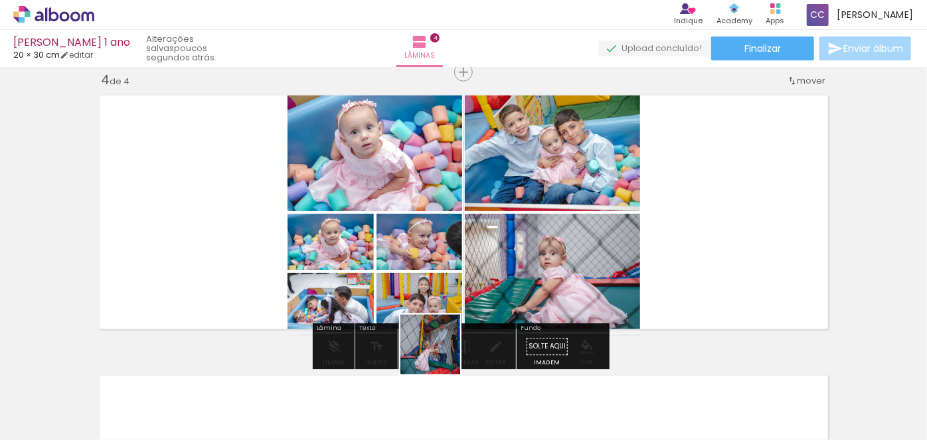
drag, startPoint x: 427, startPoint y: 398, endPoint x: 490, endPoint y: 357, distance: 75.6
click at [472, 271] on quentale-workspace at bounding box center [463, 220] width 927 height 440
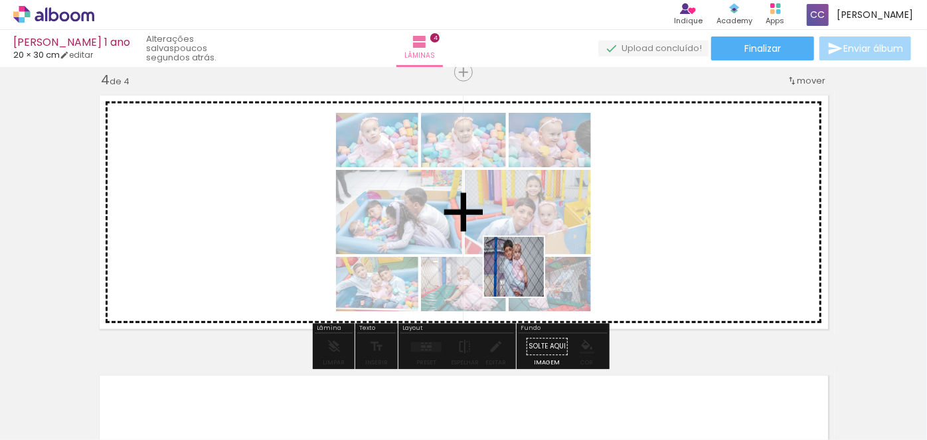
drag, startPoint x: 512, startPoint y: 342, endPoint x: 527, endPoint y: 273, distance: 70.9
click at [526, 273] on quentale-workspace at bounding box center [463, 220] width 927 height 440
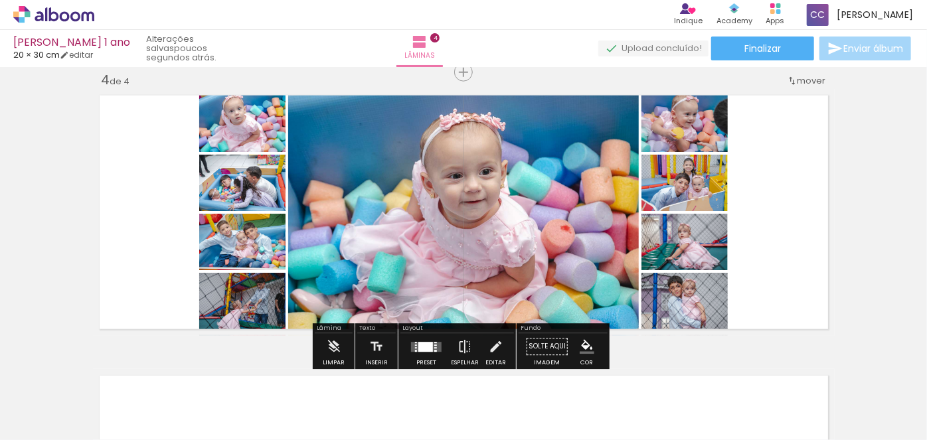
click at [422, 345] on div at bounding box center [426, 347] width 15 height 10
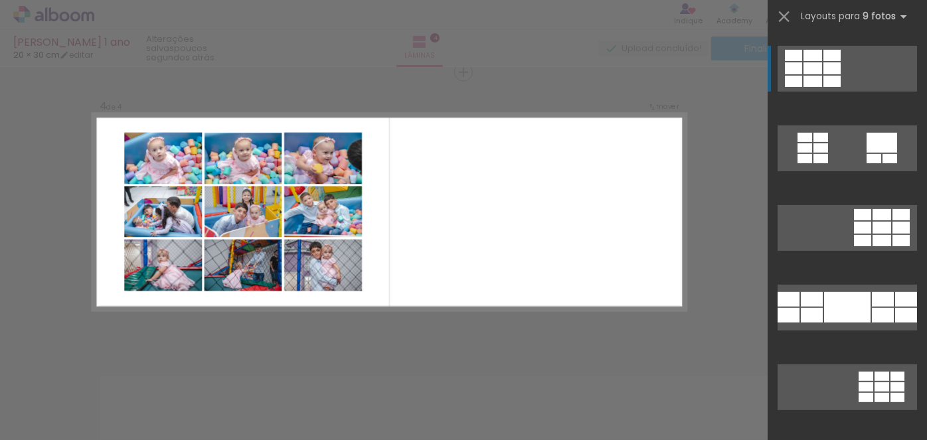
scroll to position [241, 0]
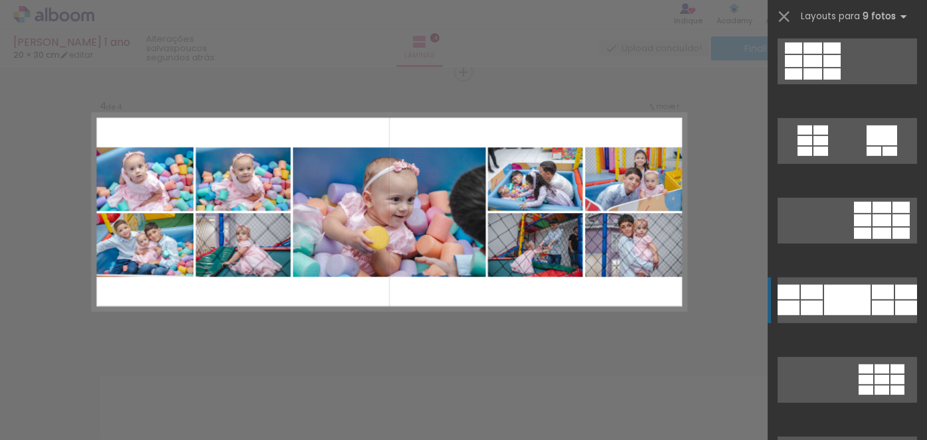
click at [852, 294] on div at bounding box center [847, 300] width 47 height 31
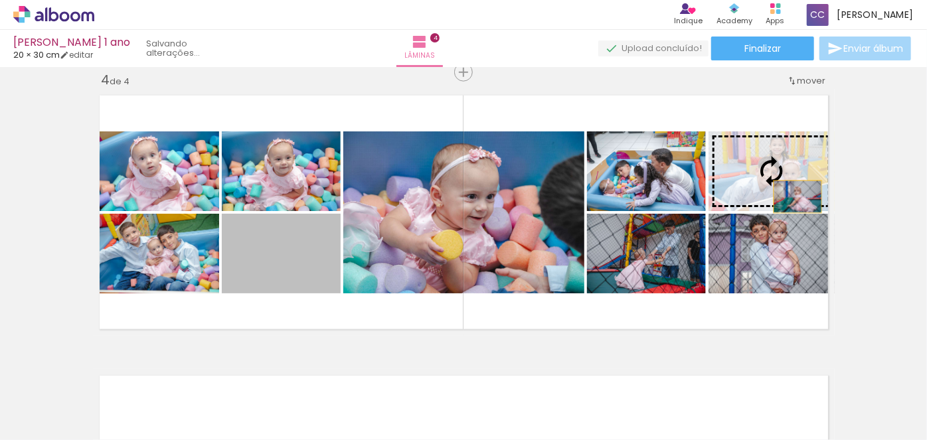
drag, startPoint x: 279, startPoint y: 260, endPoint x: 794, endPoint y: 195, distance: 519.0
click at [0, 0] on slot at bounding box center [0, 0] width 0 height 0
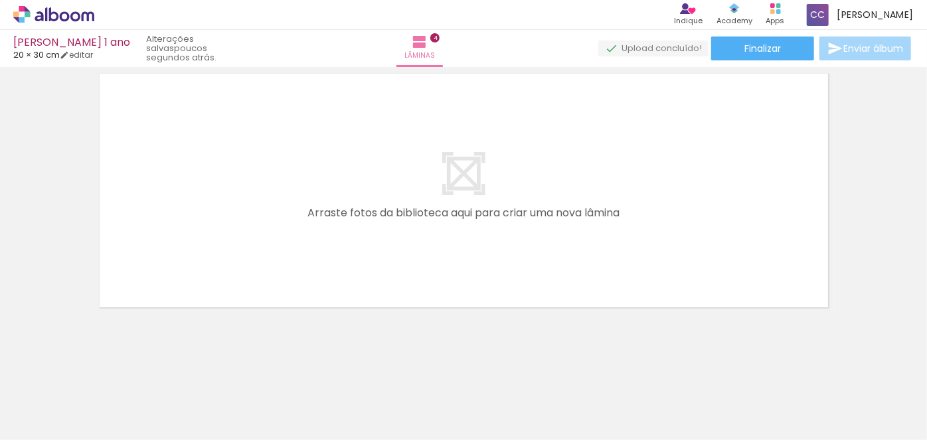
scroll to position [0, 2993]
drag, startPoint x: 342, startPoint y: 393, endPoint x: 405, endPoint y: 339, distance: 82.9
click at [312, 259] on quentale-workspace at bounding box center [463, 220] width 927 height 440
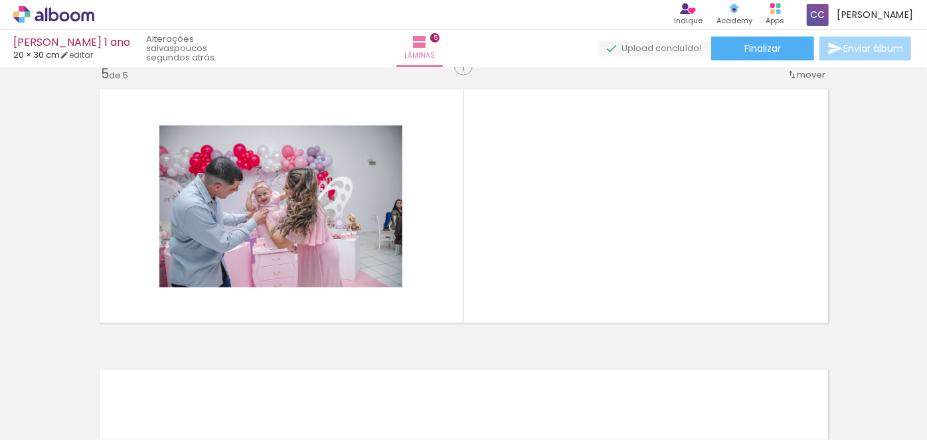
scroll to position [1138, 0]
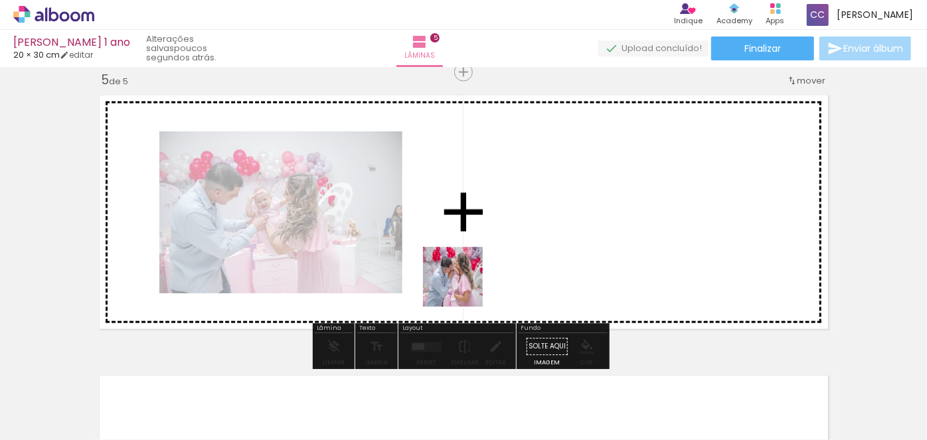
drag, startPoint x: 428, startPoint y: 392, endPoint x: 481, endPoint y: 349, distance: 67.5
click at [464, 282] on quentale-workspace at bounding box center [463, 220] width 927 height 440
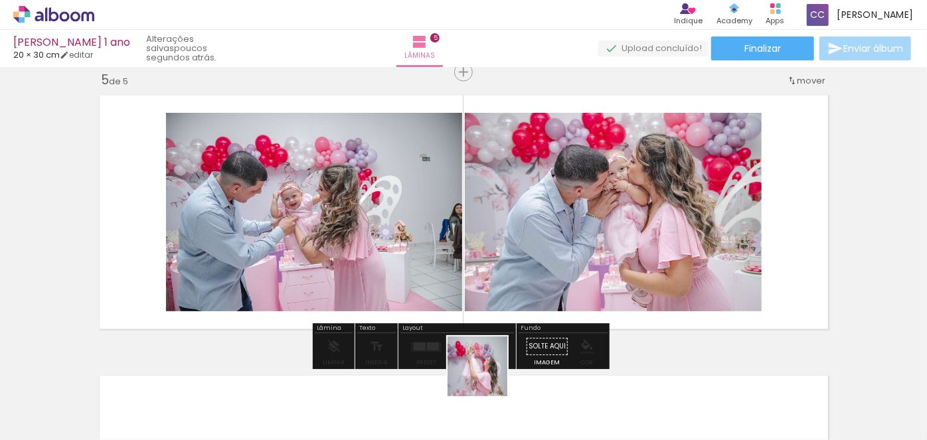
drag, startPoint x: 492, startPoint y: 395, endPoint x: 529, endPoint y: 387, distance: 38.2
click at [444, 275] on quentale-workspace at bounding box center [463, 220] width 927 height 440
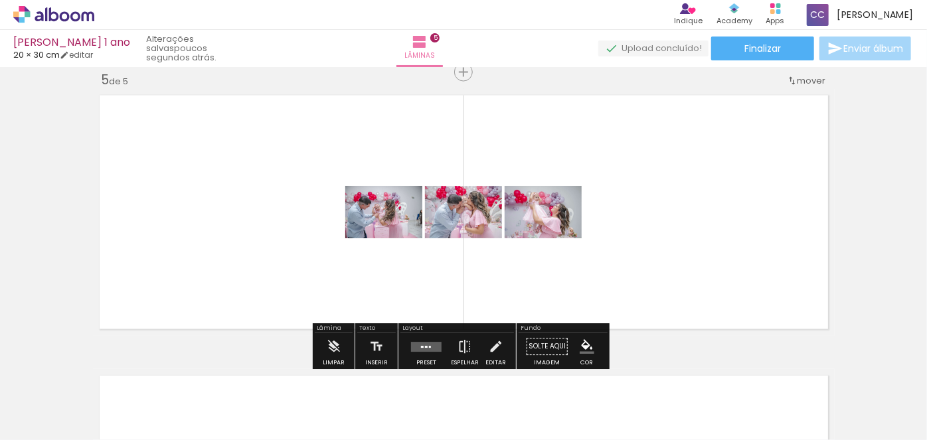
drag, startPoint x: 543, startPoint y: 314, endPoint x: 536, endPoint y: 308, distance: 8.9
click at [538, 308] on quentale-layouter at bounding box center [464, 212] width 742 height 247
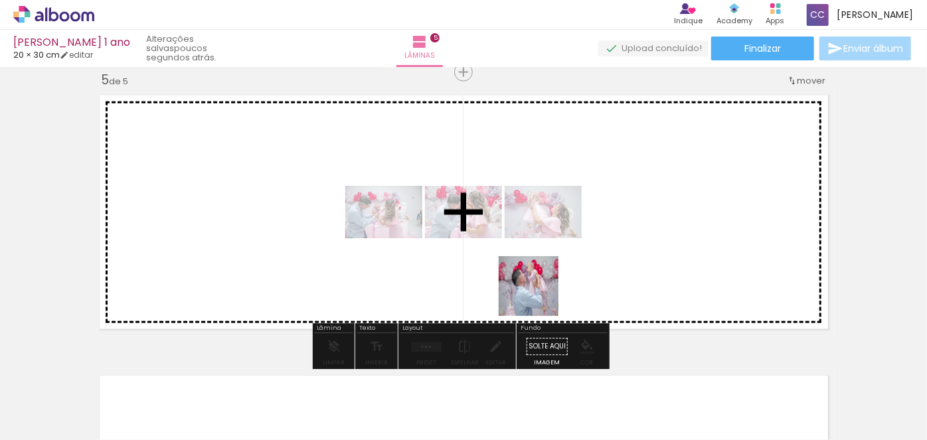
drag, startPoint x: 573, startPoint y: 405, endPoint x: 578, endPoint y: 413, distance: 9.8
click at [530, 280] on quentale-workspace at bounding box center [463, 220] width 927 height 440
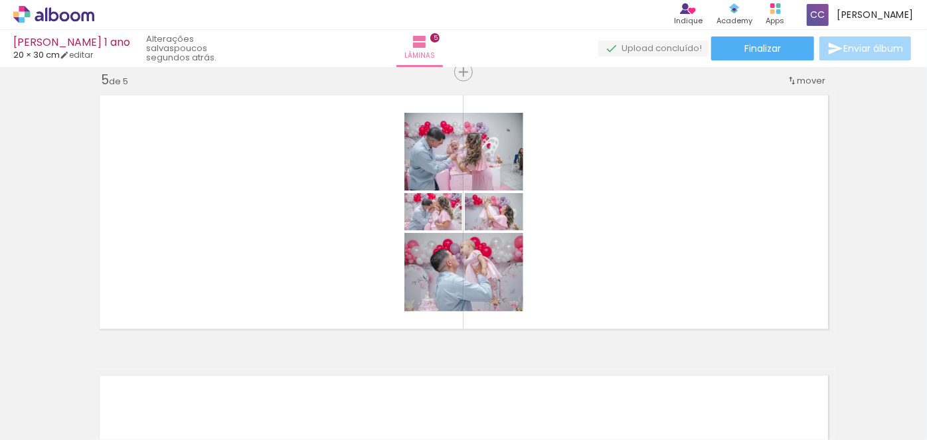
scroll to position [0, 554]
drag, startPoint x: 335, startPoint y: 399, endPoint x: 399, endPoint y: 417, distance: 66.3
click at [363, 297] on quentale-workspace at bounding box center [463, 220] width 927 height 440
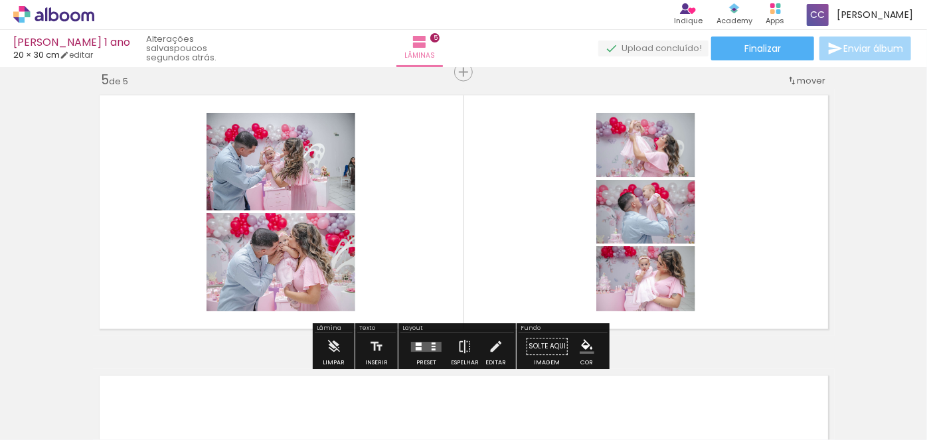
click at [50, 400] on input "Todas as fotos" at bounding box center [37, 400] width 50 height 11
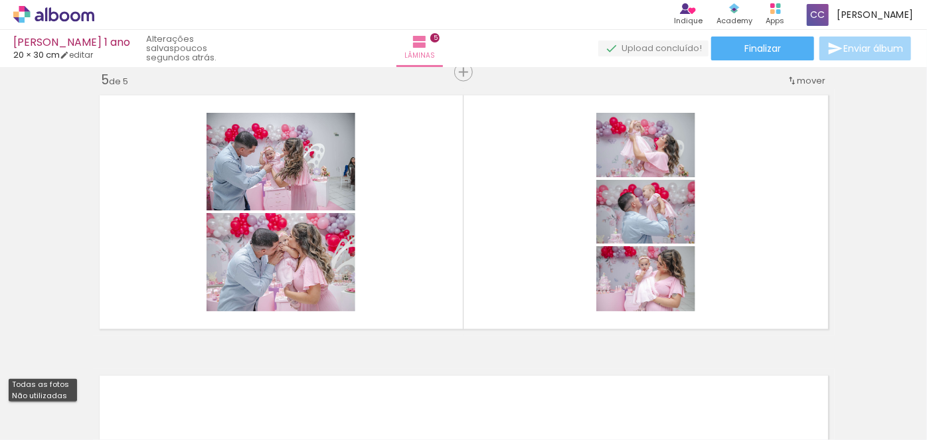
click at [0, 0] on slot "Não utilizadas" at bounding box center [0, 0] width 0 height 0
type input "Não utilizadas"
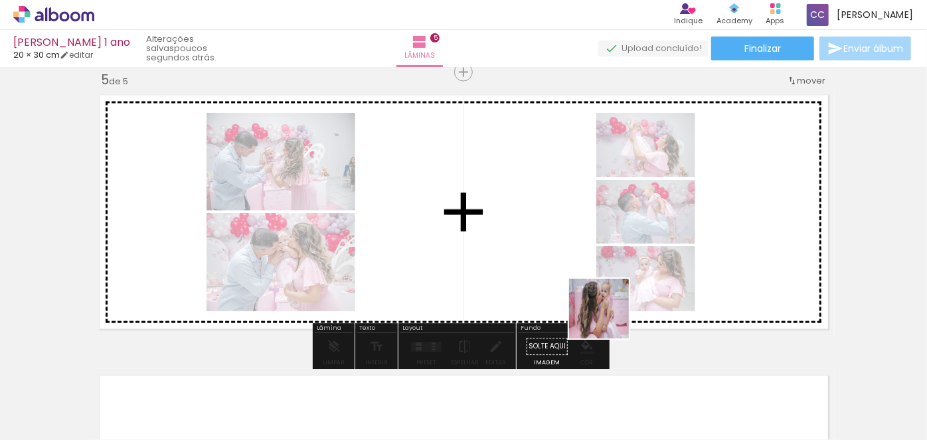
drag, startPoint x: 878, startPoint y: 406, endPoint x: 551, endPoint y: 360, distance: 330.0
click at [514, 266] on quentale-workspace at bounding box center [463, 220] width 927 height 440
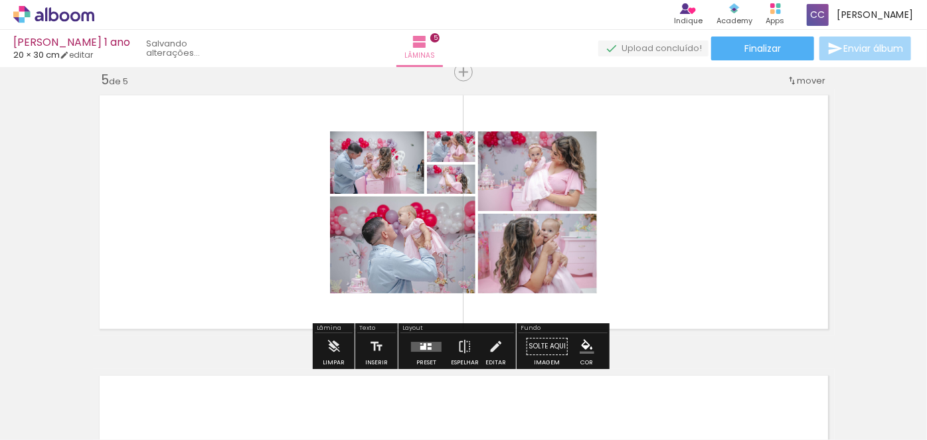
scroll to position [0, 2235]
click at [423, 339] on div at bounding box center [427, 347] width 36 height 27
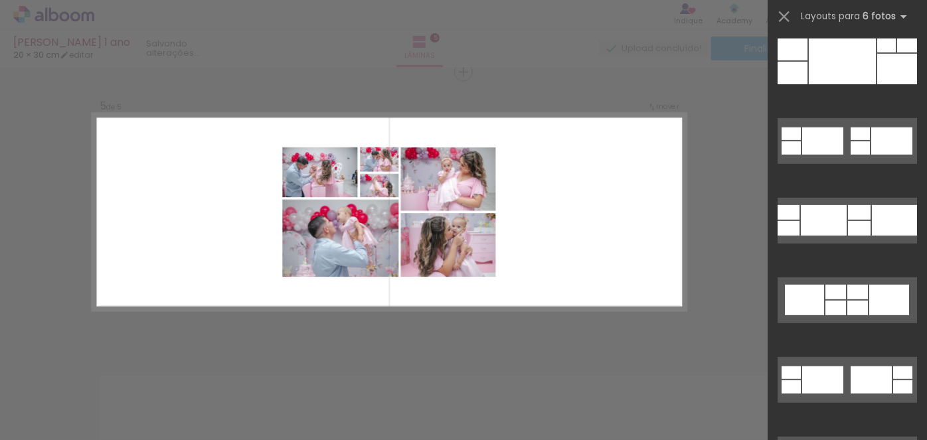
scroll to position [0, 0]
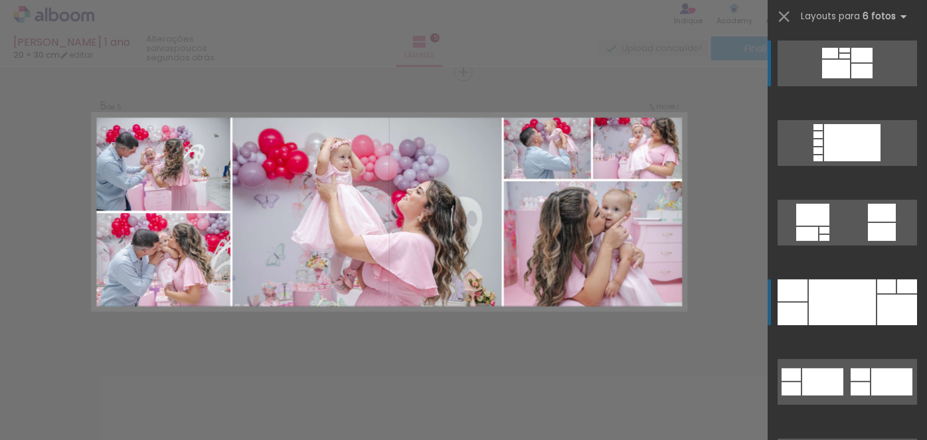
click at [834, 300] on div at bounding box center [842, 303] width 67 height 46
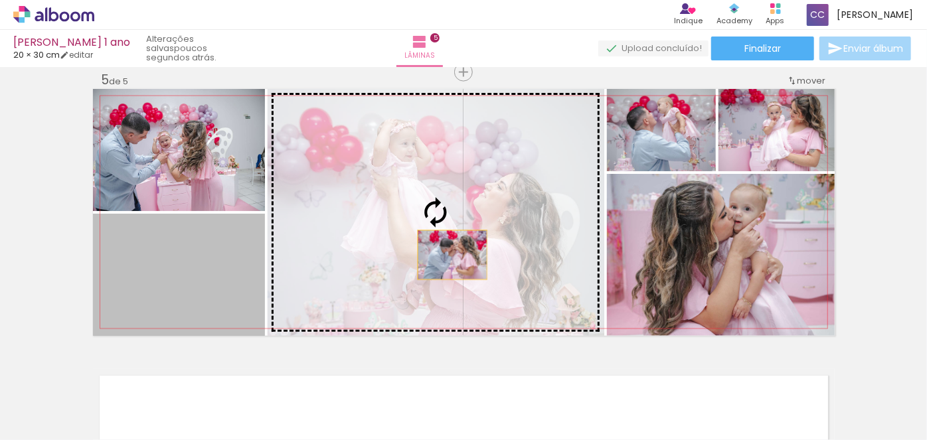
drag, startPoint x: 164, startPoint y: 292, endPoint x: 475, endPoint y: 244, distance: 314.7
click at [0, 0] on slot at bounding box center [0, 0] width 0 height 0
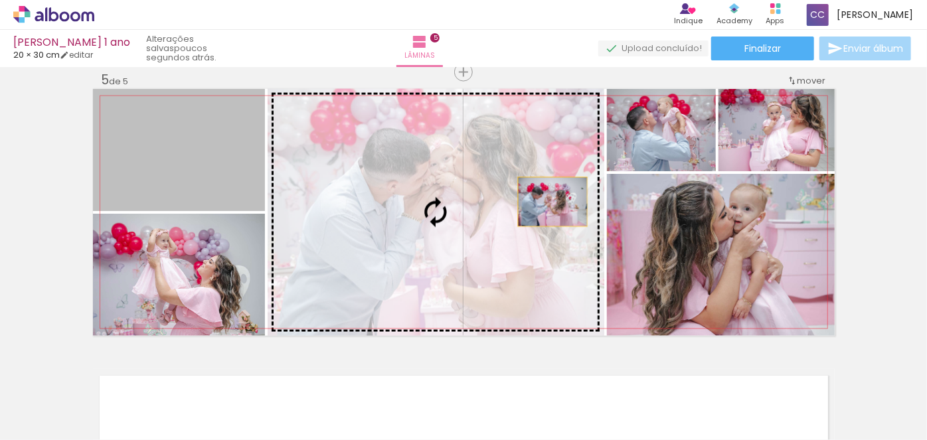
drag, startPoint x: 136, startPoint y: 134, endPoint x: 548, endPoint y: 202, distance: 417.5
click at [0, 0] on slot at bounding box center [0, 0] width 0 height 0
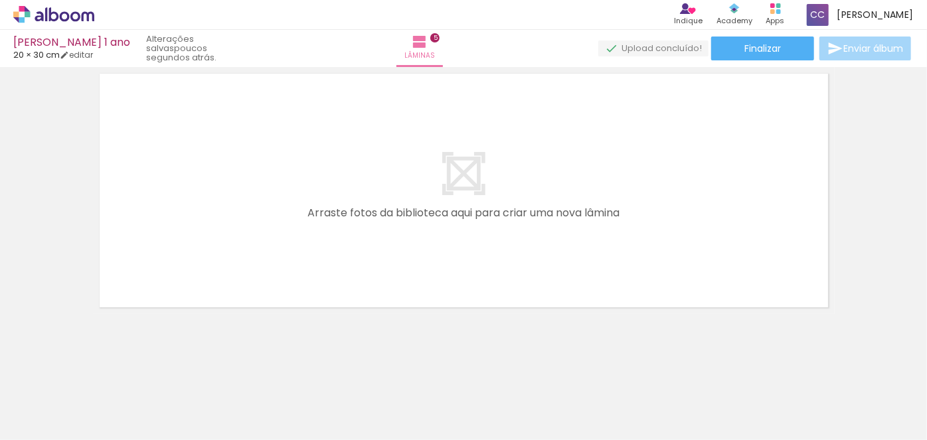
scroll to position [0, 211]
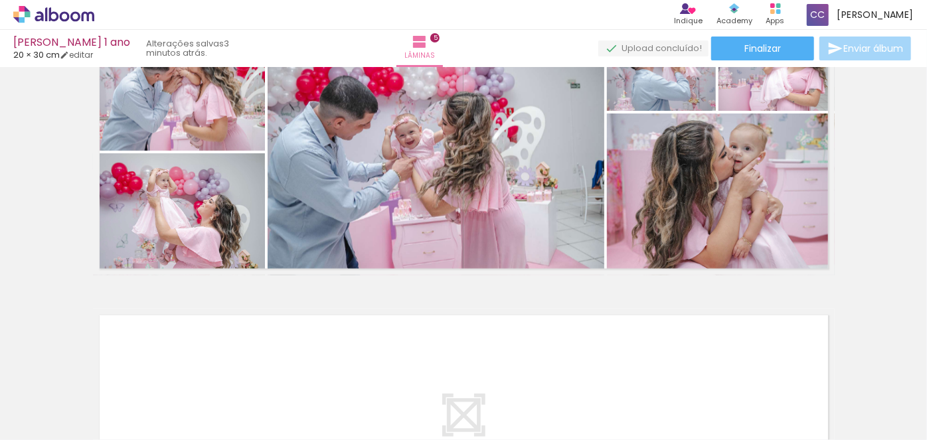
scroll to position [1138, 0]
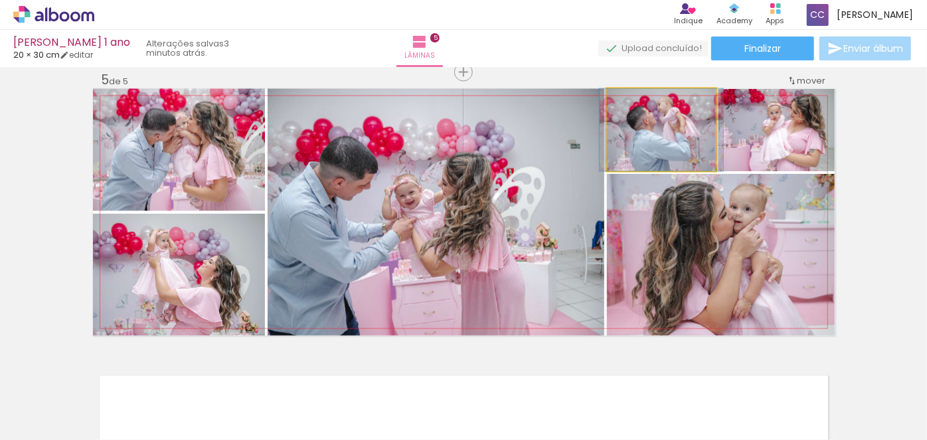
click at [659, 142] on quentale-photo at bounding box center [661, 130] width 109 height 82
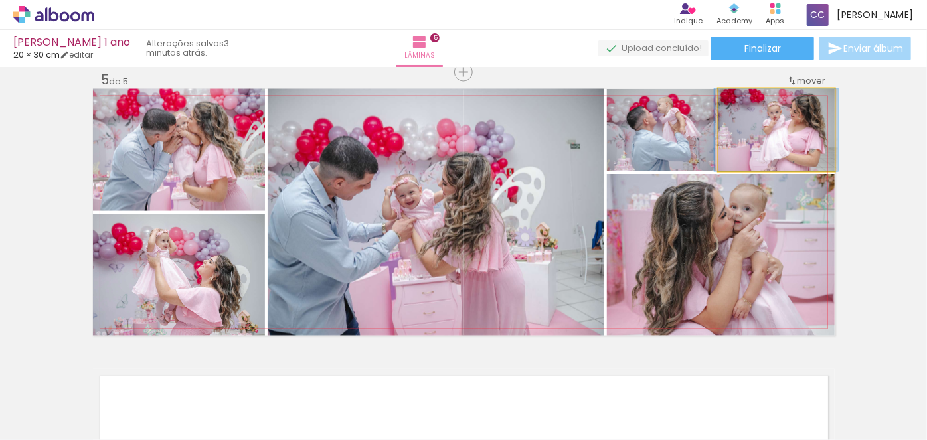
click at [788, 135] on quentale-photo at bounding box center [777, 130] width 116 height 82
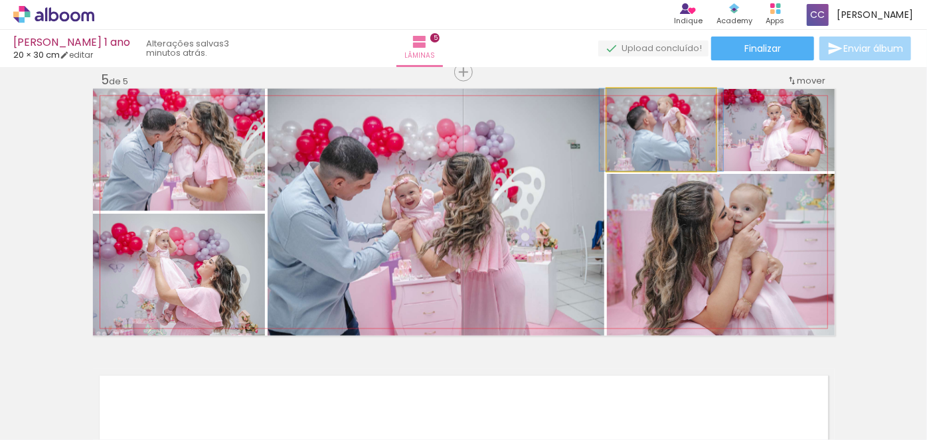
click at [691, 143] on quentale-photo at bounding box center [661, 130] width 109 height 82
